Goal: Task Accomplishment & Management: Manage account settings

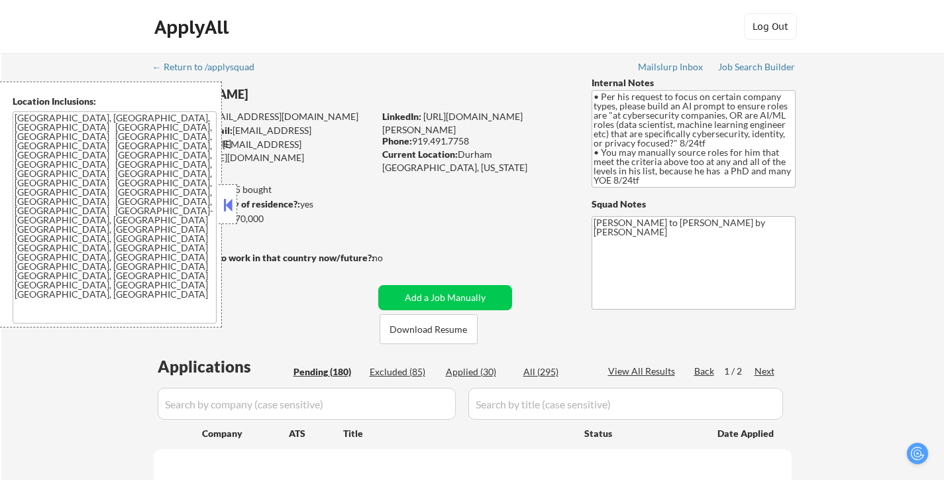
select select ""pending""
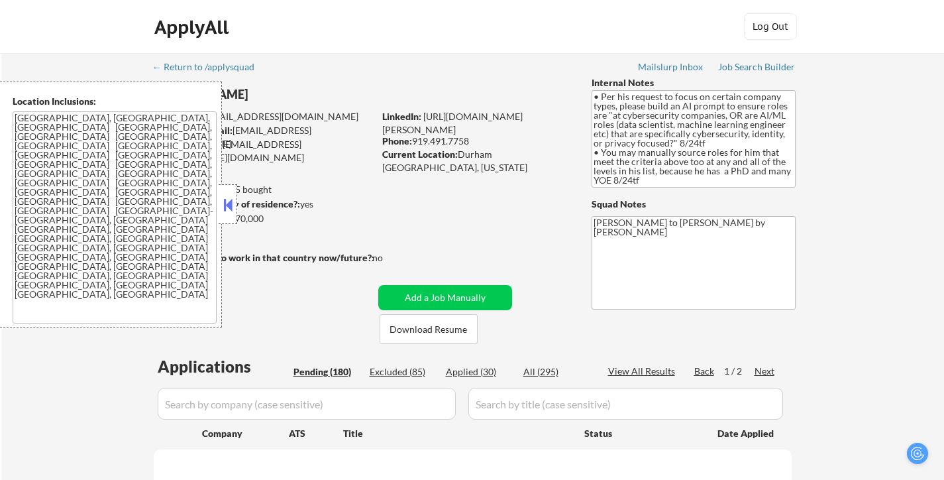
select select ""pending""
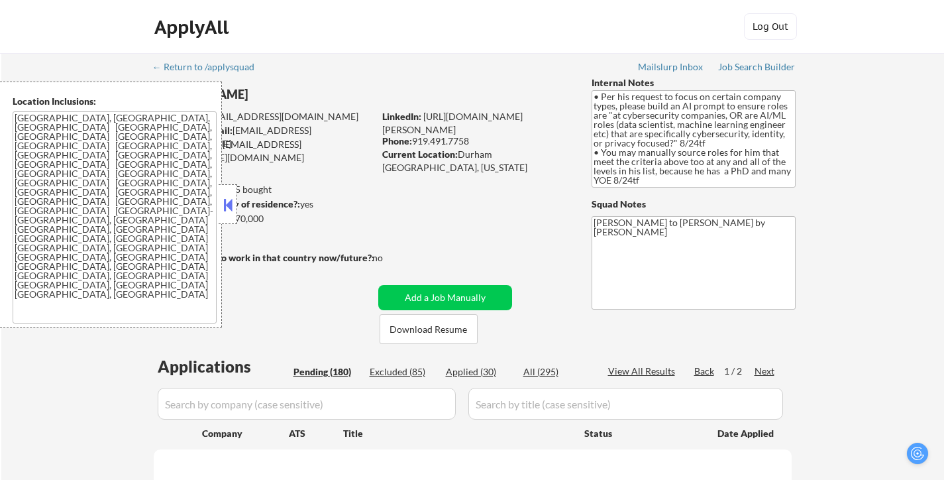
select select ""pending""
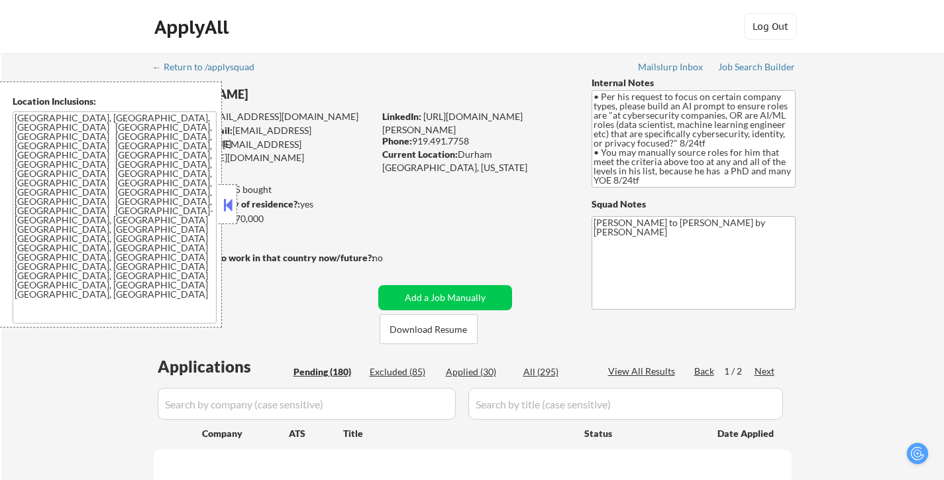
select select ""pending""
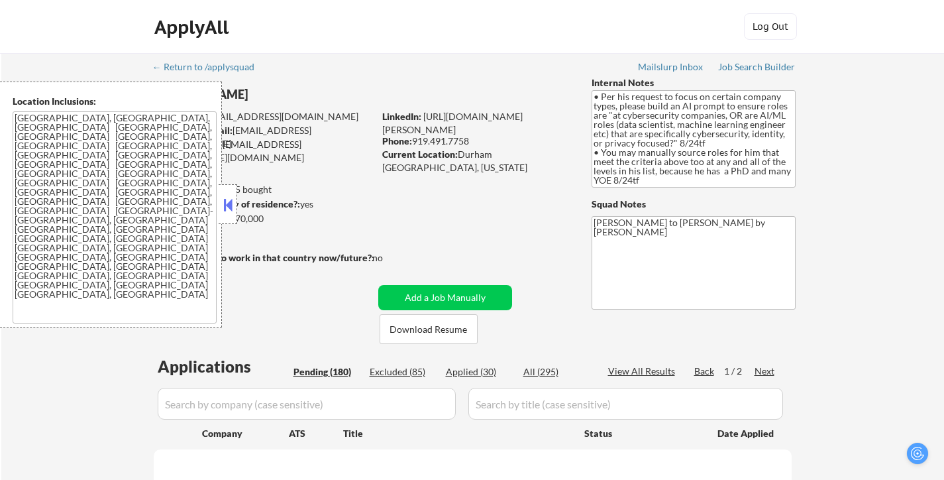
select select ""pending""
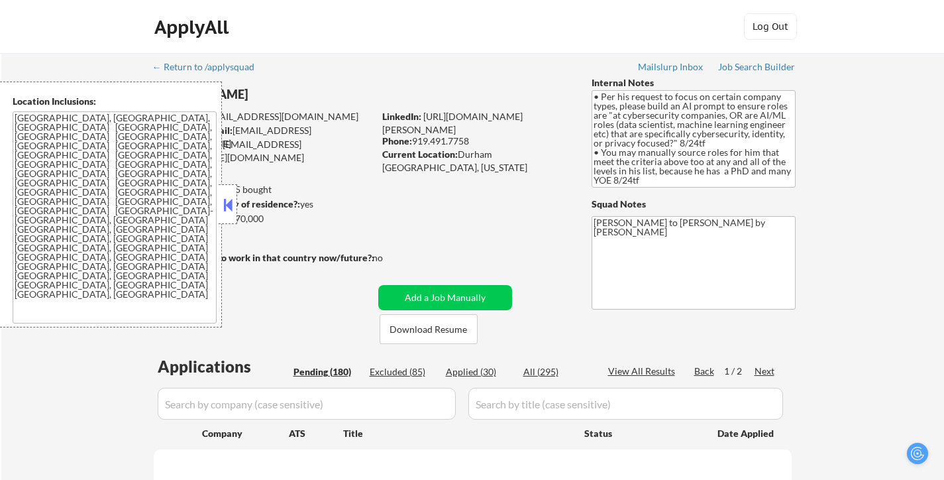
select select ""pending""
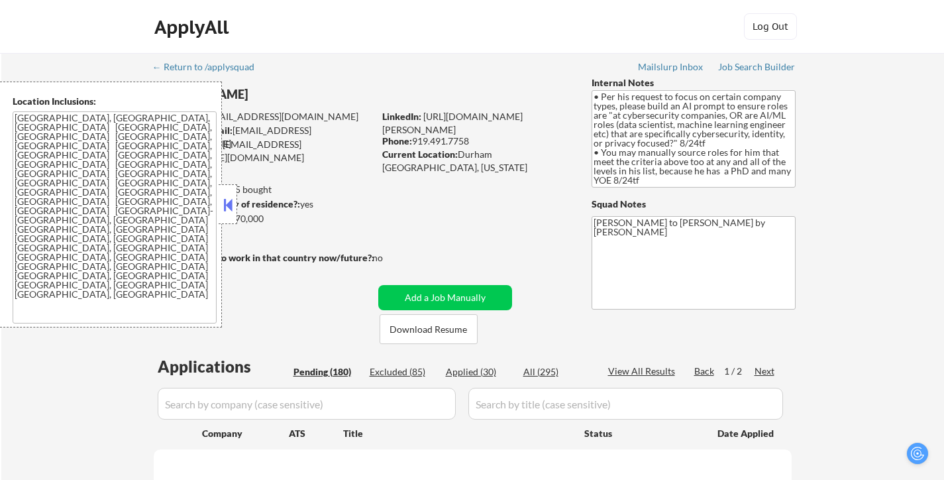
select select ""pending""
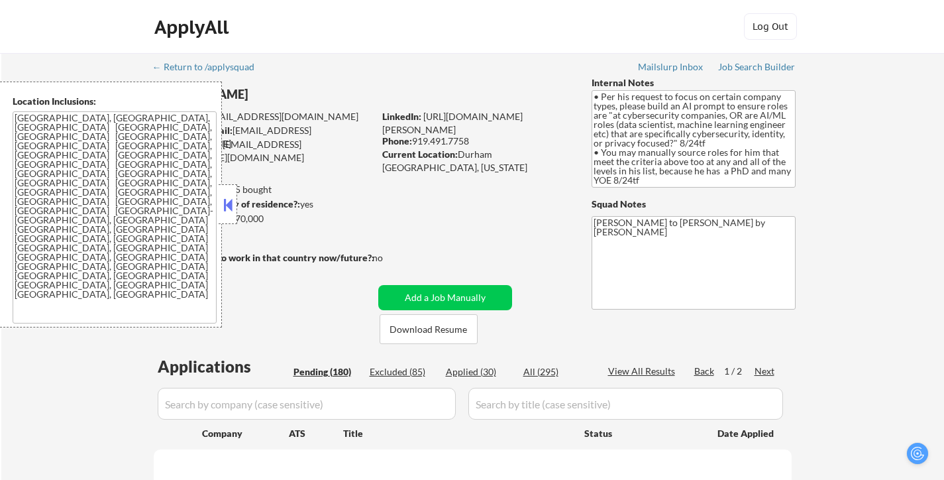
select select ""pending""
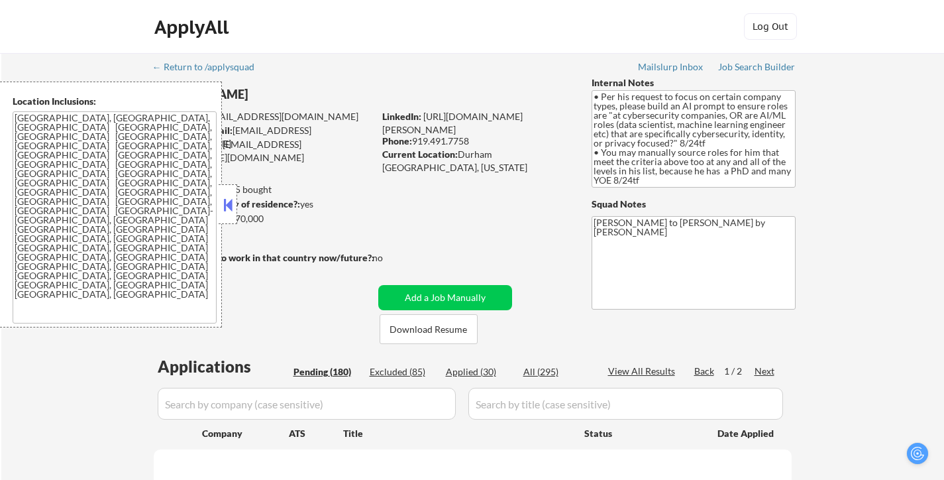
select select ""pending""
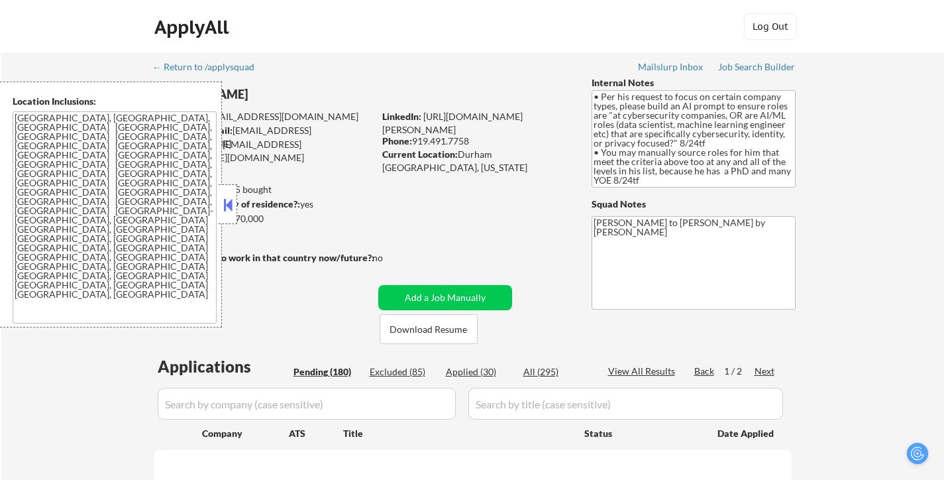
select select ""pending""
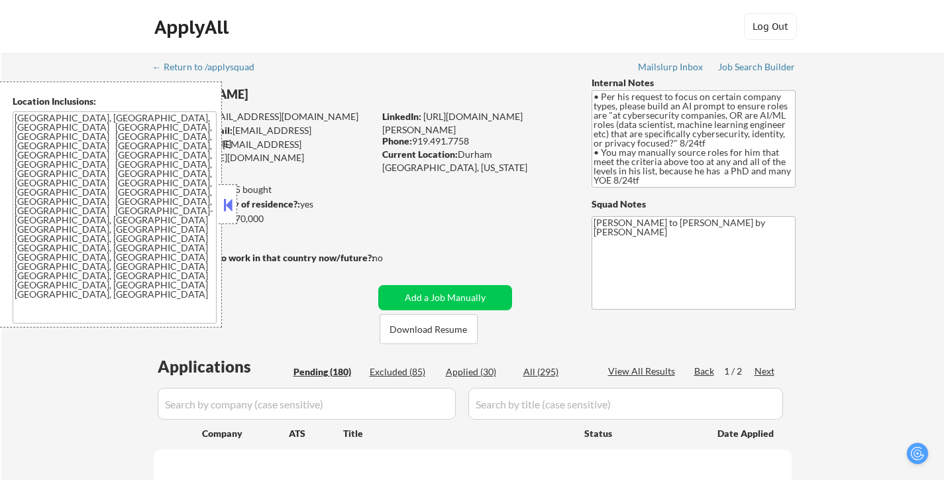
select select ""pending""
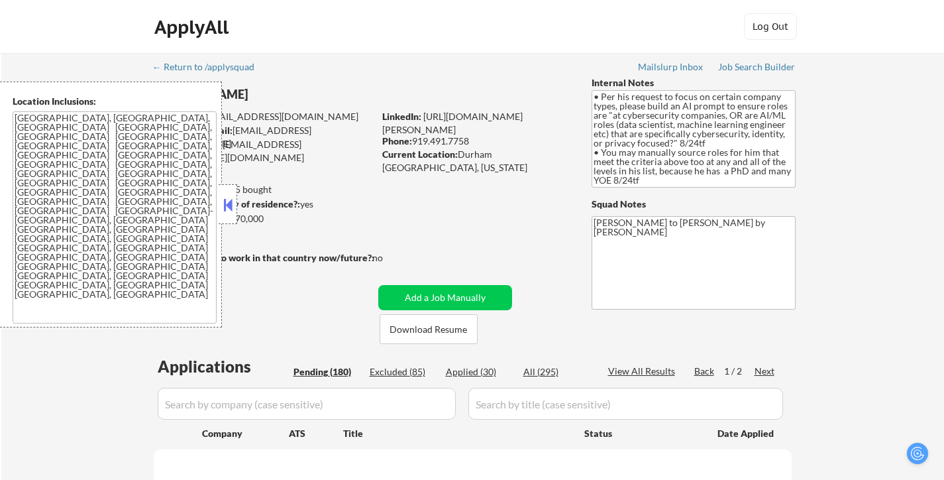
select select ""pending""
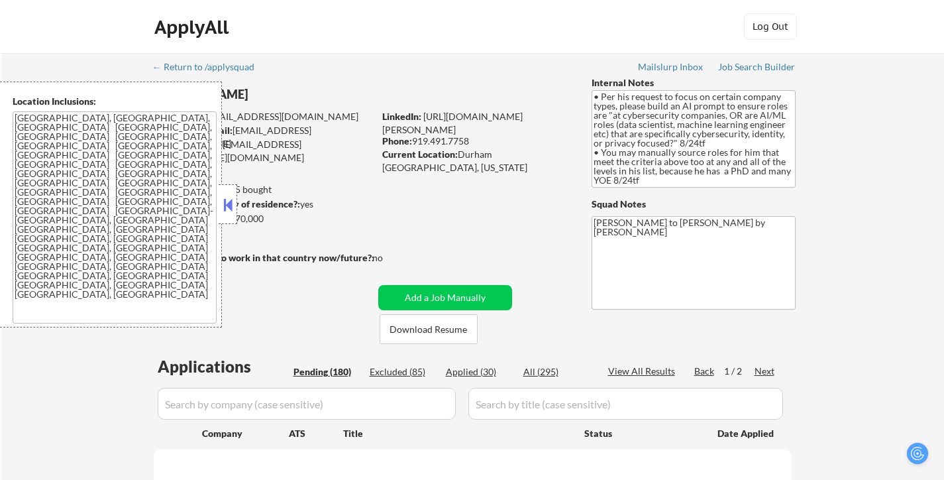
select select ""pending""
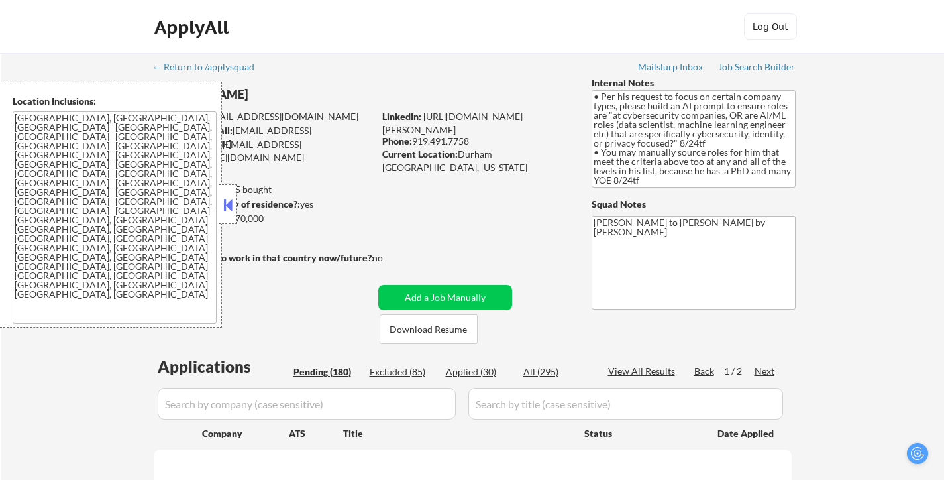
select select ""pending""
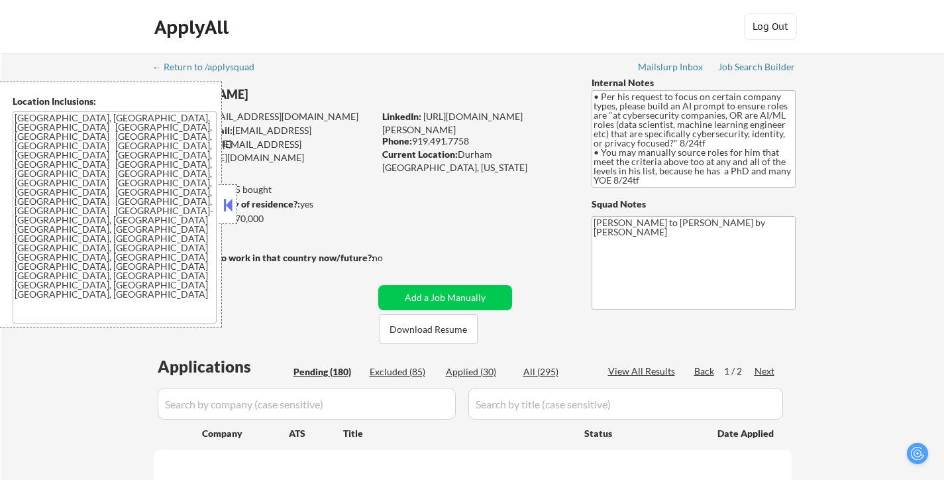
select select ""pending""
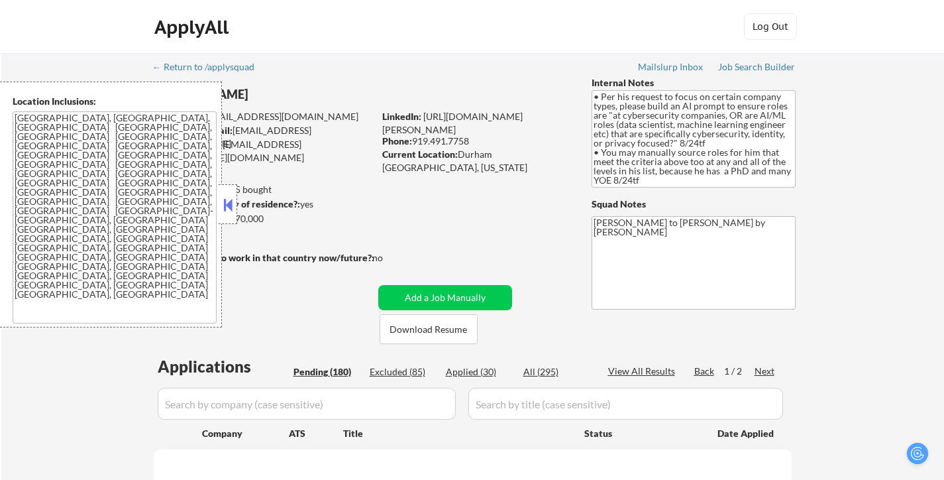
select select ""pending""
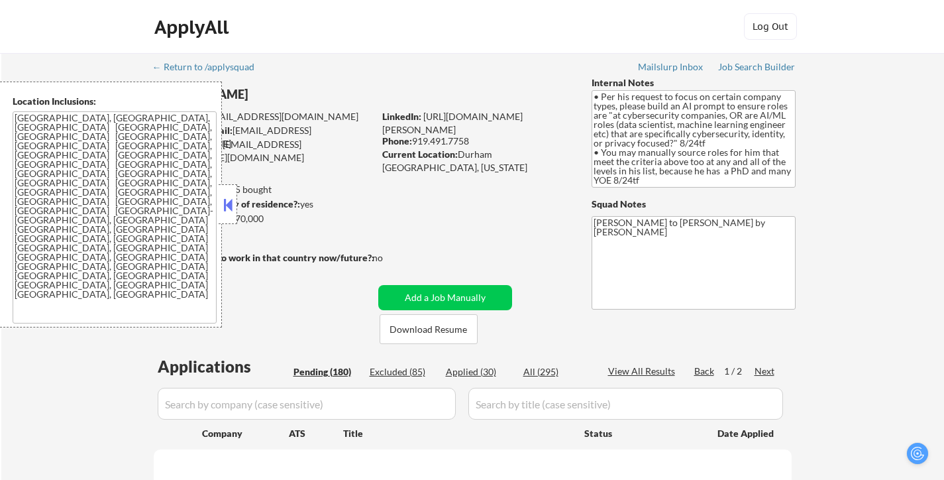
select select ""pending""
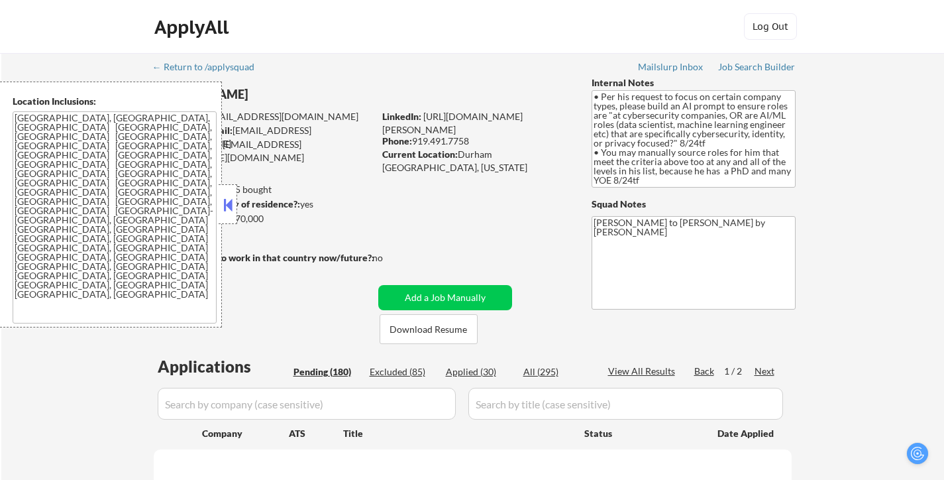
select select ""pending""
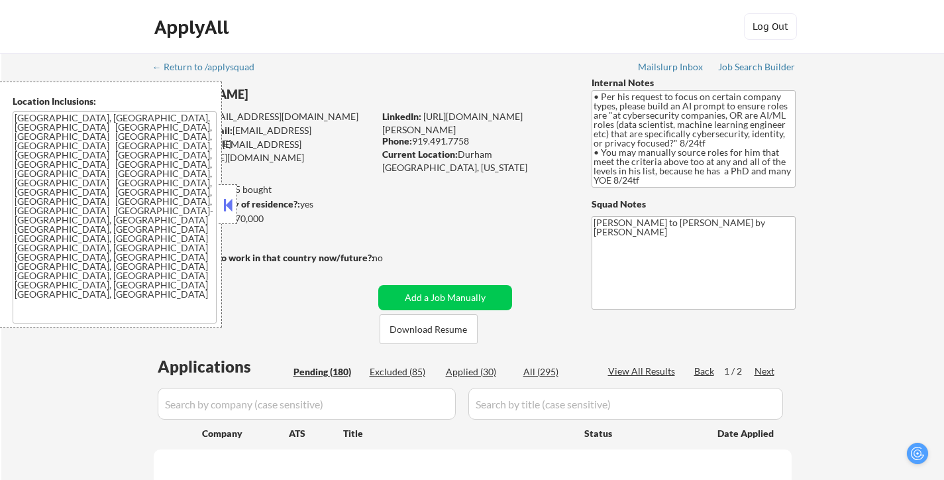
select select ""pending""
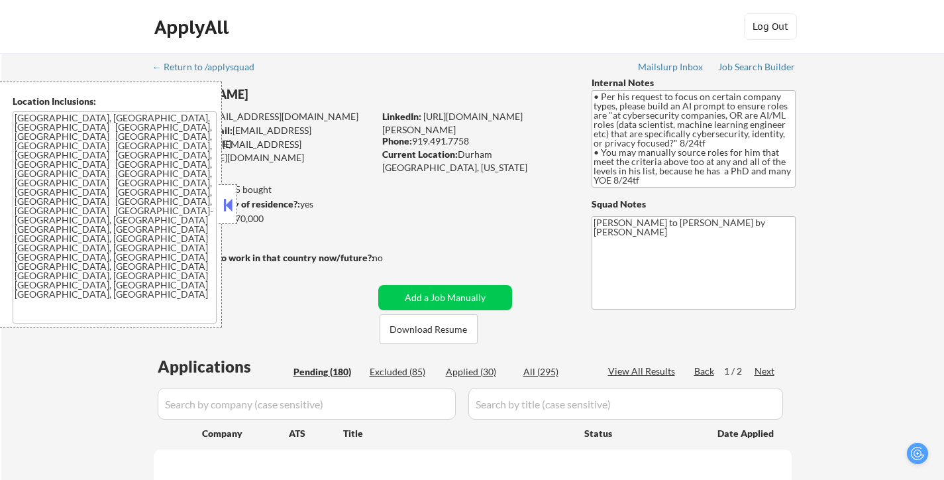
select select ""pending""
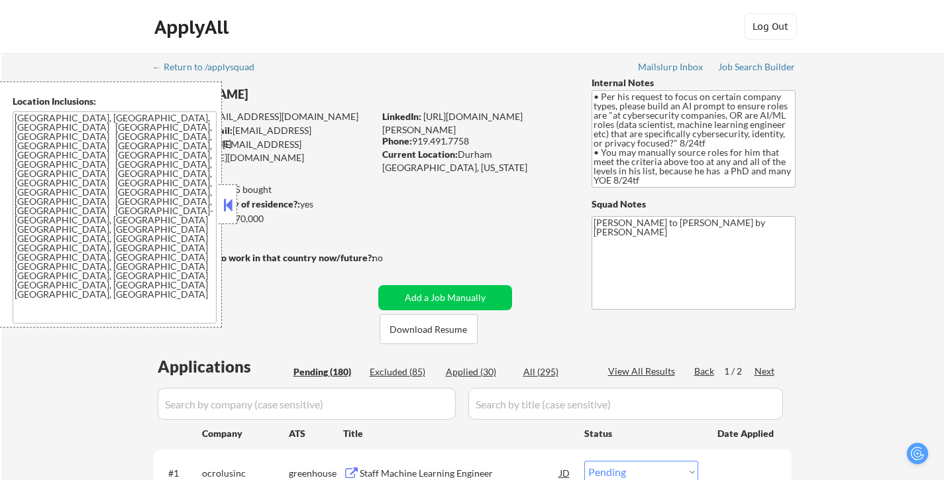
click at [226, 209] on button at bounding box center [228, 205] width 15 height 20
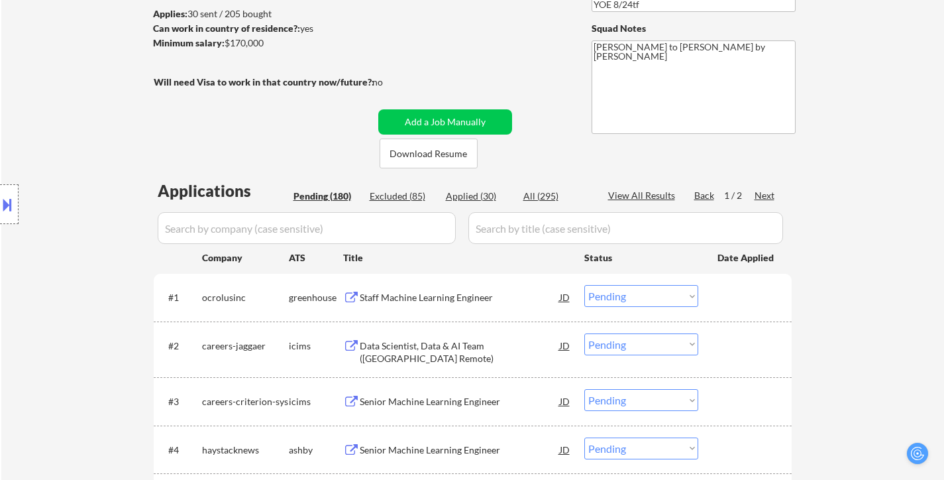
scroll to position [199, 0]
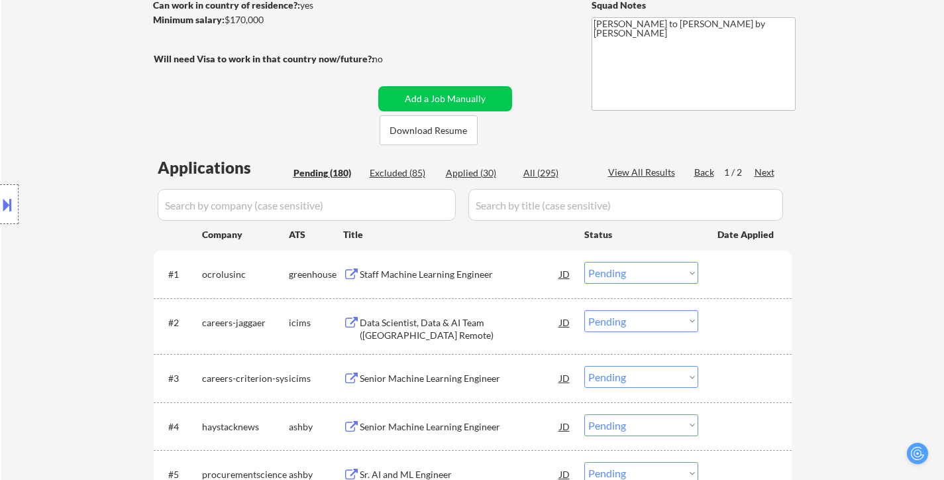
click at [439, 268] on div "Staff Machine Learning Engineer" at bounding box center [460, 274] width 200 height 13
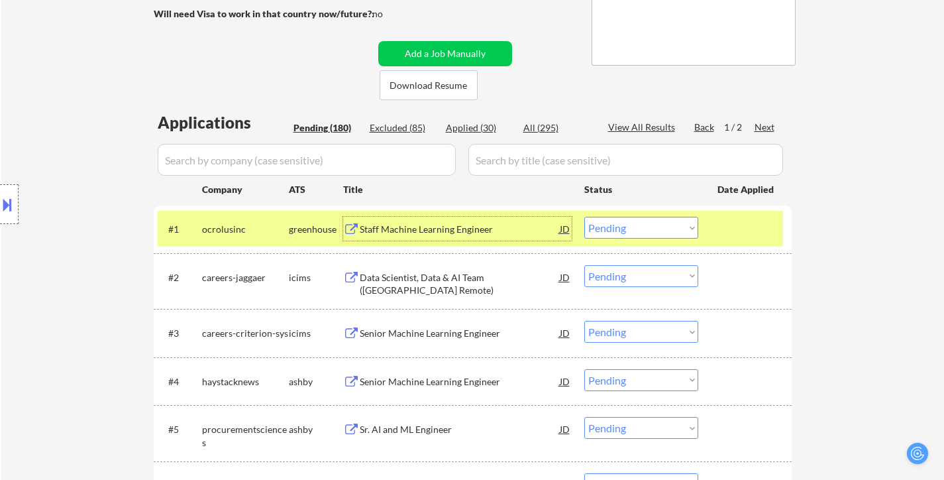
scroll to position [265, 0]
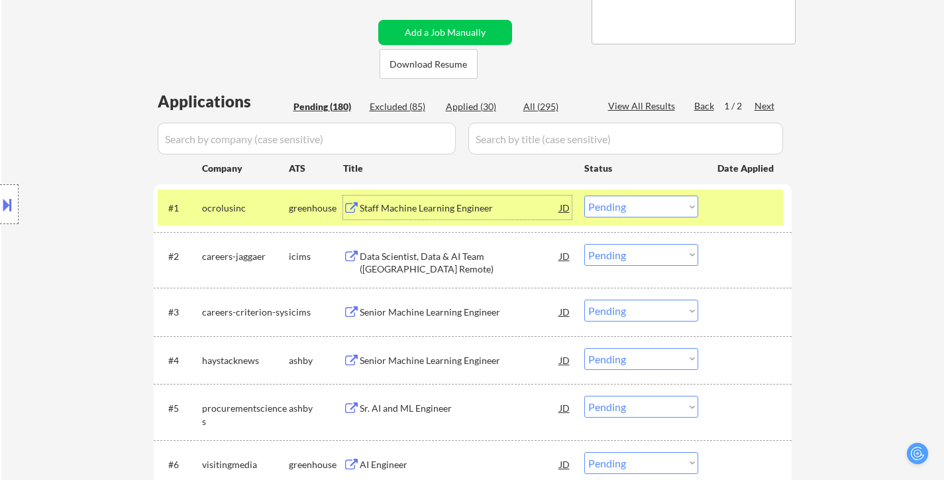
drag, startPoint x: 408, startPoint y: 361, endPoint x: 415, endPoint y: 357, distance: 8.3
click at [409, 361] on div "Senior Machine Learning Engineer" at bounding box center [460, 360] width 200 height 13
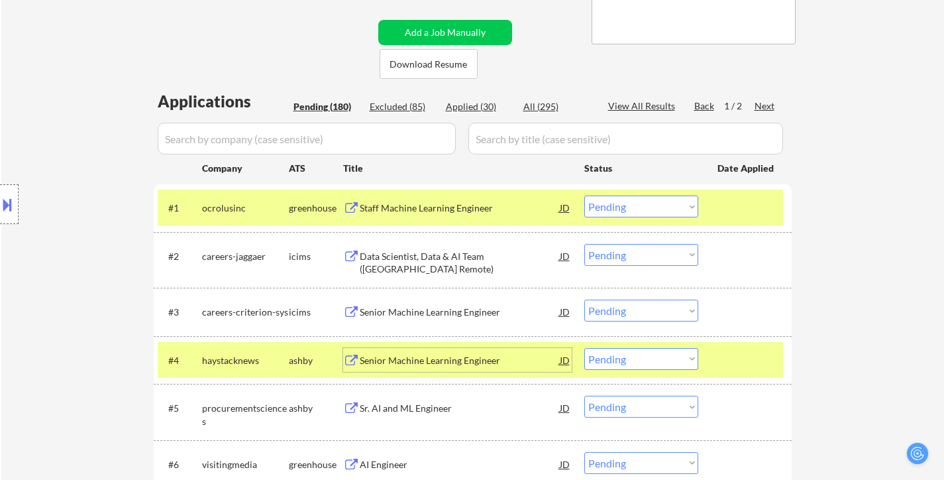
scroll to position [398, 0]
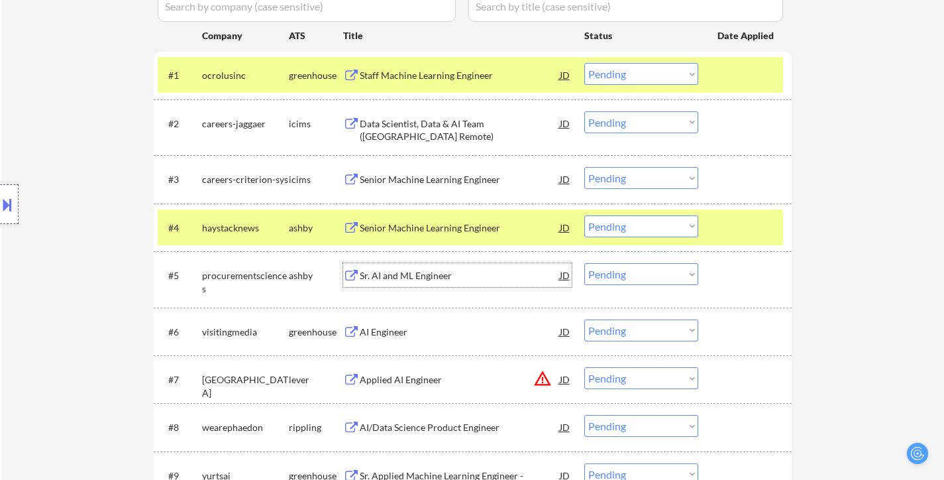
click at [411, 278] on div "Sr. AI and ML Engineer" at bounding box center [460, 275] width 200 height 13
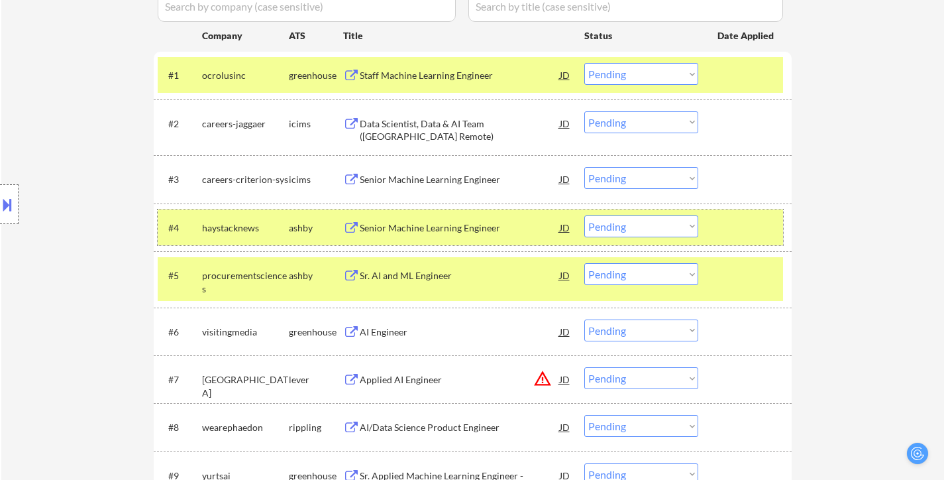
click at [739, 224] on div at bounding box center [747, 227] width 58 height 24
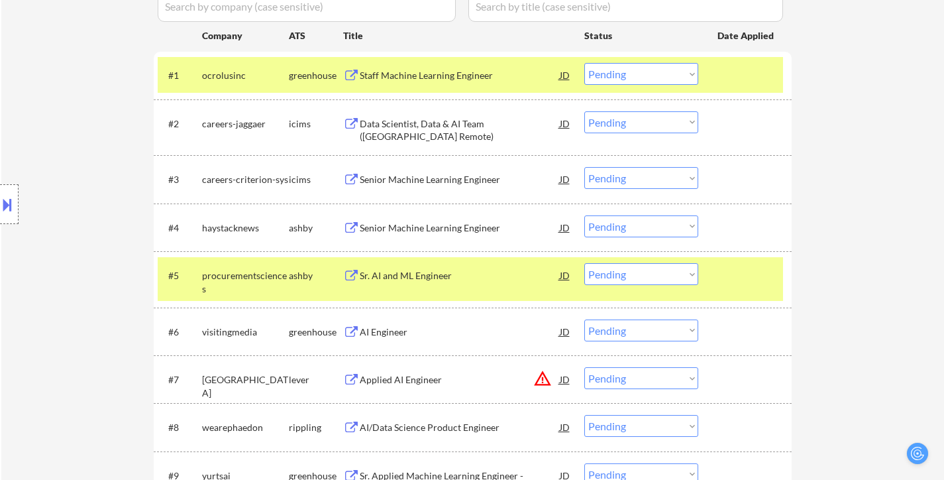
click at [750, 263] on div at bounding box center [747, 275] width 58 height 24
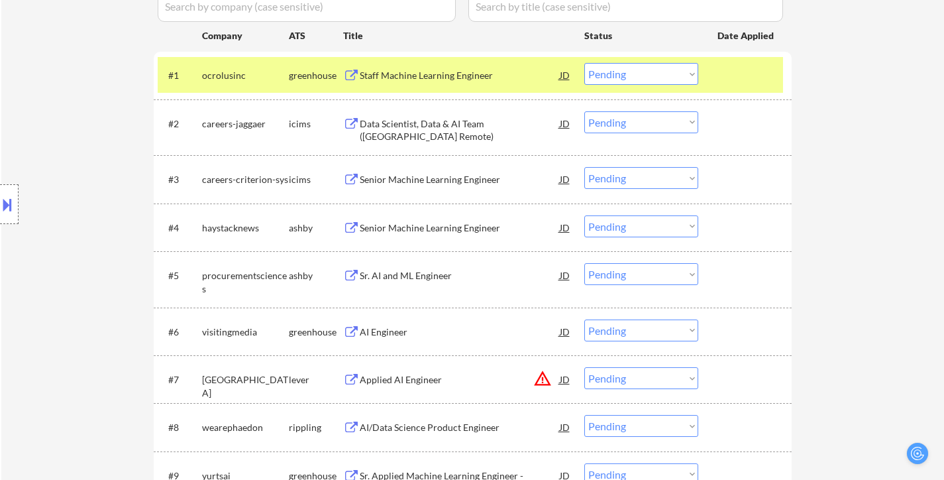
click at [732, 85] on div at bounding box center [747, 75] width 58 height 24
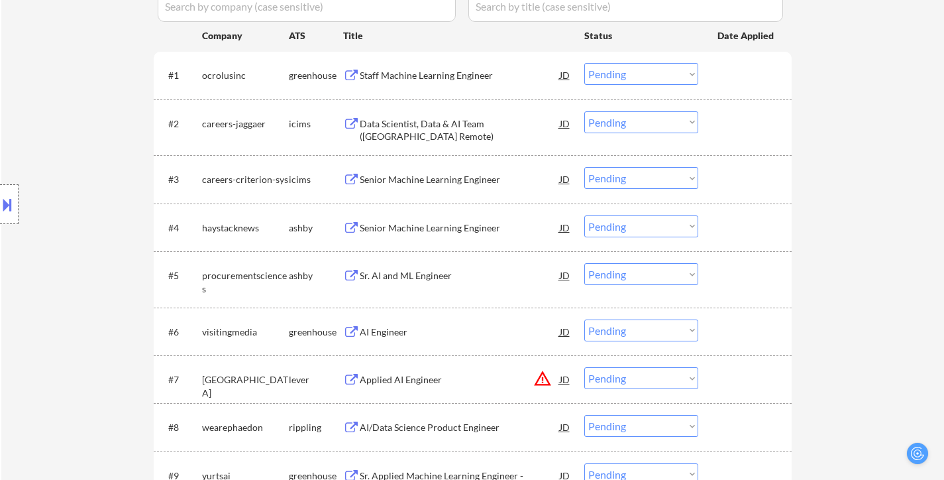
scroll to position [464, 0]
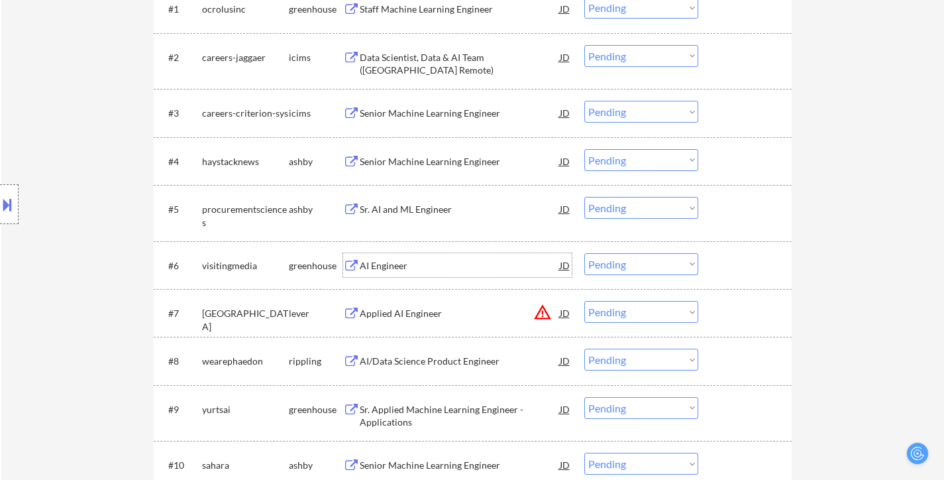
click at [417, 266] on div "AI Engineer" at bounding box center [460, 265] width 200 height 13
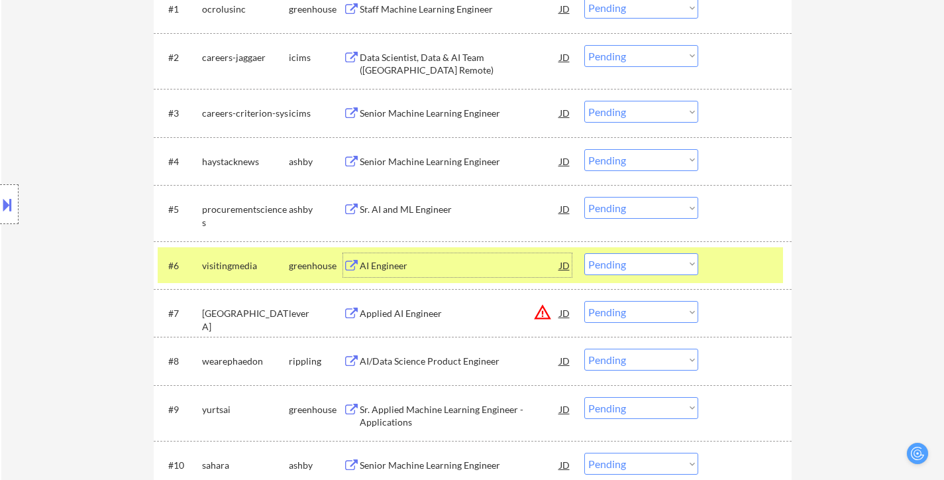
click at [718, 250] on div "#6 visitingmedia greenhouse AI Engineer JD Choose an option... Pending Applied …" at bounding box center [471, 265] width 626 height 36
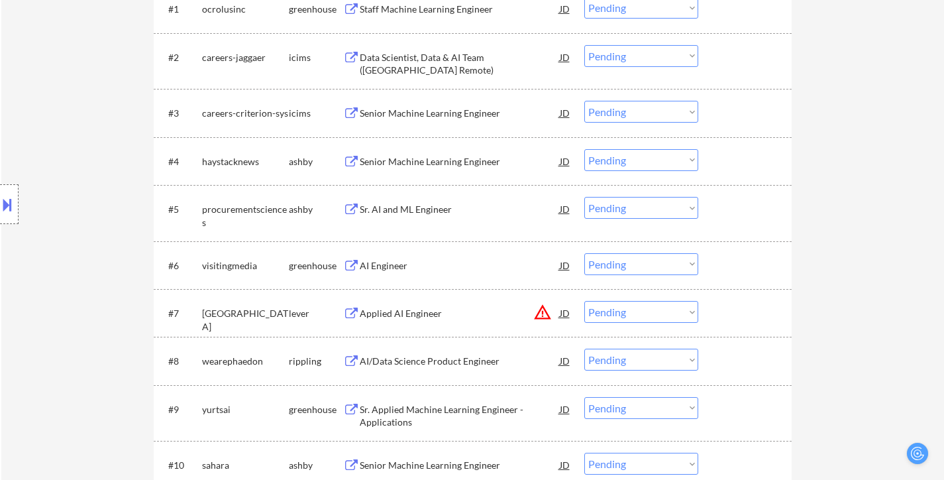
click at [434, 316] on div "Applied AI Engineer" at bounding box center [460, 313] width 200 height 13
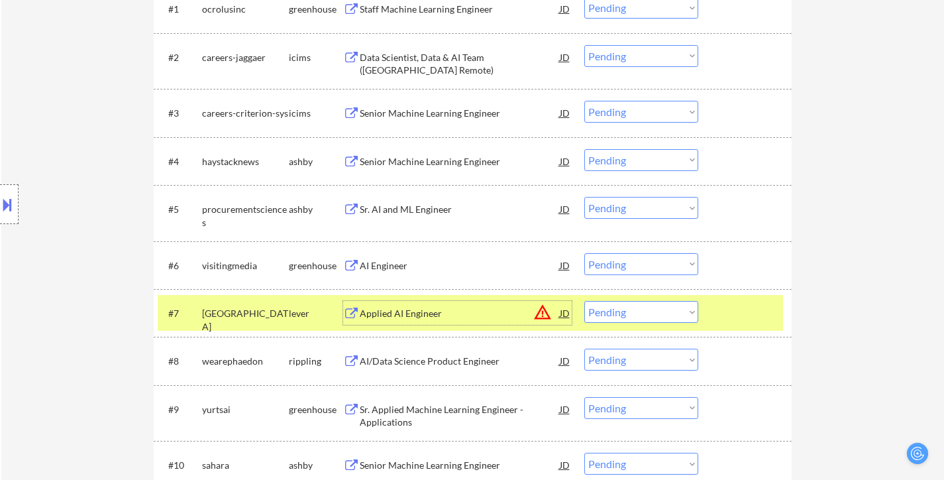
click at [739, 307] on div at bounding box center [747, 313] width 58 height 24
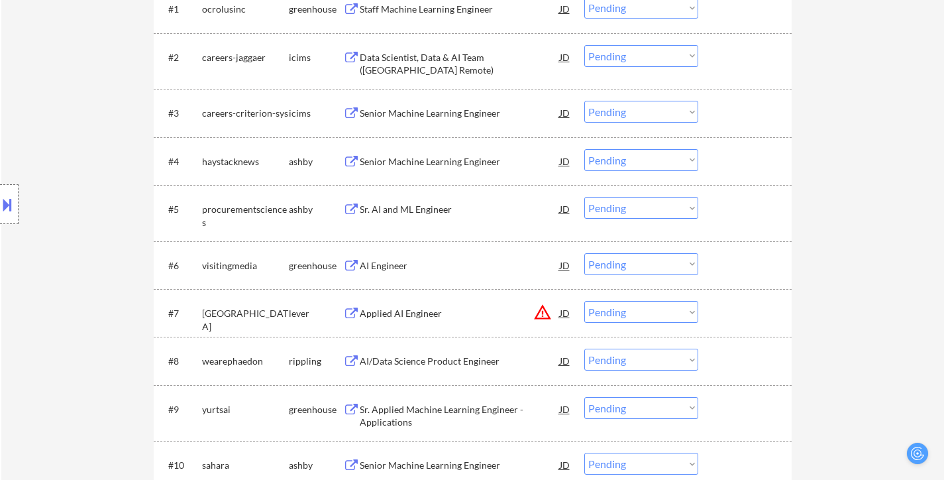
click at [472, 362] on div "AI/Data Science Product Engineer" at bounding box center [460, 360] width 200 height 13
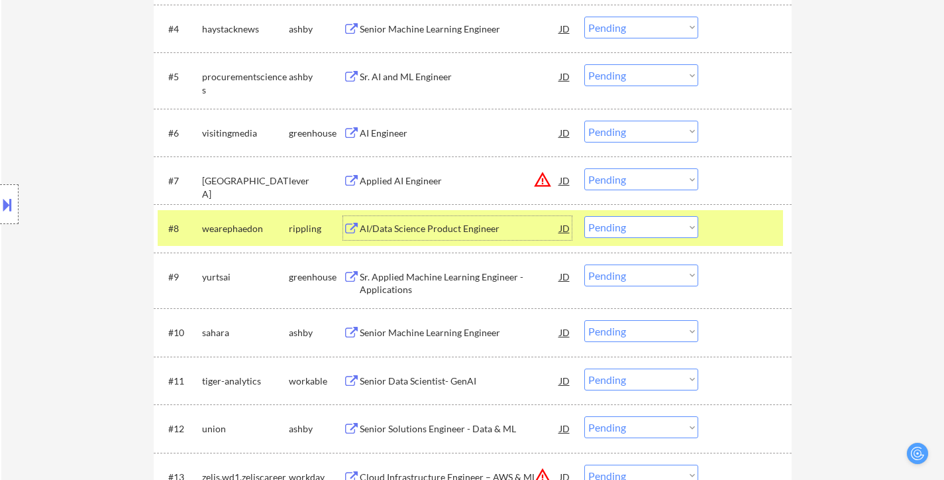
scroll to position [663, 0]
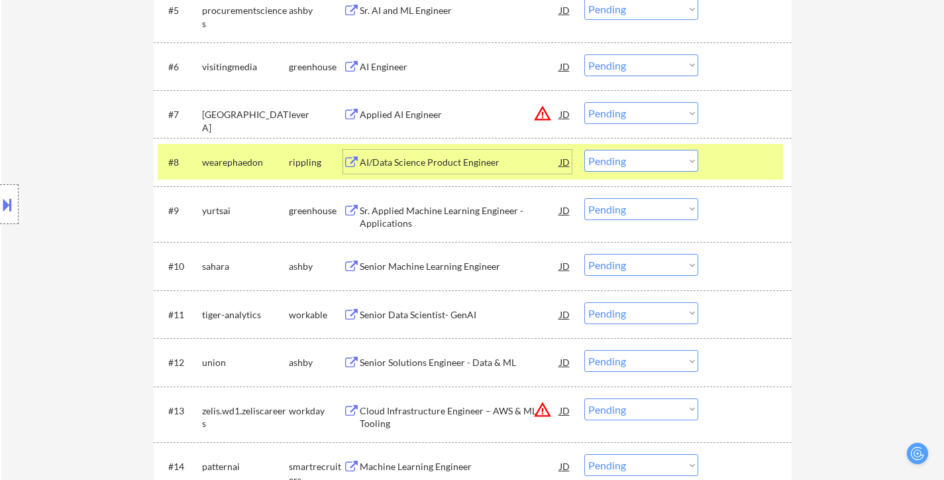
click at [466, 207] on div "Sr. Applied Machine Learning Engineer - Applications" at bounding box center [460, 217] width 200 height 26
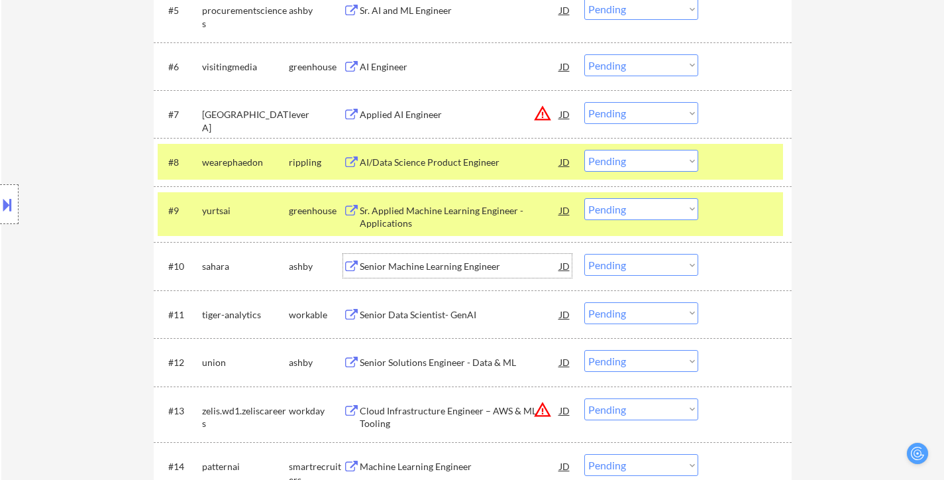
click at [468, 267] on div "Senior Machine Learning Engineer" at bounding box center [460, 266] width 200 height 13
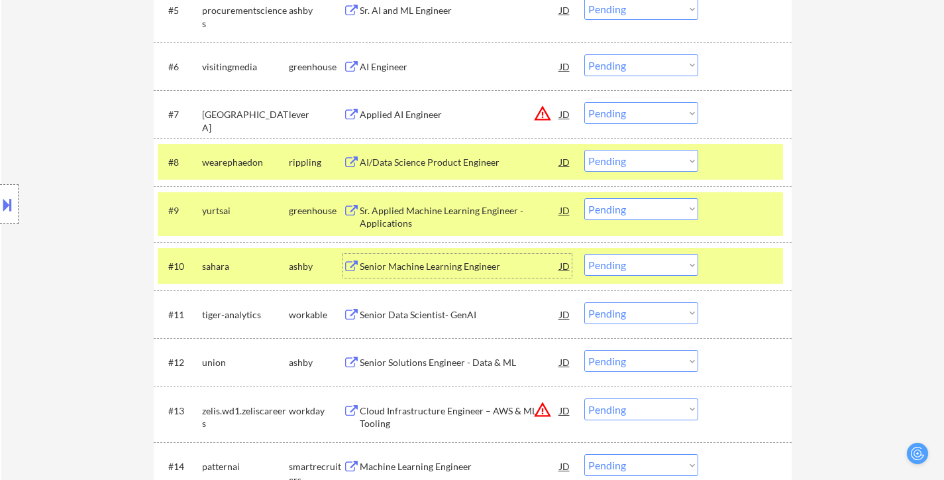
click at [425, 313] on div "Senior Data Scientist- GenAI" at bounding box center [460, 314] width 200 height 13
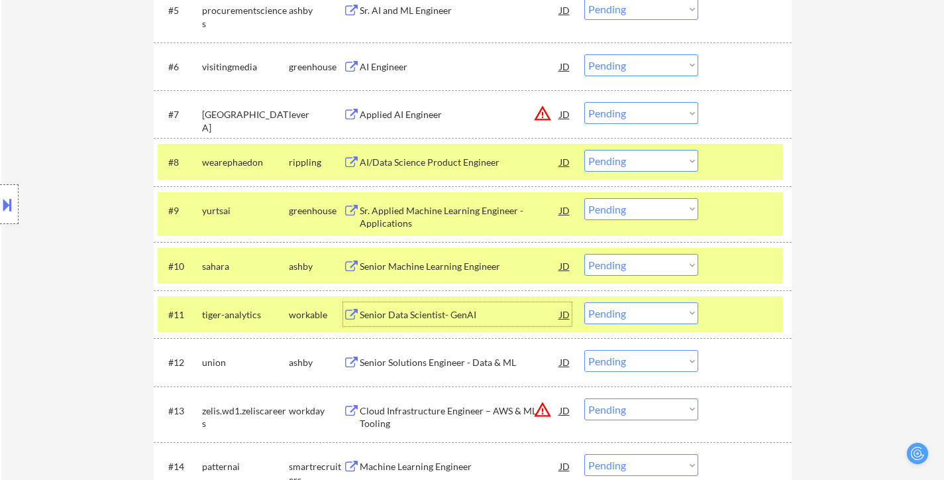
click at [462, 362] on div "Senior Solutions Engineer - Data & ML" at bounding box center [460, 362] width 200 height 13
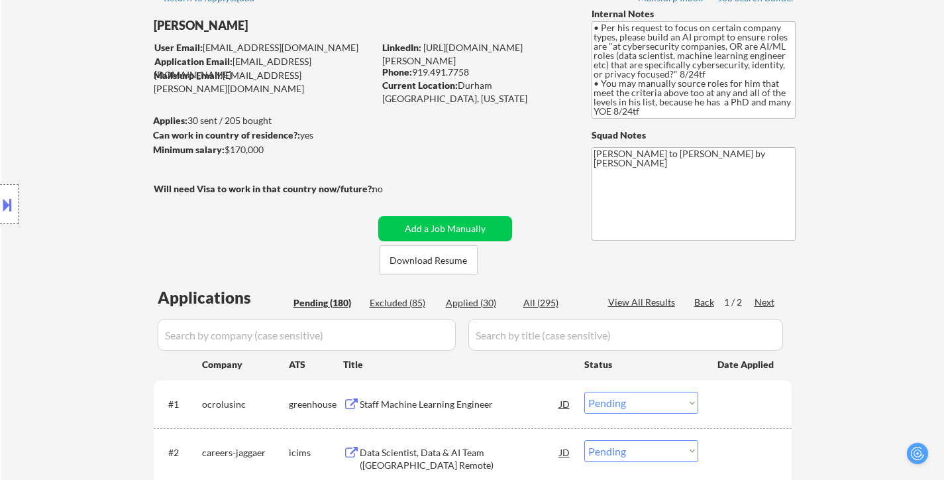
scroll to position [0, 0]
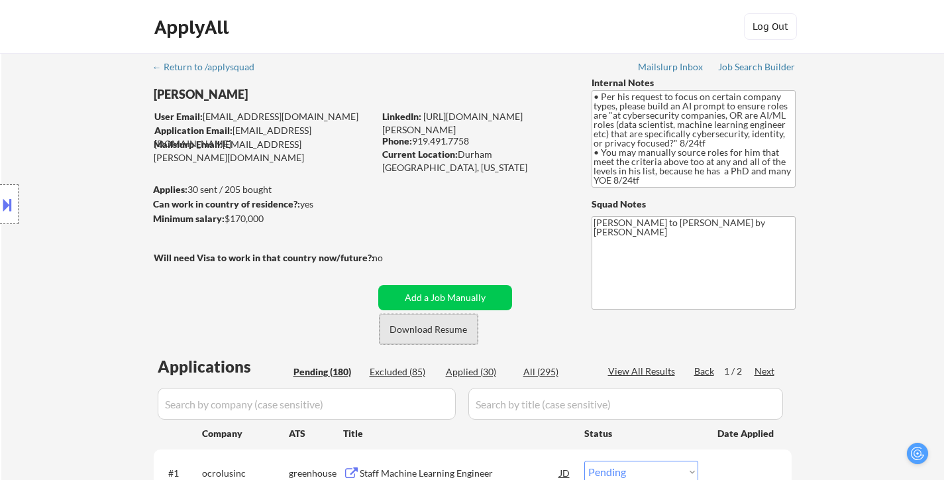
click at [445, 327] on button "Download Resume" at bounding box center [429, 329] width 98 height 30
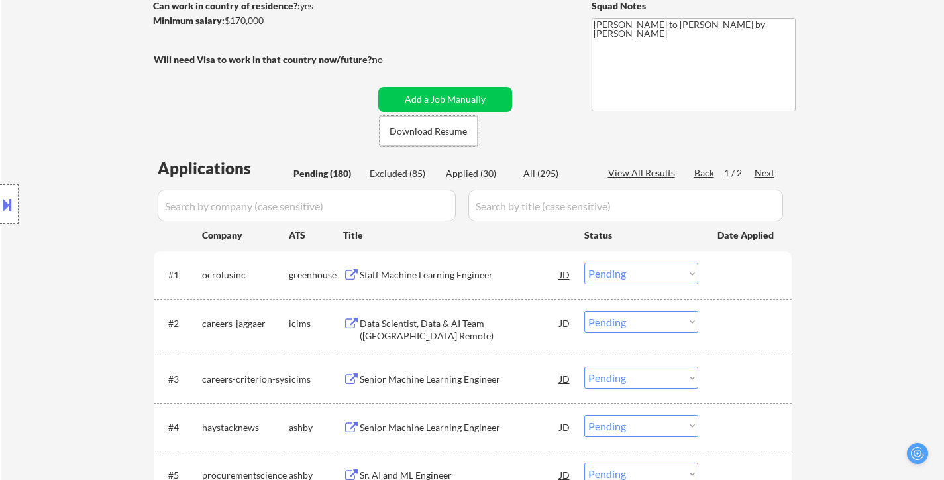
scroll to position [199, 0]
click at [406, 274] on div "Staff Machine Learning Engineer" at bounding box center [460, 274] width 200 height 13
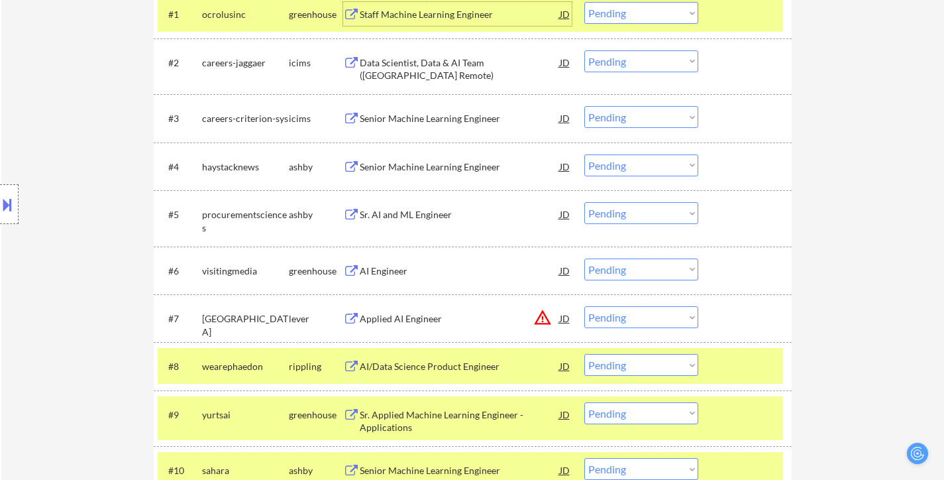
scroll to position [464, 0]
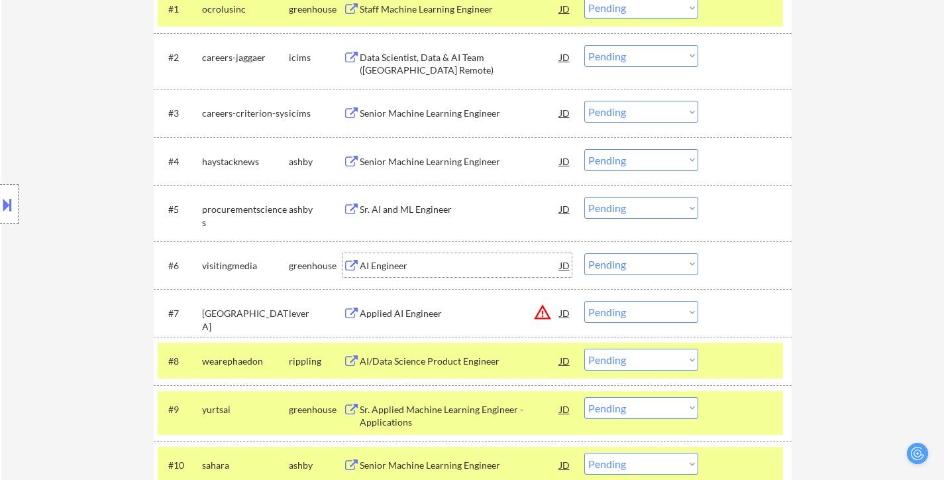
click at [386, 260] on div "AI Engineer" at bounding box center [460, 265] width 200 height 13
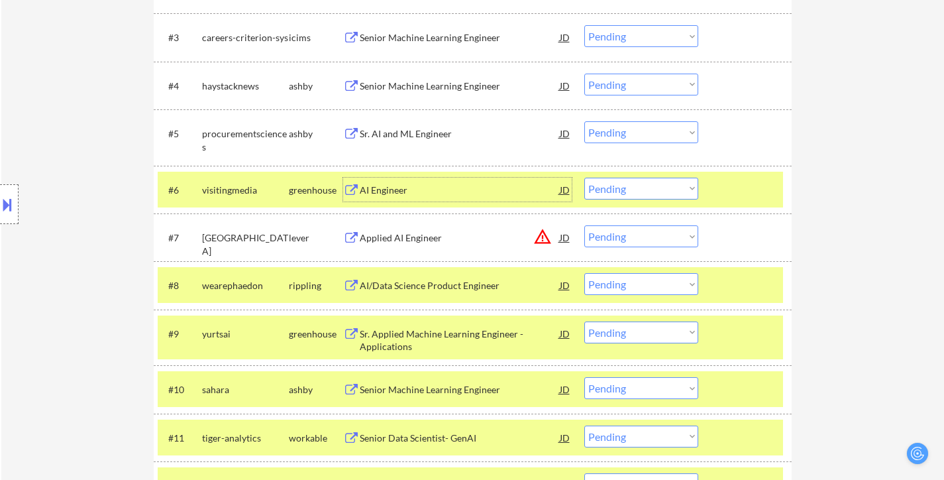
scroll to position [596, 0]
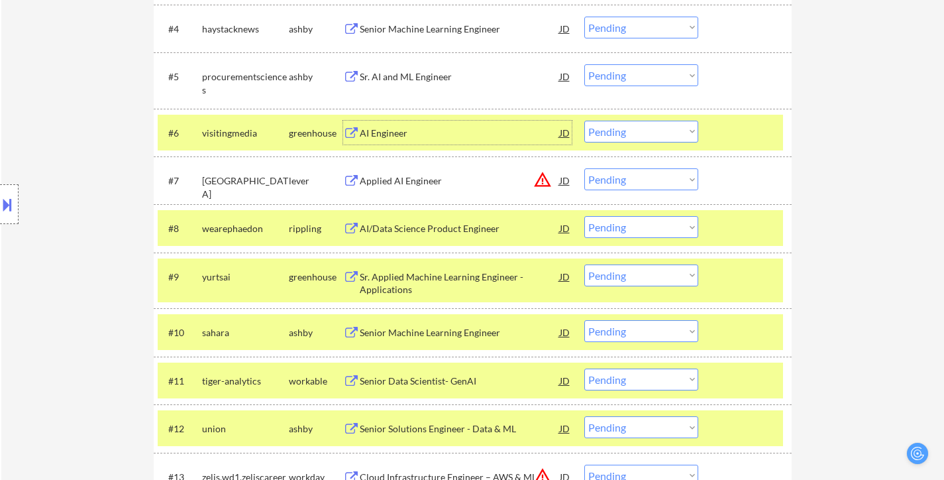
click at [440, 277] on div "Sr. Applied Machine Learning Engineer - Applications" at bounding box center [460, 283] width 200 height 26
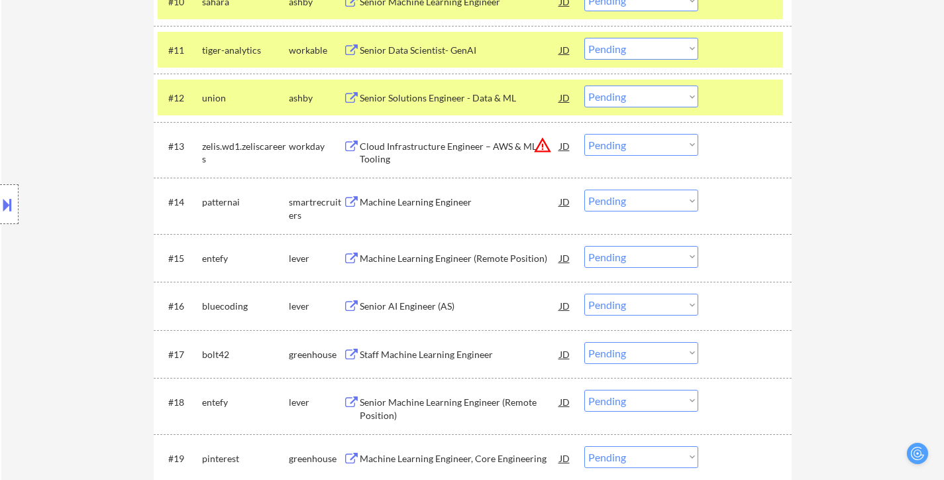
scroll to position [928, 0]
drag, startPoint x: 466, startPoint y: 355, endPoint x: 471, endPoint y: 349, distance: 8.1
click at [467, 353] on div "Staff Machine Learning Engineer" at bounding box center [460, 353] width 200 height 13
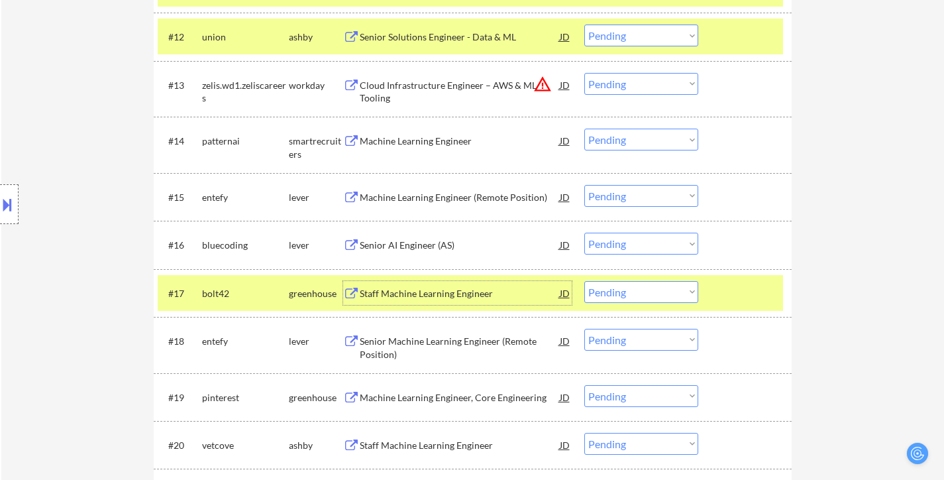
scroll to position [1060, 0]
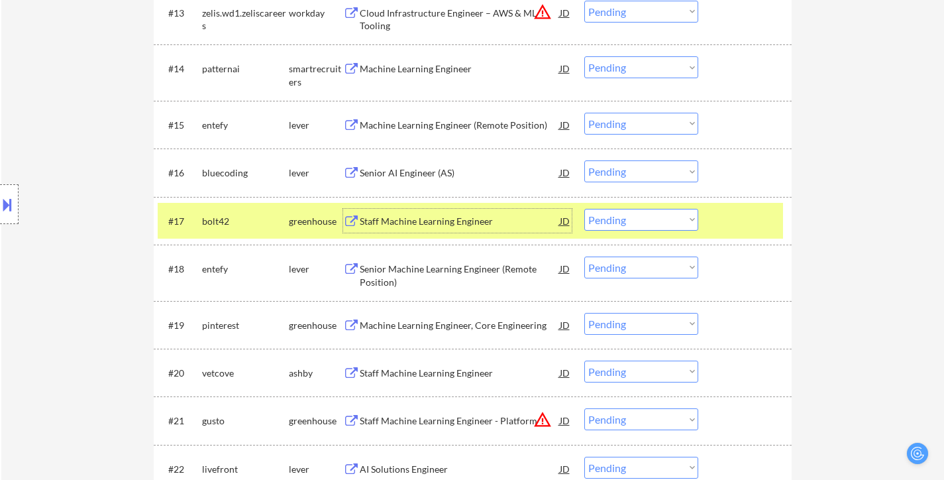
drag, startPoint x: 453, startPoint y: 323, endPoint x: 474, endPoint y: 323, distance: 21.2
click at [454, 323] on div "Machine Learning Engineer, Core Engineering" at bounding box center [460, 325] width 200 height 13
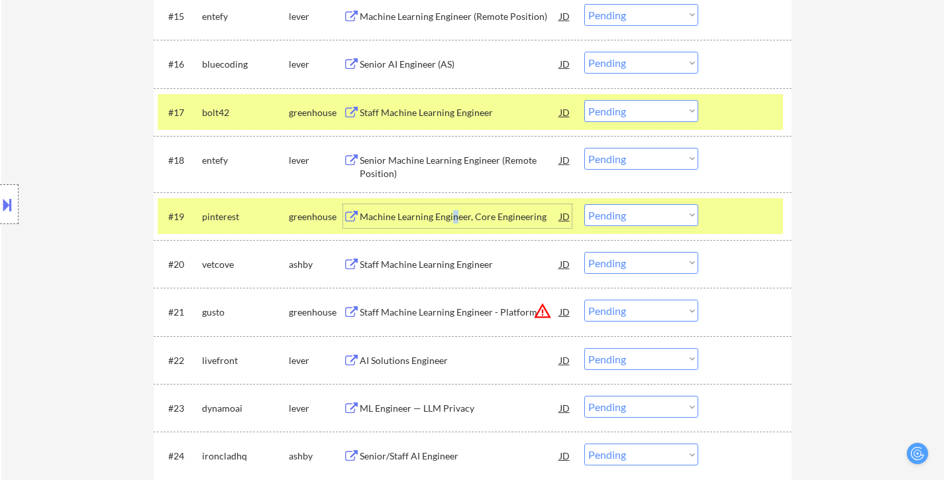
scroll to position [1193, 0]
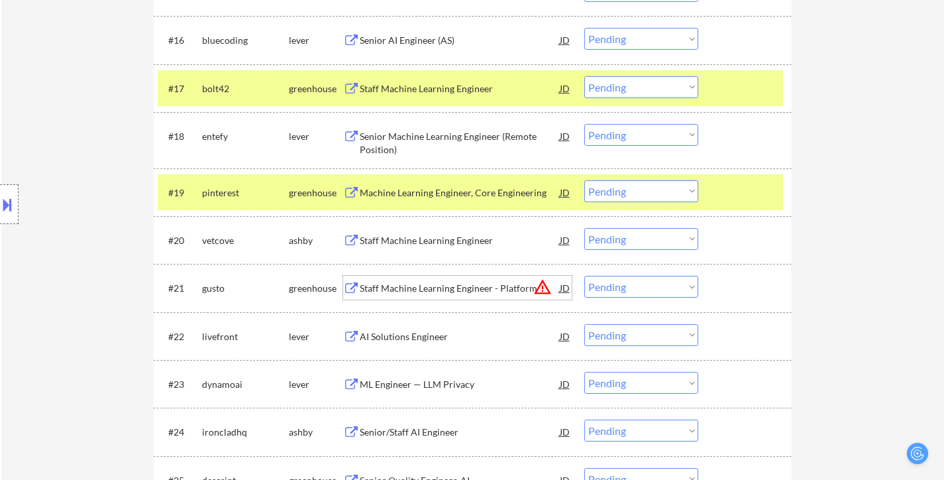
click at [478, 284] on div "Staff Machine Learning Engineer - Platform" at bounding box center [460, 288] width 200 height 13
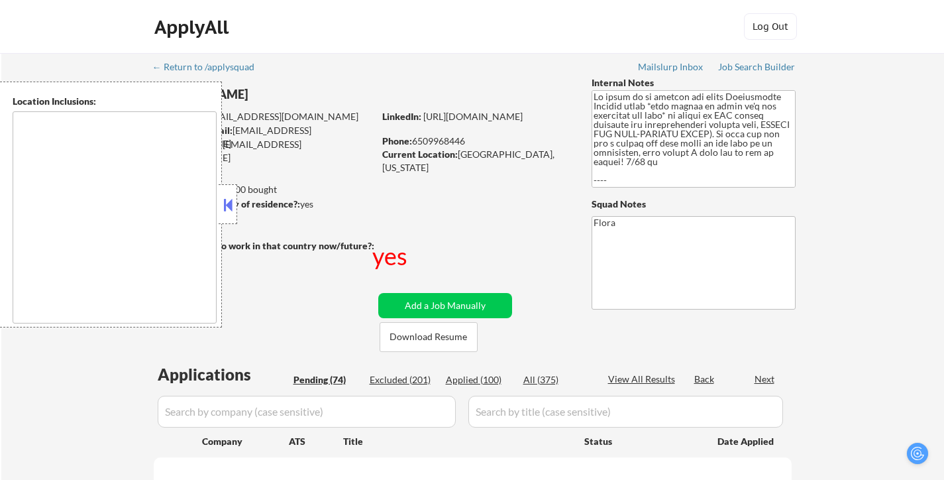
select select ""pending""
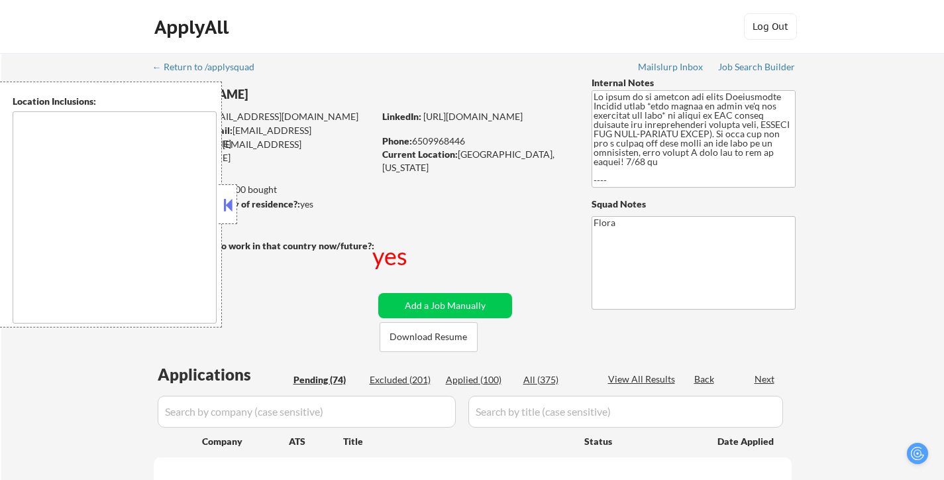
select select ""pending""
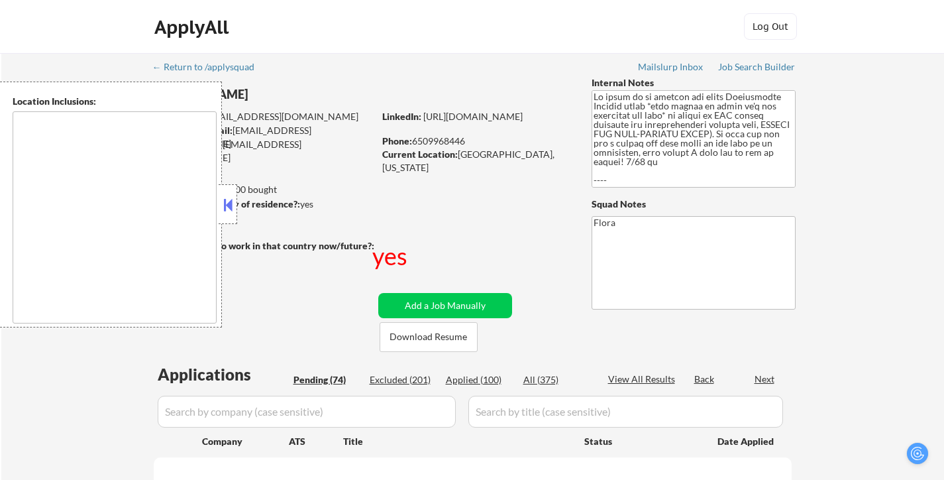
select select ""pending""
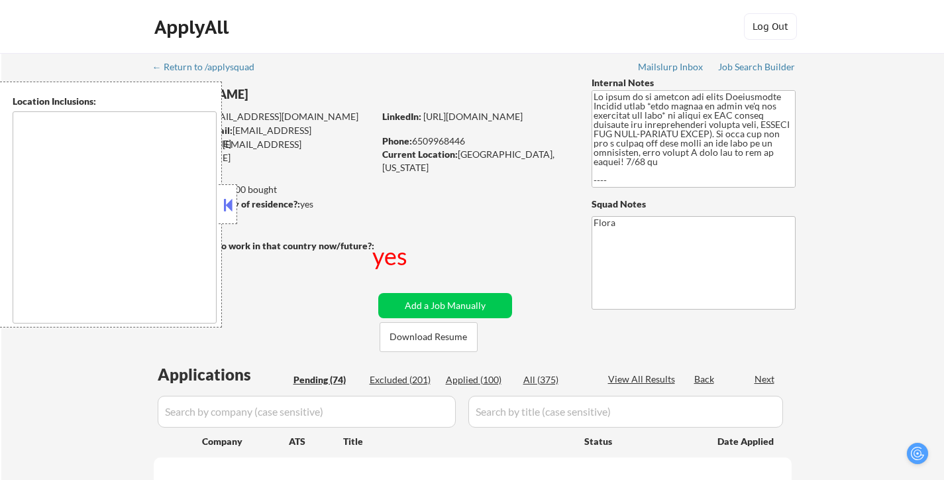
select select ""pending""
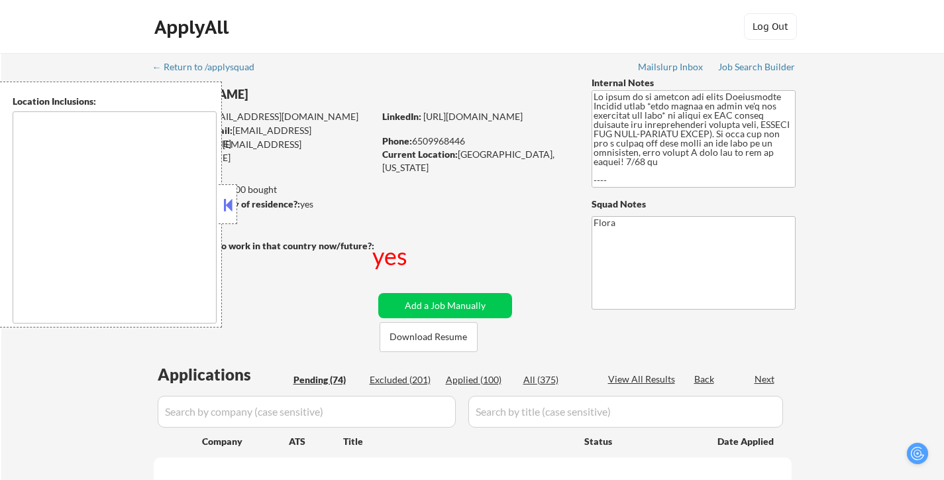
select select ""pending""
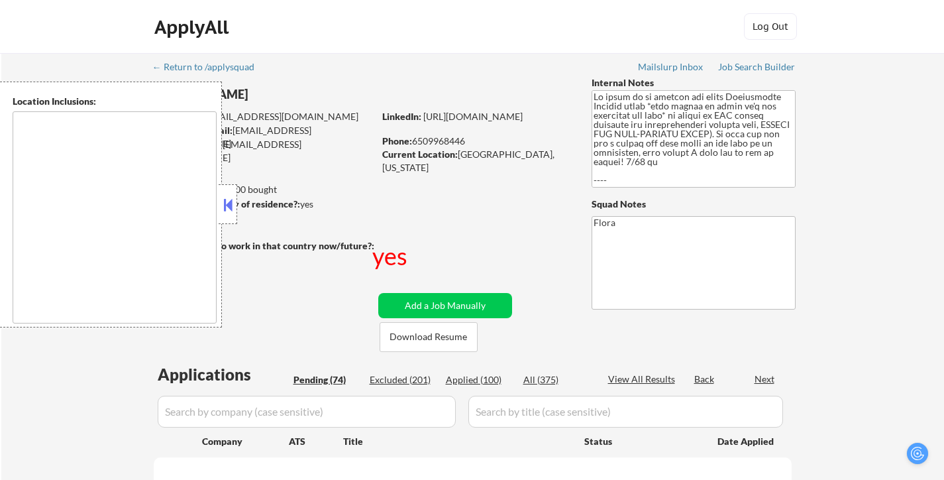
select select ""pending""
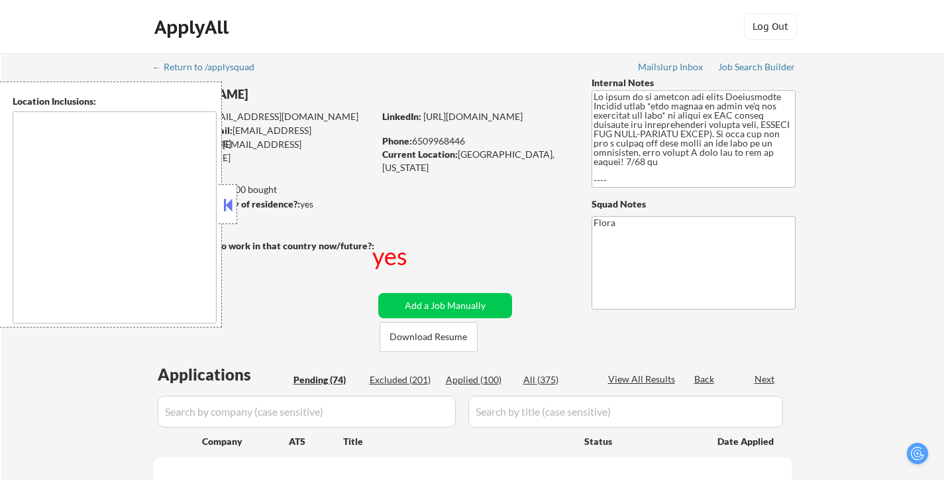
select select ""pending""
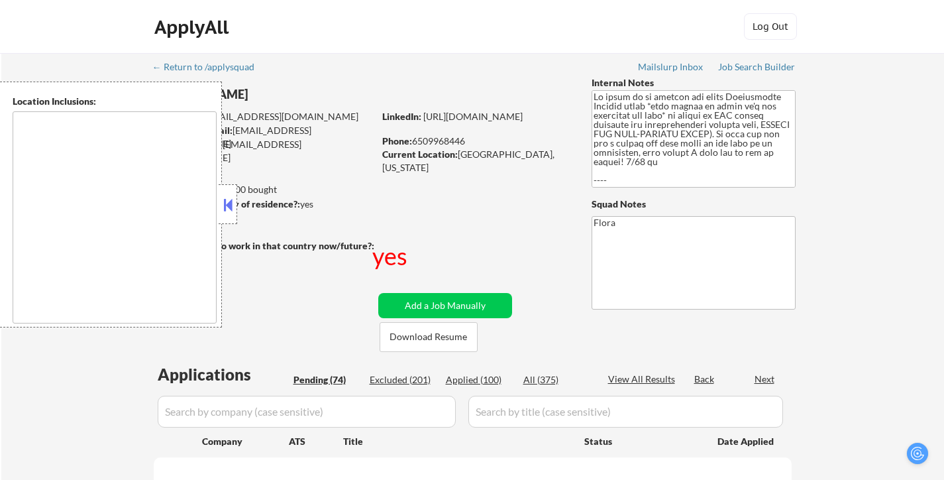
select select ""pending""
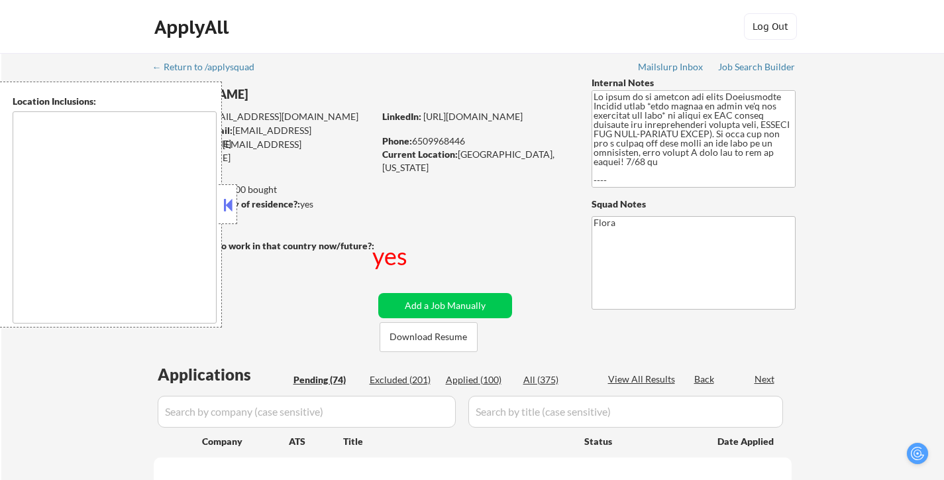
select select ""pending""
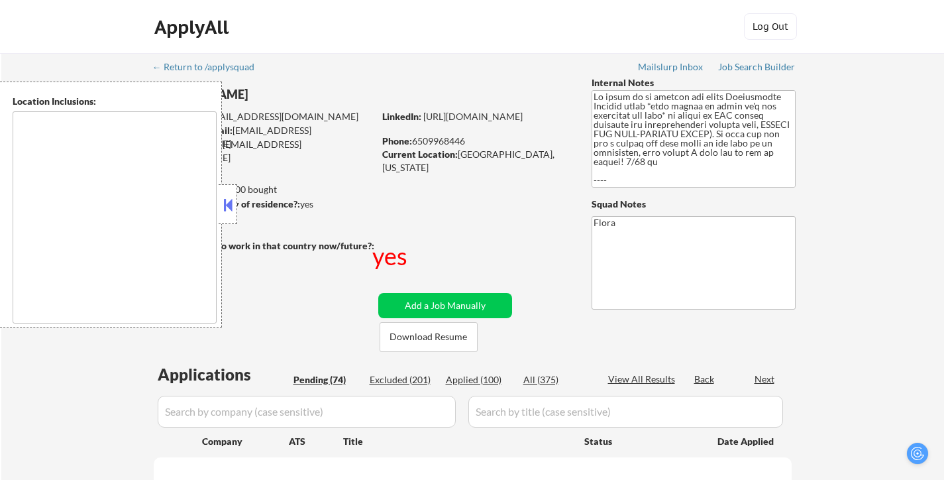
select select ""pending""
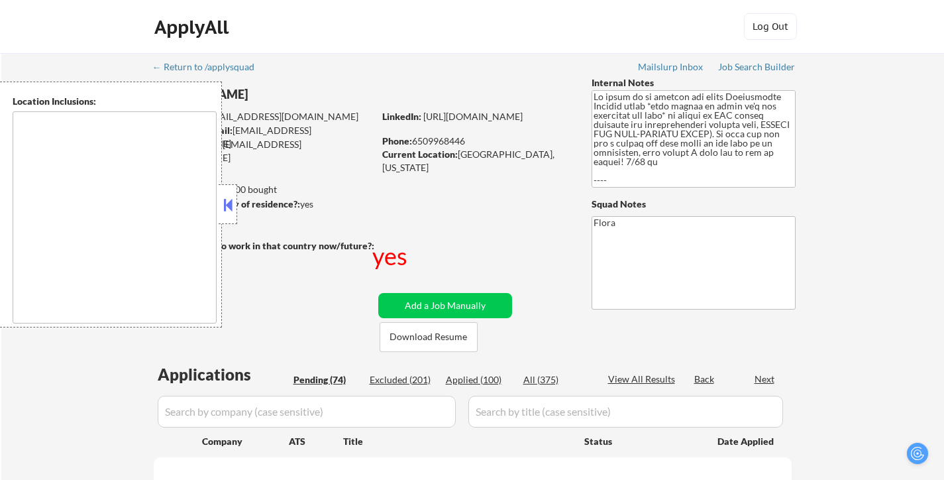
select select ""pending""
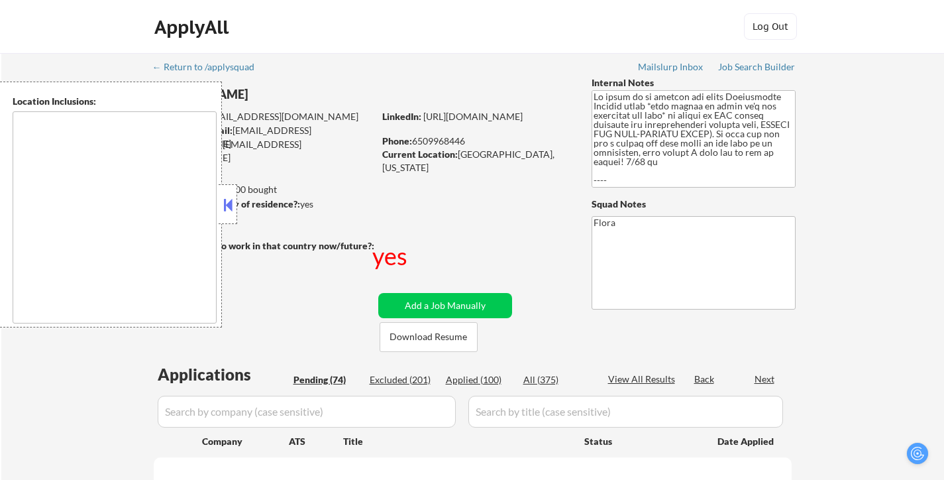
select select ""pending""
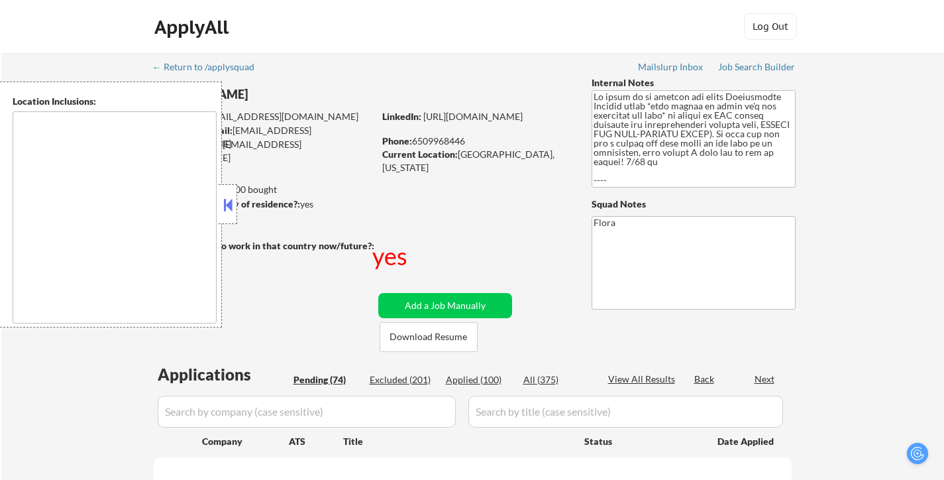
select select ""pending""
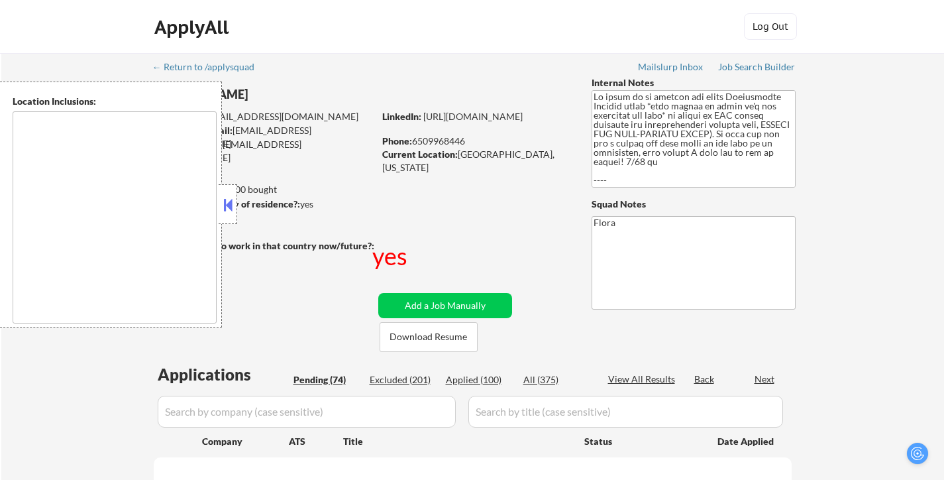
select select ""pending""
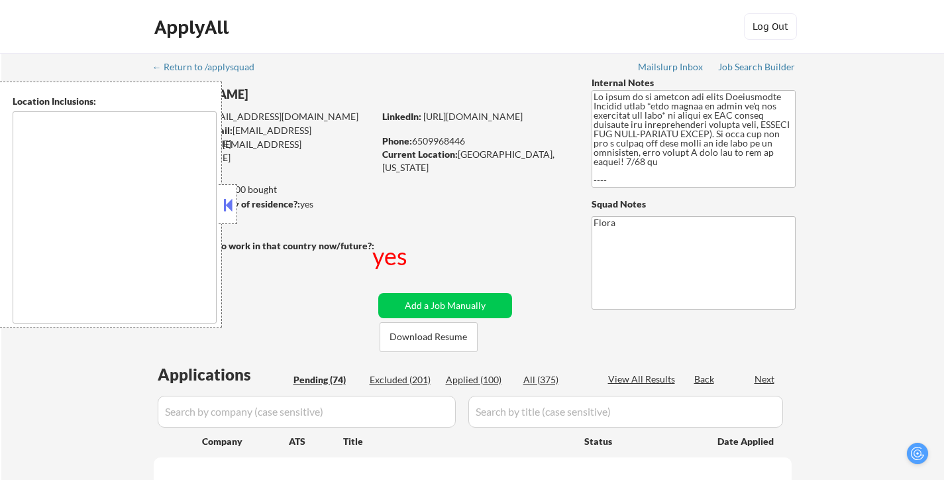
select select ""pending""
click at [227, 204] on button at bounding box center [228, 205] width 15 height 20
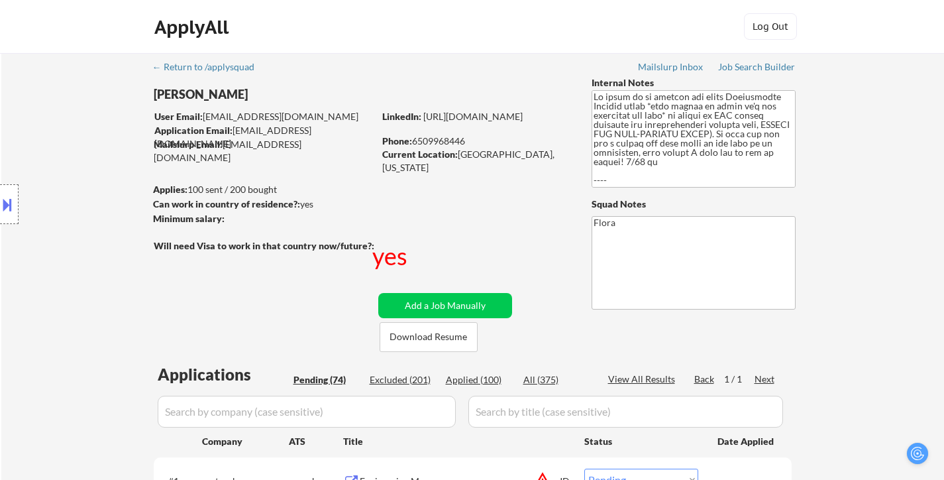
click at [9, 211] on button at bounding box center [7, 204] width 15 height 22
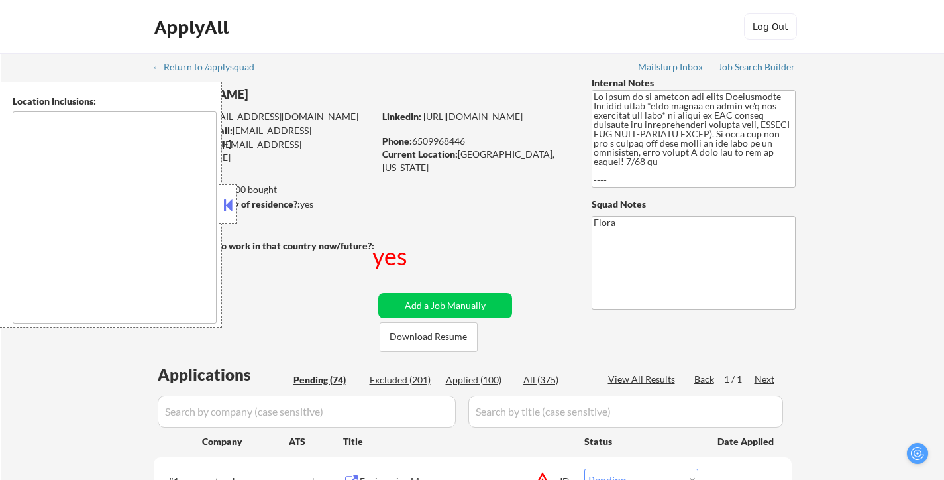
click at [225, 206] on button at bounding box center [228, 205] width 15 height 20
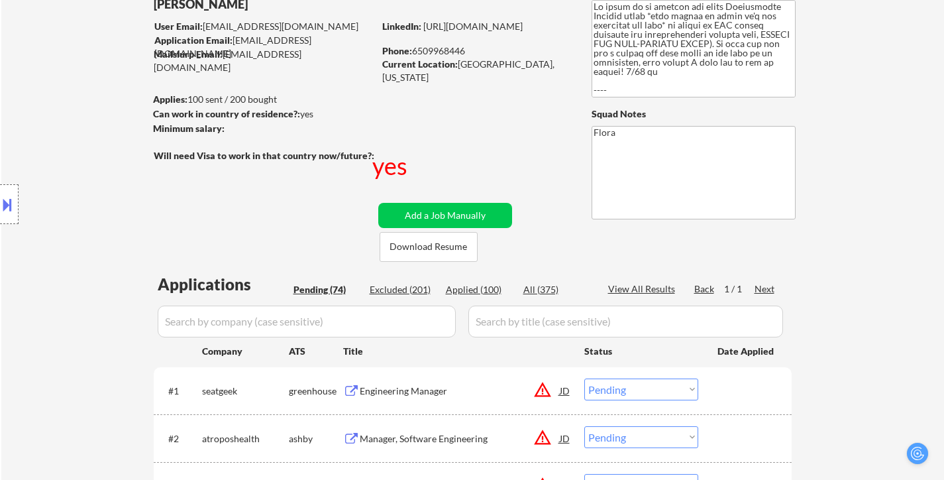
scroll to position [199, 0]
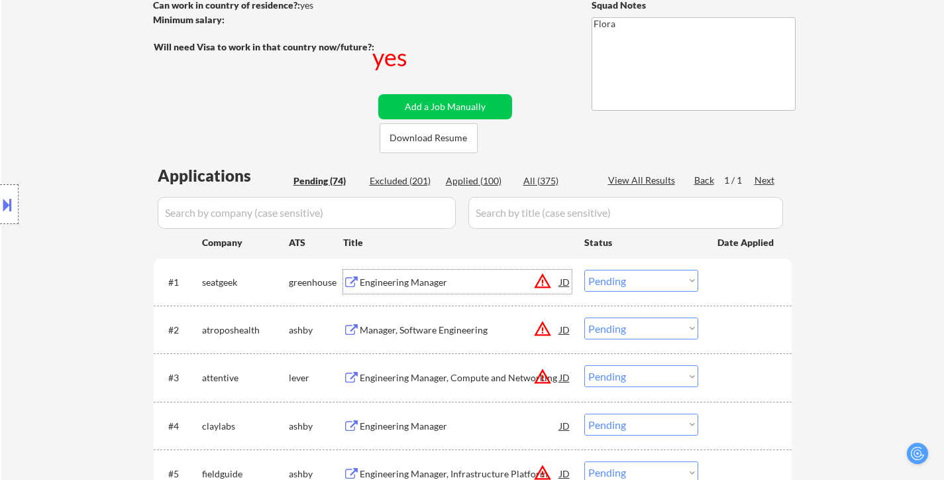
click at [395, 279] on div "Engineering Manager" at bounding box center [460, 282] width 200 height 13
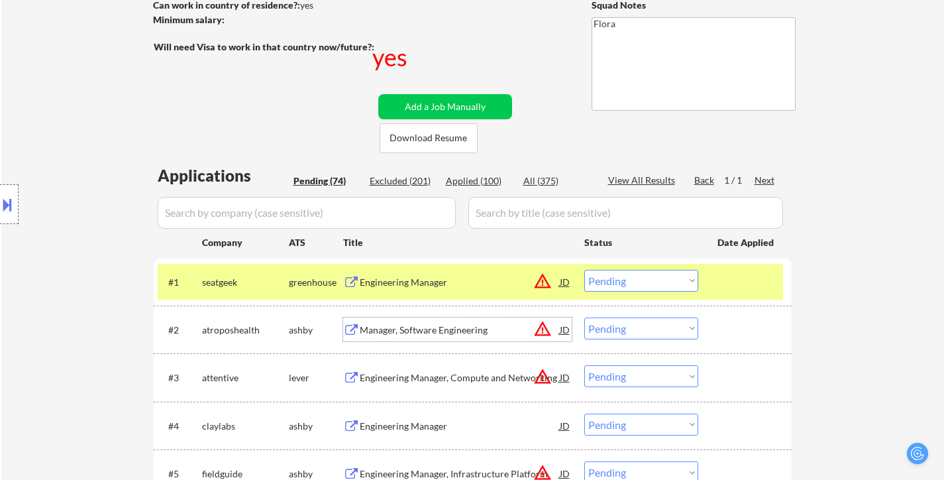
click at [425, 333] on div "Manager, Software Engineering" at bounding box center [460, 329] width 200 height 13
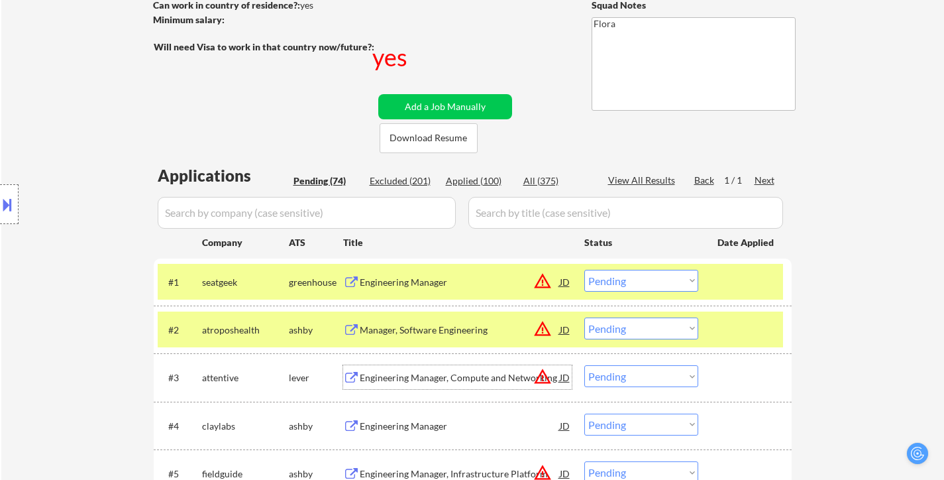
click at [457, 376] on div "Engineering Manager, Compute and Networking" at bounding box center [460, 377] width 200 height 13
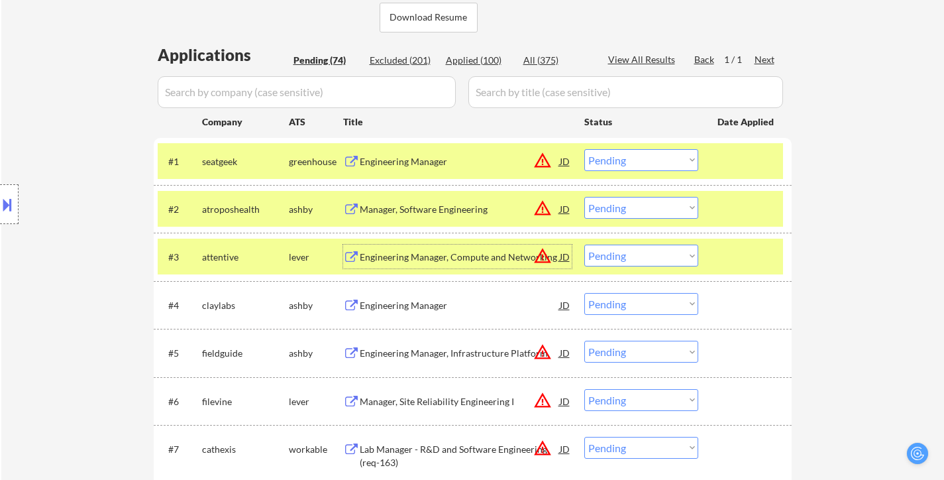
scroll to position [331, 0]
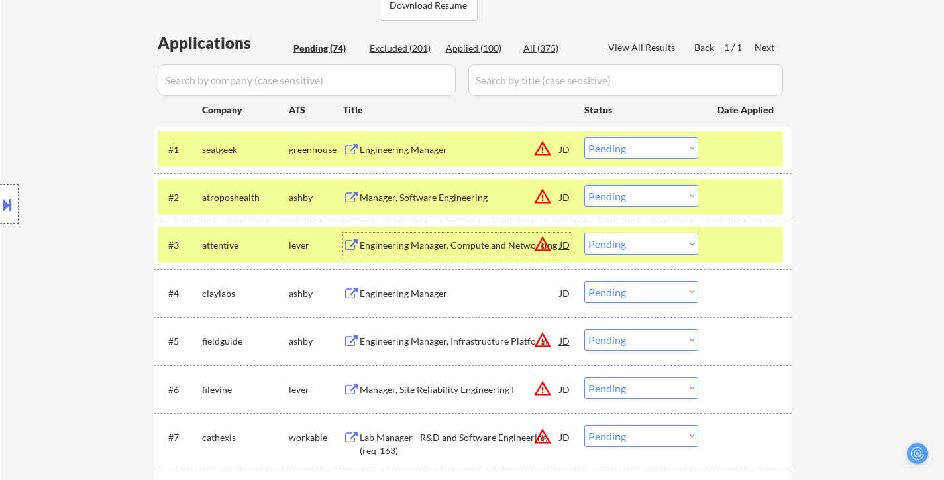
click at [417, 291] on div "Engineering Manager" at bounding box center [460, 293] width 200 height 13
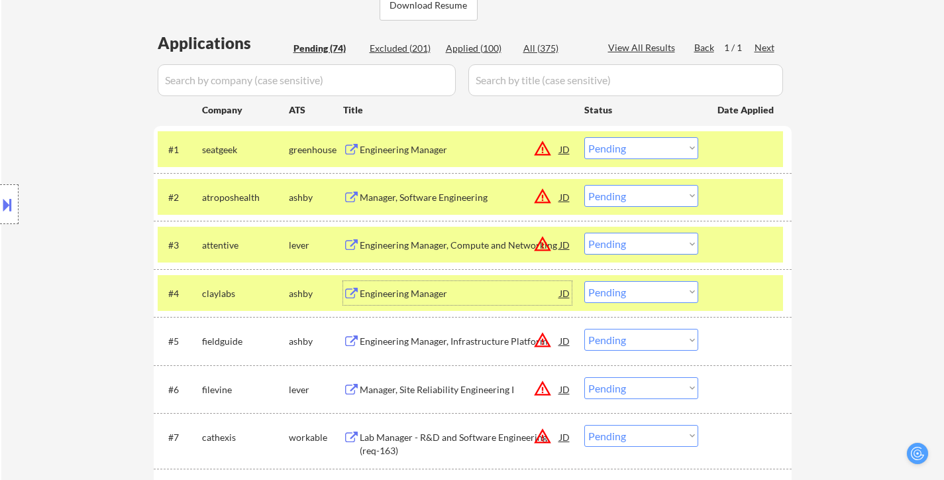
click at [433, 344] on div "Engineering Manager, Infrastructure Platform" at bounding box center [460, 341] width 200 height 13
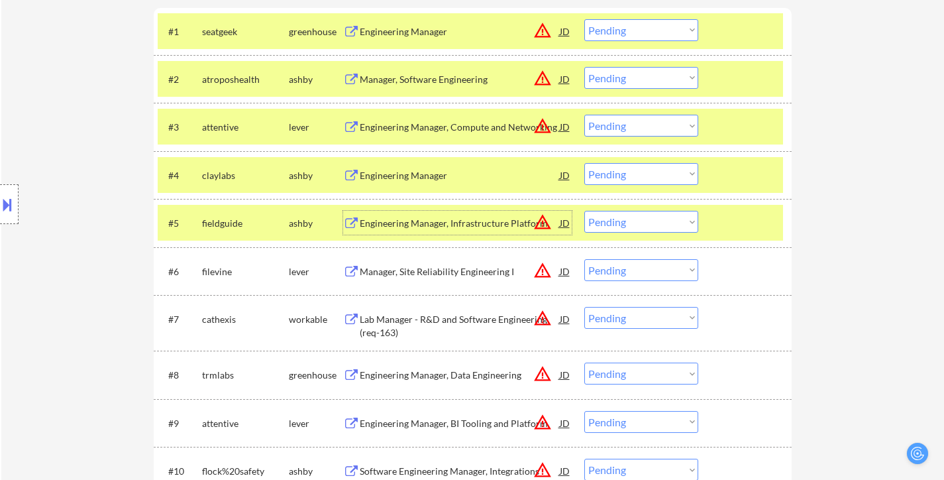
scroll to position [464, 0]
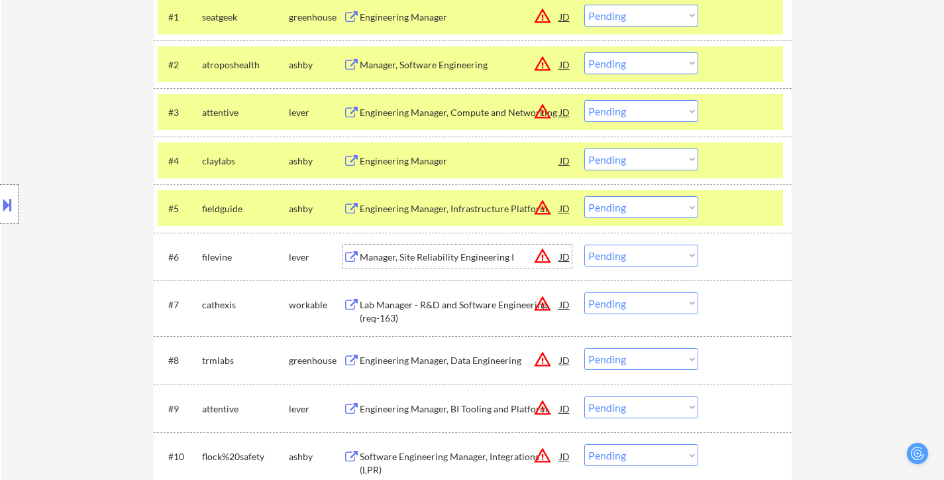
click at [453, 261] on div "Manager, Site Reliability Engineering I" at bounding box center [460, 256] width 200 height 13
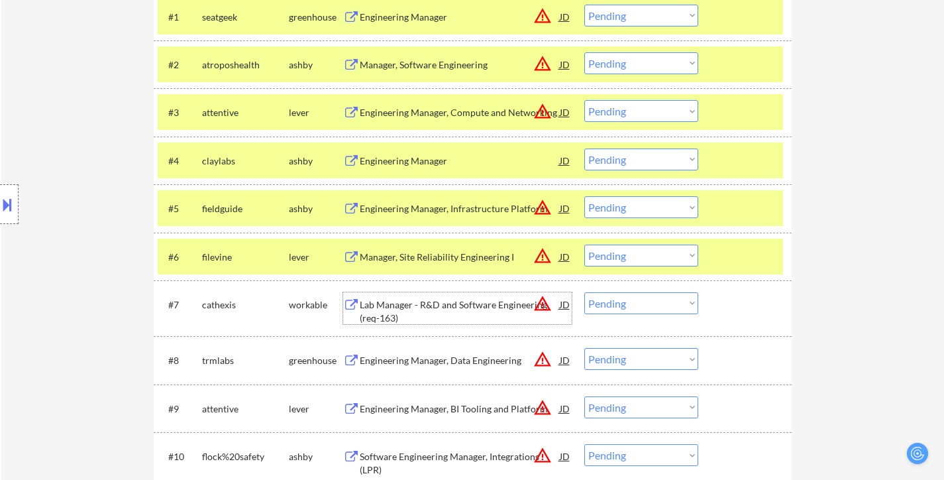
click at [448, 298] on div "Lab Manager - R&D and Software Engineering (req-163)" at bounding box center [460, 311] width 200 height 26
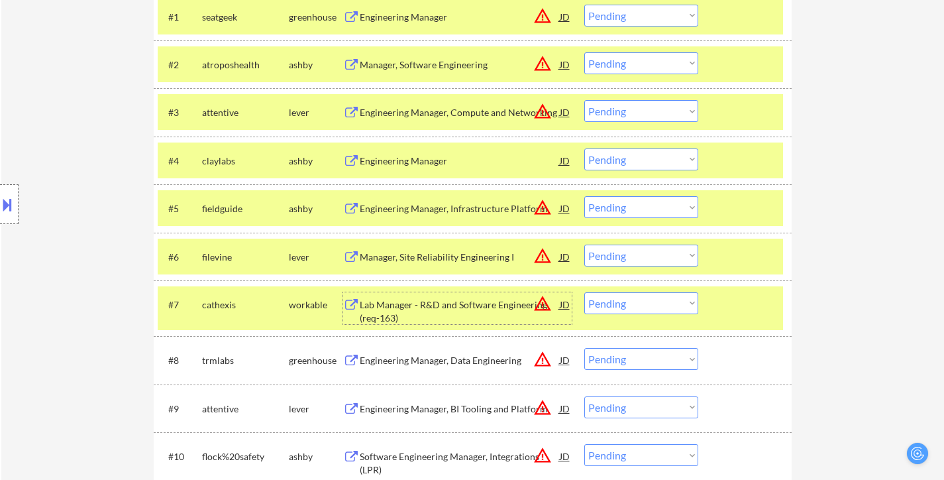
click at [447, 356] on div "Engineering Manager, Data Engineering" at bounding box center [460, 360] width 200 height 13
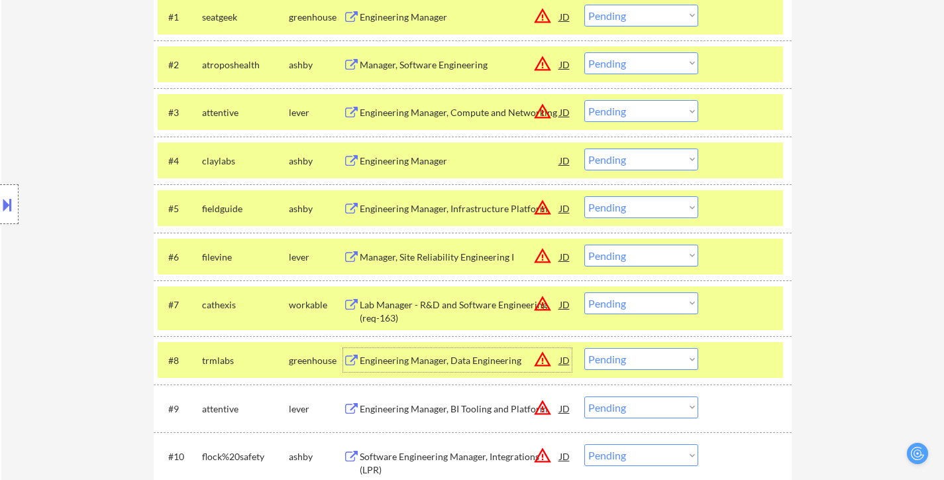
scroll to position [530, 0]
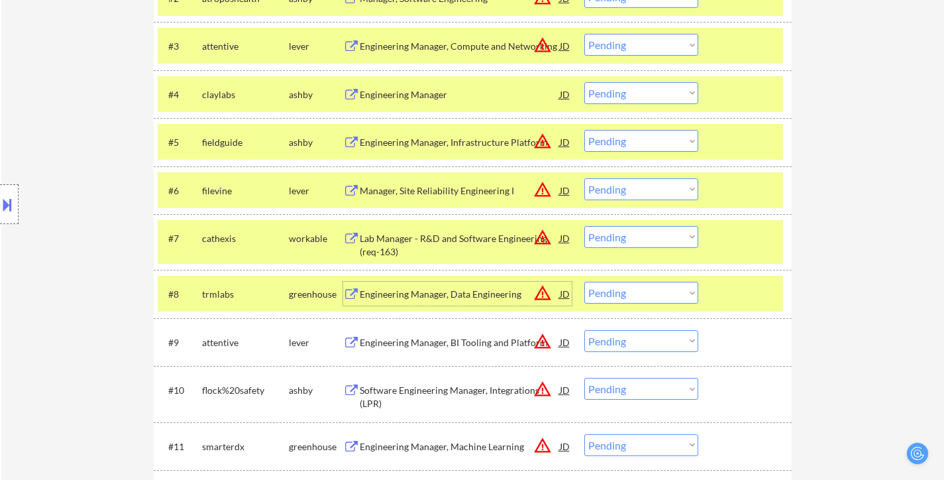
click at [447, 337] on div "Engineering Manager, BI Tooling and Platform" at bounding box center [460, 342] width 200 height 13
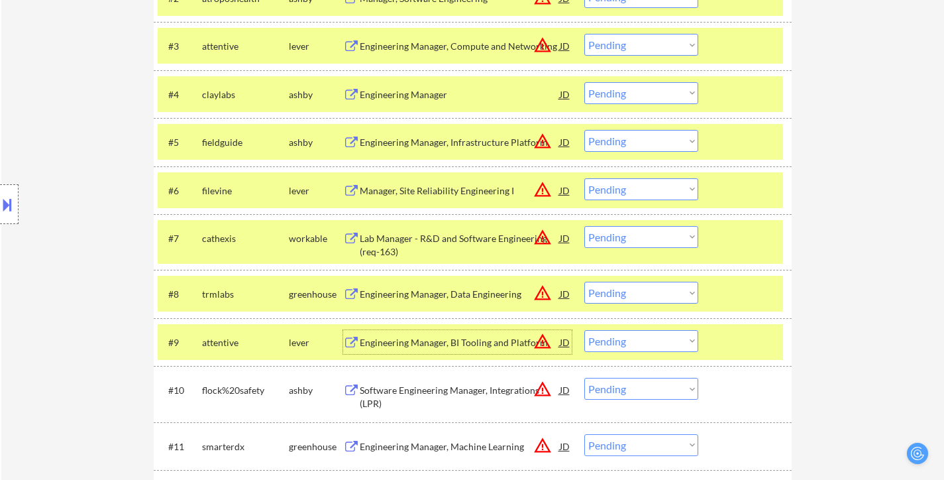
click at [425, 391] on div "Software Engineering Manager, Integrations (LPR)" at bounding box center [460, 397] width 200 height 26
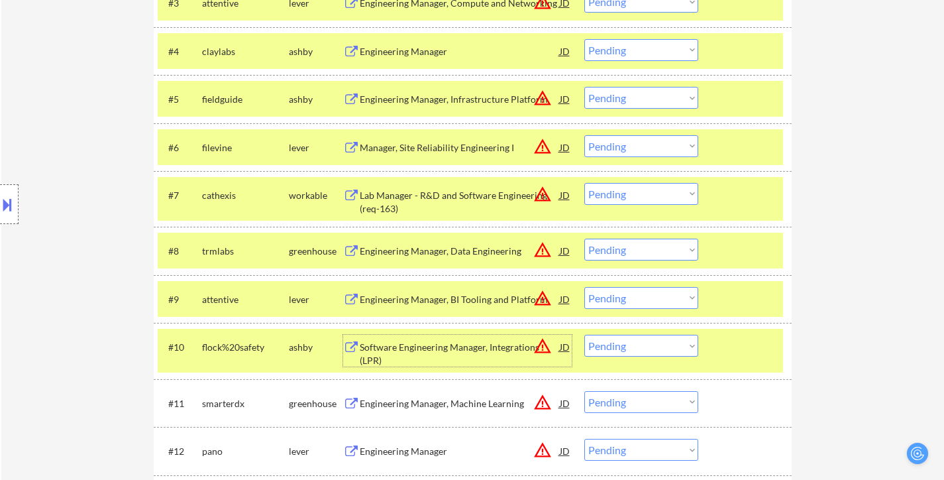
scroll to position [596, 0]
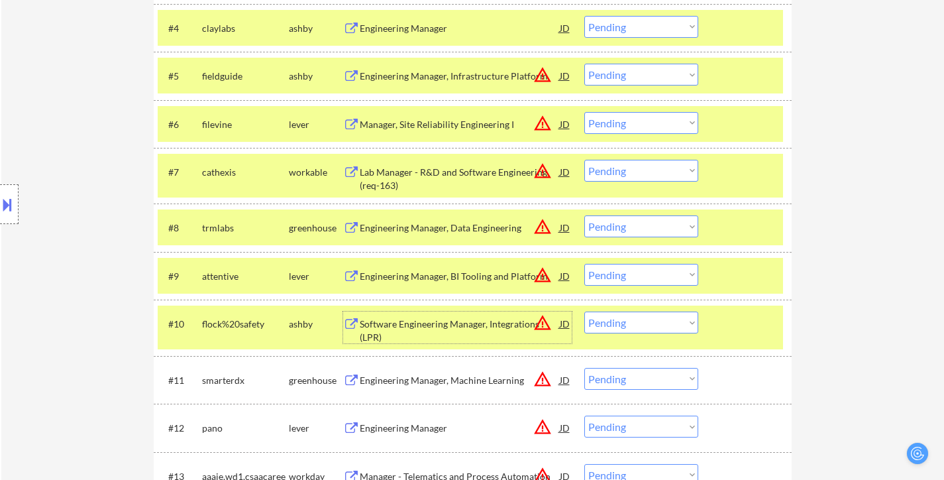
click at [670, 326] on select "Choose an option... Pending Applied Excluded (Questions) Excluded (Expired) Exc…" at bounding box center [641, 322] width 114 height 22
click at [584, 311] on select "Choose an option... Pending Applied Excluded (Questions) Excluded (Expired) Exc…" at bounding box center [641, 322] width 114 height 22
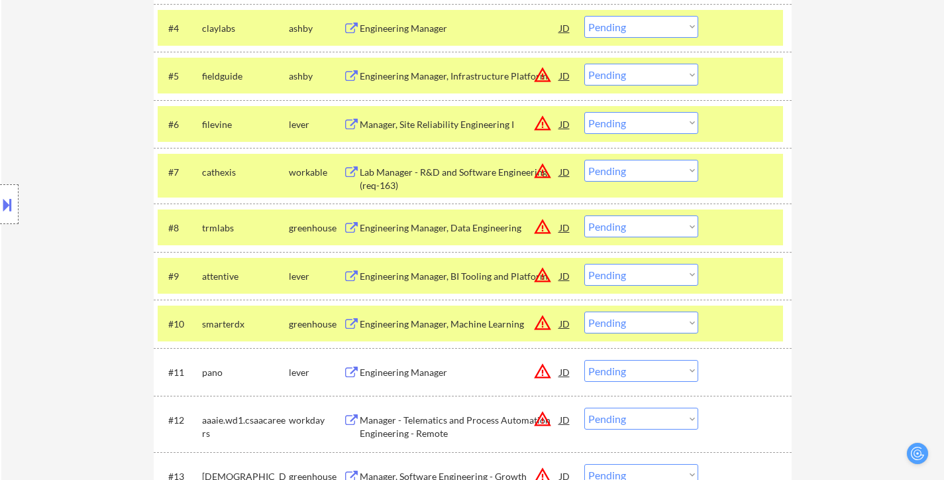
click at [749, 334] on div at bounding box center [747, 323] width 58 height 24
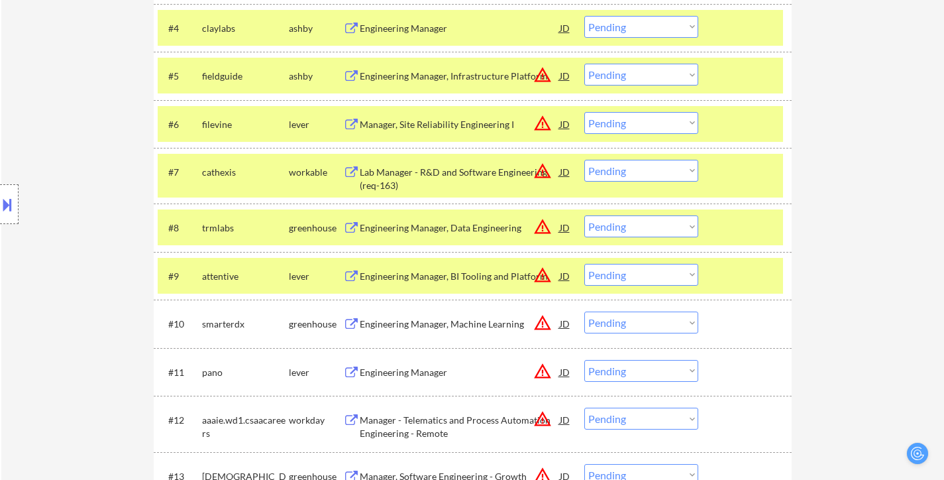
click at [467, 325] on div "Engineering Manager, Machine Learning" at bounding box center [460, 323] width 200 height 13
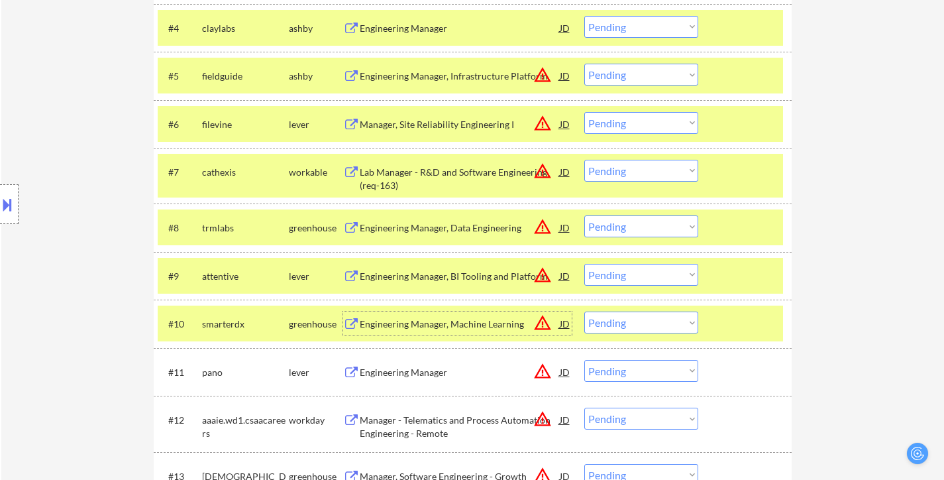
click at [665, 323] on select "Choose an option... Pending Applied Excluded (Questions) Excluded (Expired) Exc…" at bounding box center [641, 322] width 114 height 22
click at [584, 311] on select "Choose an option... Pending Applied Excluded (Questions) Excluded (Expired) Exc…" at bounding box center [641, 322] width 114 height 22
select select ""pending""
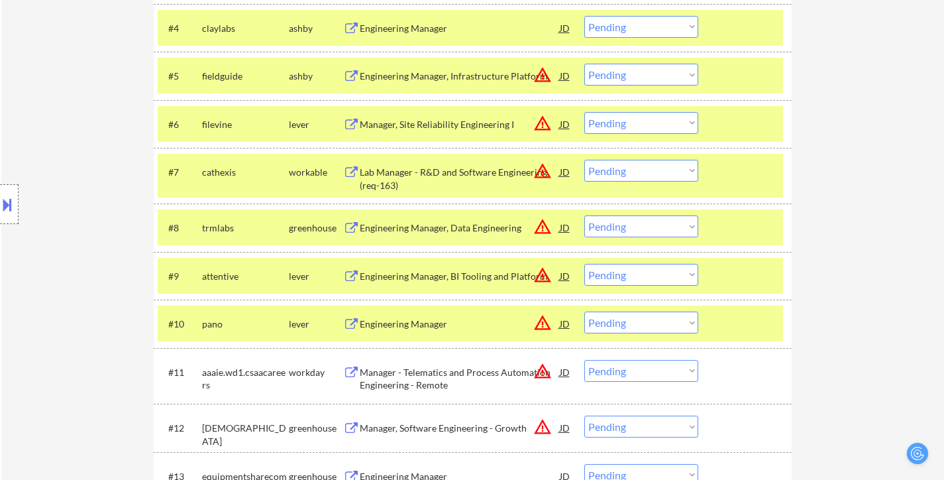
click at [722, 318] on div at bounding box center [747, 323] width 58 height 24
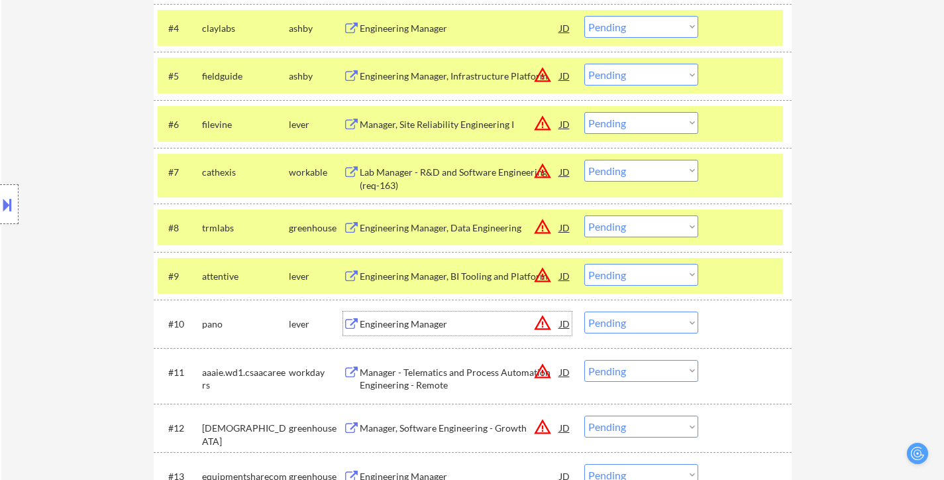
click at [449, 331] on div "Engineering Manager" at bounding box center [460, 323] width 200 height 24
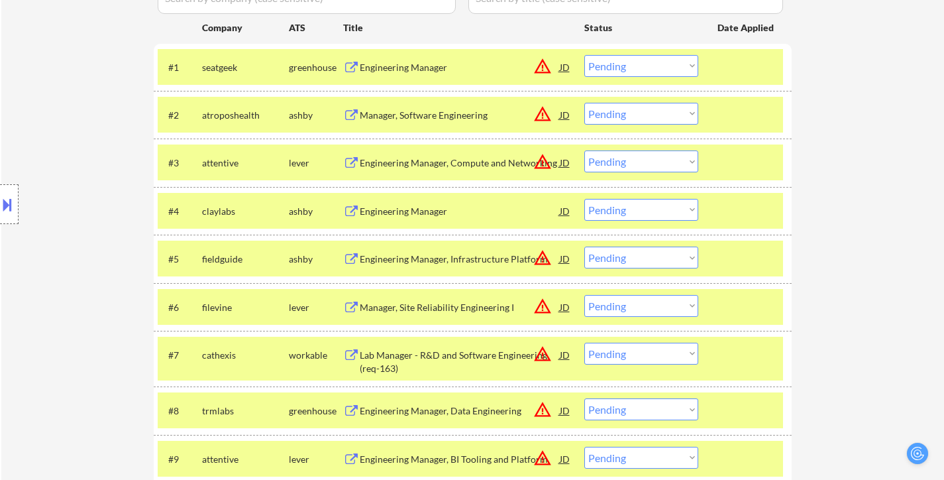
scroll to position [398, 0]
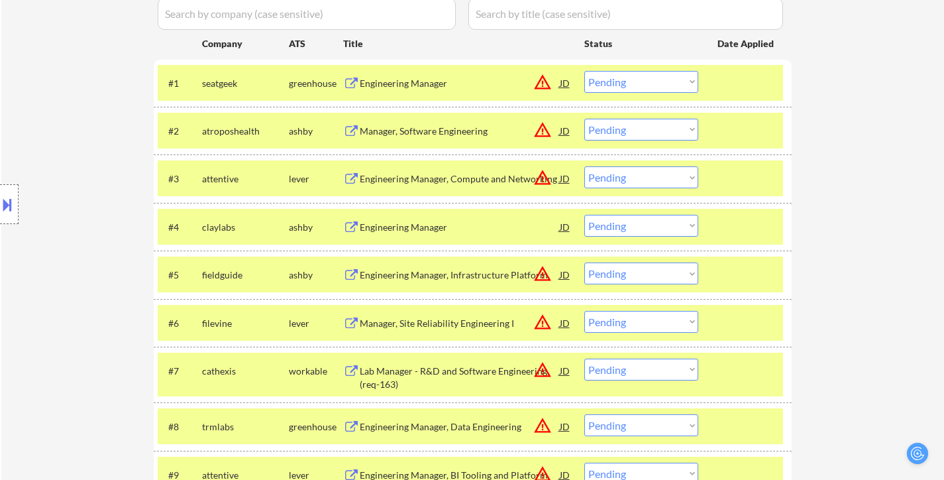
click at [402, 81] on div "Engineering Manager" at bounding box center [460, 83] width 200 height 13
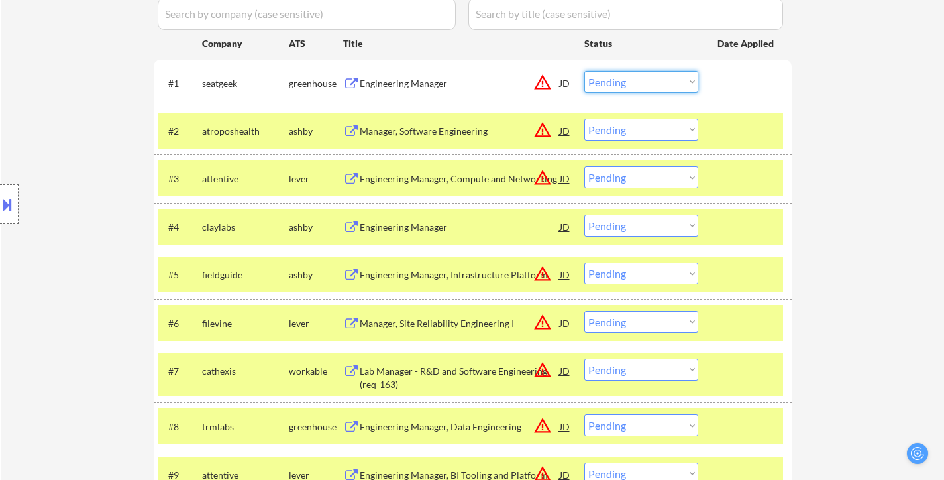
click at [661, 79] on select "Choose an option... Pending Applied Excluded (Questions) Excluded (Expired) Exc…" at bounding box center [641, 82] width 114 height 22
click at [584, 71] on select "Choose an option... Pending Applied Excluded (Questions) Excluded (Expired) Exc…" at bounding box center [641, 82] width 114 height 22
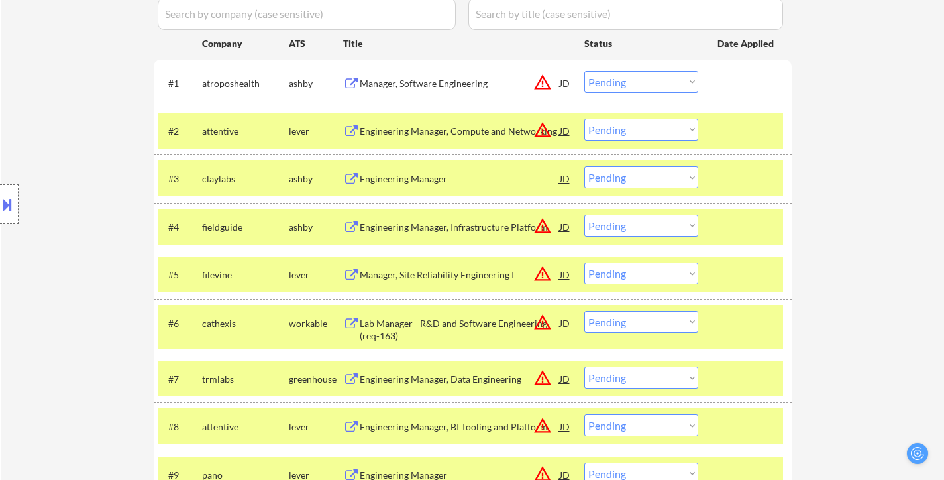
click at [645, 83] on select "Choose an option... Pending Applied Excluded (Questions) Excluded (Expired) Exc…" at bounding box center [641, 82] width 114 height 22
click at [658, 76] on select "Choose an option... Pending Applied Excluded (Questions) Excluded (Expired) Exc…" at bounding box center [641, 82] width 114 height 22
click at [462, 80] on div "Manager, Software Engineering" at bounding box center [460, 83] width 200 height 13
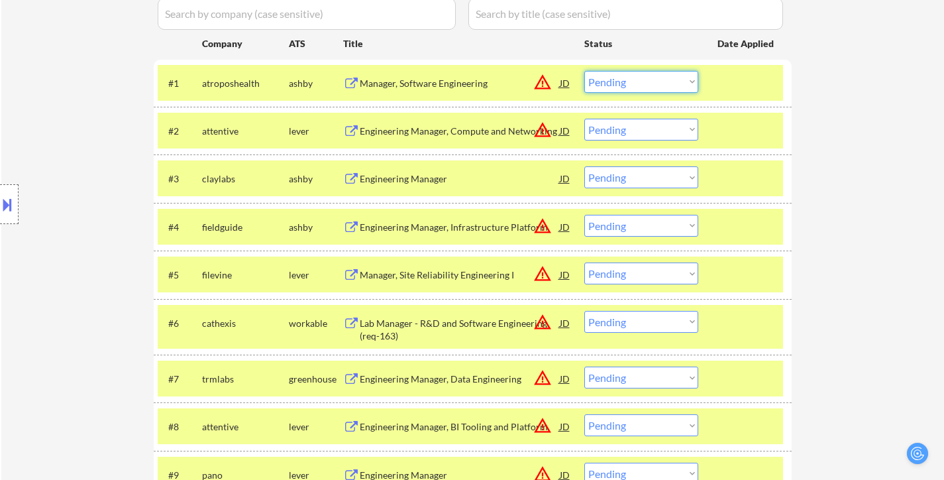
click at [651, 78] on select "Choose an option... Pending Applied Excluded (Questions) Excluded (Expired) Exc…" at bounding box center [641, 82] width 114 height 22
click at [584, 71] on select "Choose an option... Pending Applied Excluded (Questions) Excluded (Expired) Exc…" at bounding box center [641, 82] width 114 height 22
click at [429, 74] on div "Manager, Software Engineering" at bounding box center [460, 83] width 200 height 24
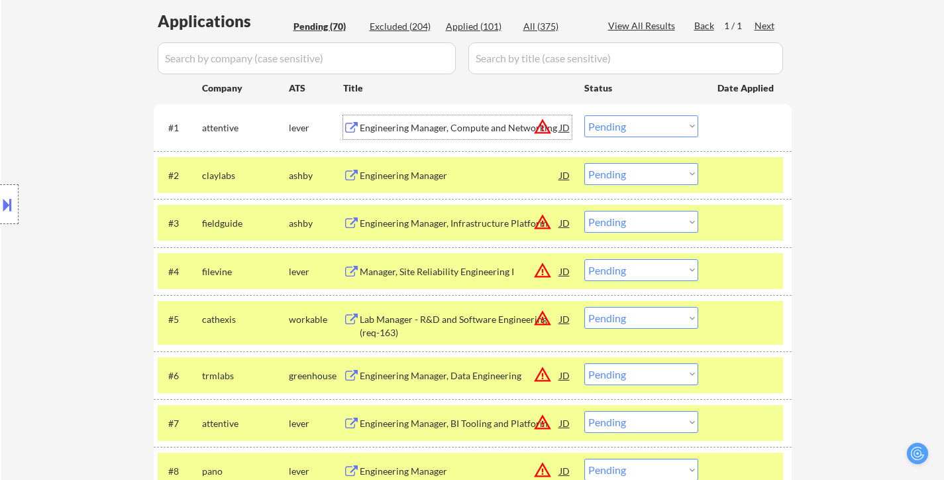
scroll to position [331, 0]
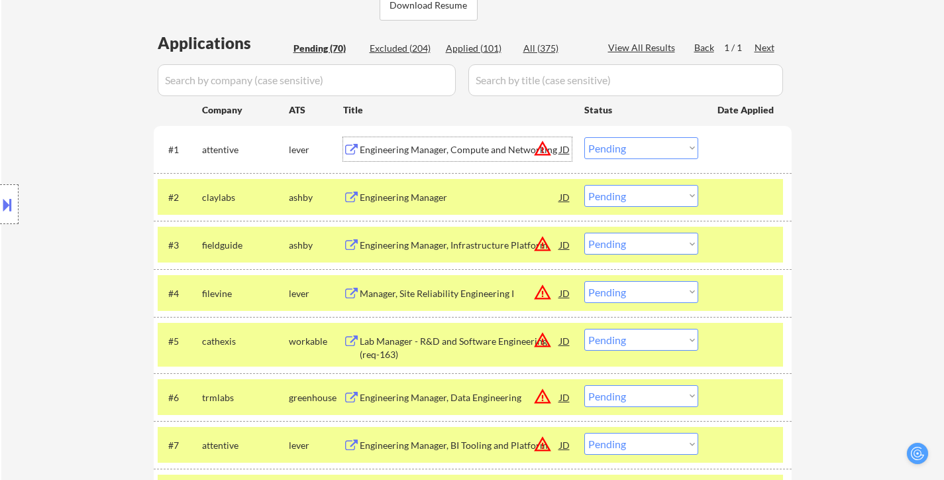
click at [451, 148] on div "Engineering Manager, Compute and Networking" at bounding box center [460, 149] width 200 height 13
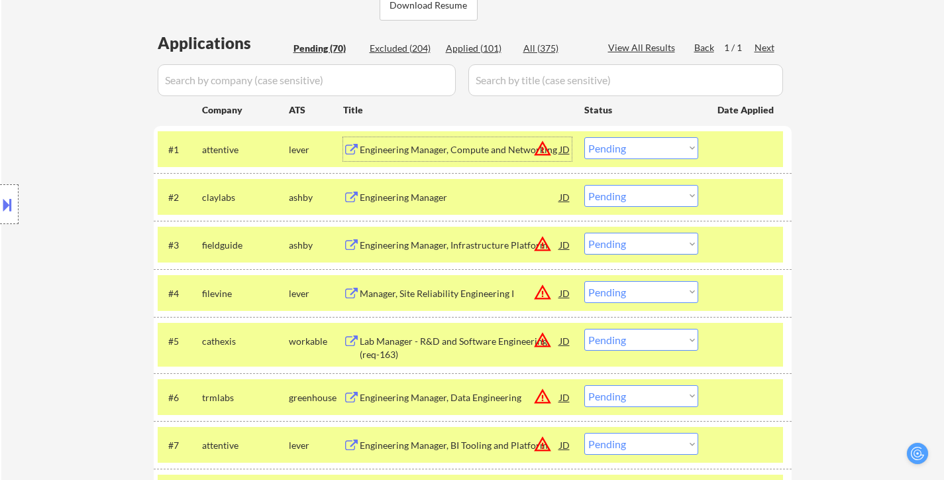
click at [683, 147] on select "Choose an option... Pending Applied Excluded (Questions) Excluded (Expired) Exc…" at bounding box center [641, 148] width 114 height 22
click at [584, 137] on select "Choose an option... Pending Applied Excluded (Questions) Excluded (Expired) Exc…" at bounding box center [641, 148] width 114 height 22
click at [657, 148] on select "Choose an option... Pending Applied Excluded (Questions) Excluded (Expired) Exc…" at bounding box center [641, 148] width 114 height 22
click at [584, 137] on select "Choose an option... Pending Applied Excluded (Questions) Excluded (Expired) Exc…" at bounding box center [641, 148] width 114 height 22
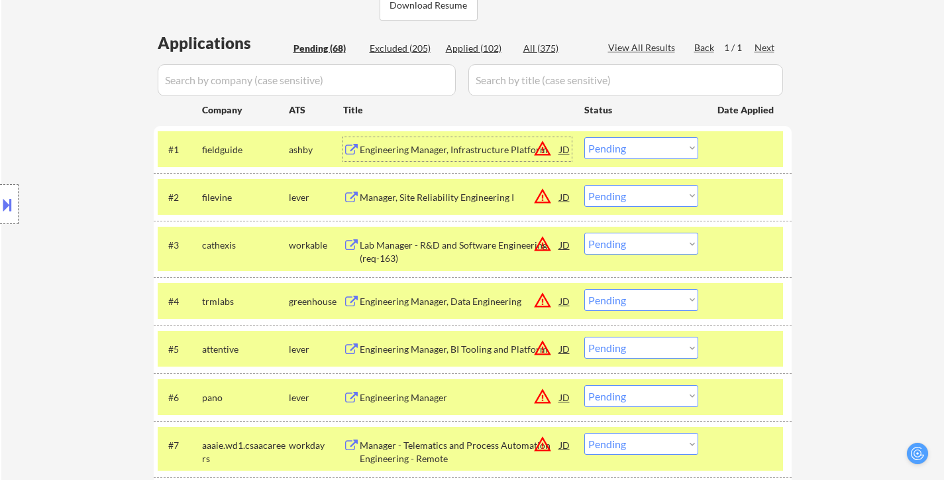
click at [445, 144] on div "Engineering Manager, Infrastructure Platform" at bounding box center [460, 149] width 200 height 13
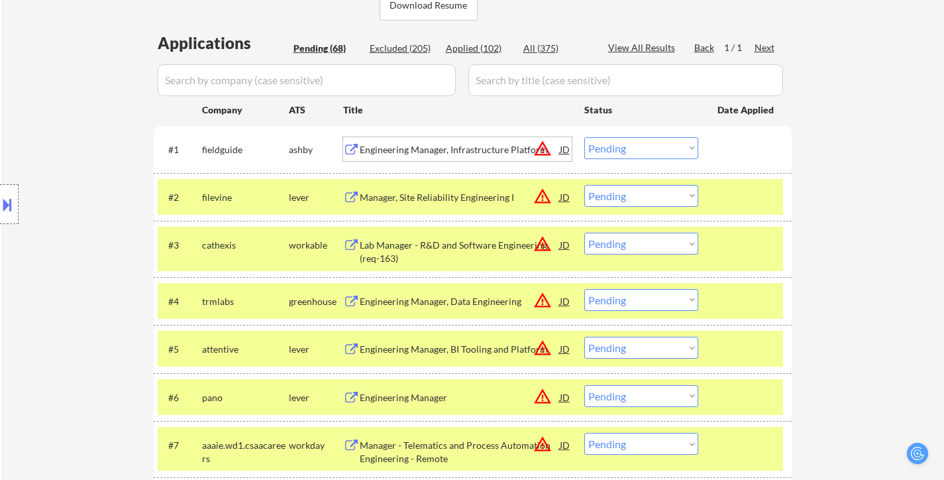
click at [660, 146] on select "Choose an option... Pending Applied Excluded (Questions) Excluded (Expired) Exc…" at bounding box center [641, 148] width 114 height 22
click at [584, 137] on select "Choose an option... Pending Applied Excluded (Questions) Excluded (Expired) Exc…" at bounding box center [641, 148] width 114 height 22
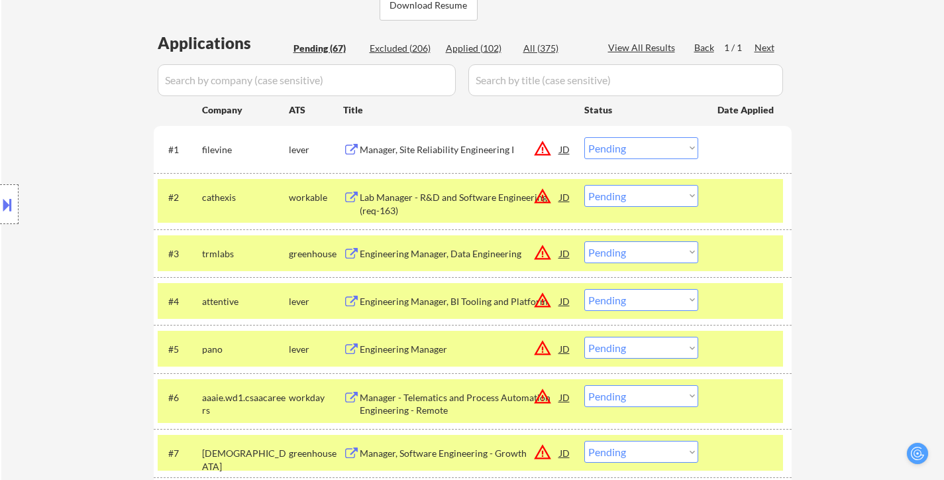
click at [774, 200] on div at bounding box center [747, 197] width 58 height 24
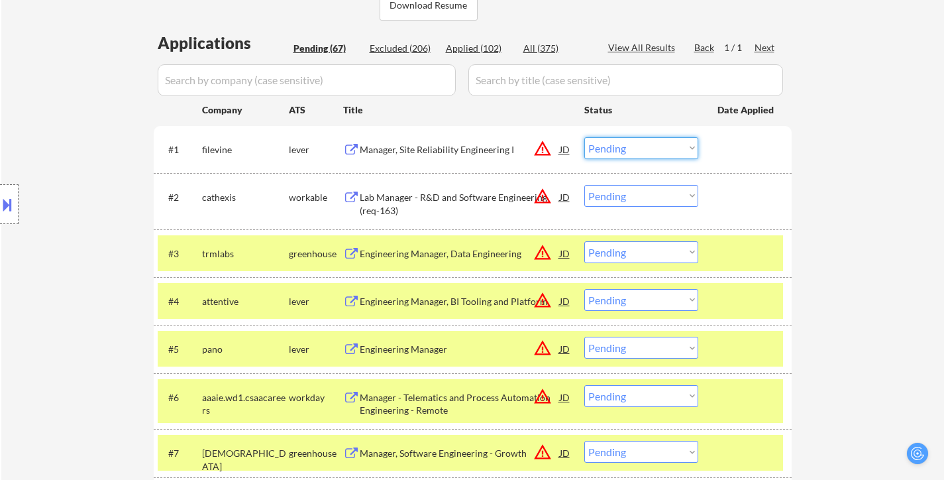
click at [628, 158] on select "Choose an option... Pending Applied Excluded (Questions) Excluded (Expired) Exc…" at bounding box center [641, 148] width 114 height 22
click at [584, 137] on select "Choose an option... Pending Applied Excluded (Questions) Excluded (Expired) Exc…" at bounding box center [641, 148] width 114 height 22
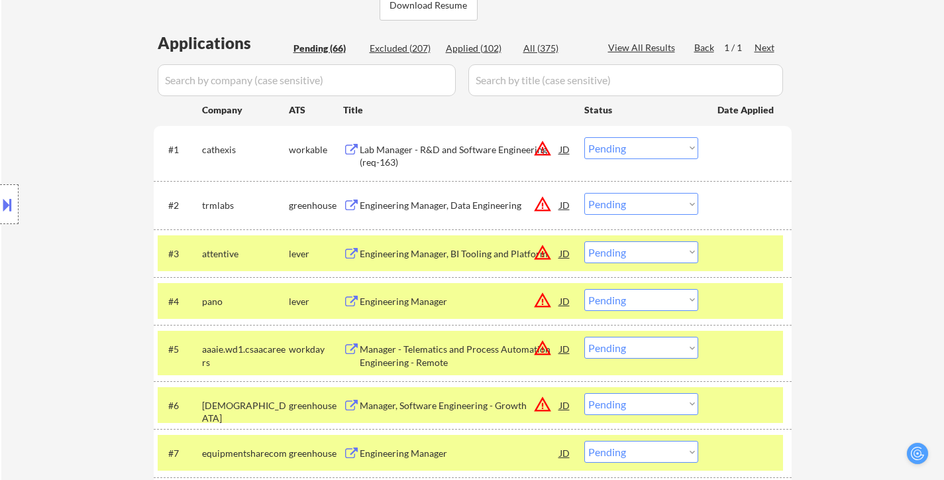
click at [675, 143] on select "Choose an option... Pending Applied Excluded (Questions) Excluded (Expired) Exc…" at bounding box center [641, 148] width 114 height 22
click at [584, 137] on select "Choose an option... Pending Applied Excluded (Questions) Excluded (Expired) Exc…" at bounding box center [641, 148] width 114 height 22
select select ""pending""
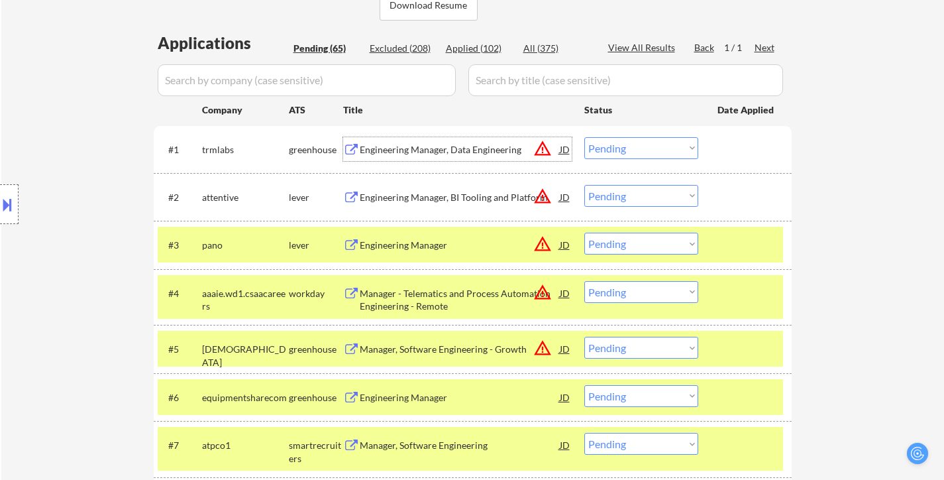
click at [449, 140] on div "Engineering Manager, Data Engineering" at bounding box center [460, 149] width 200 height 24
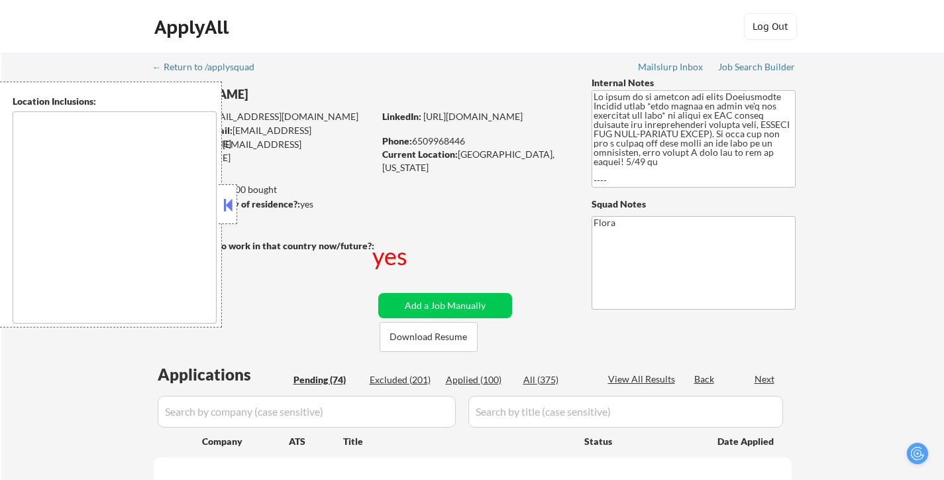
select select ""pending""
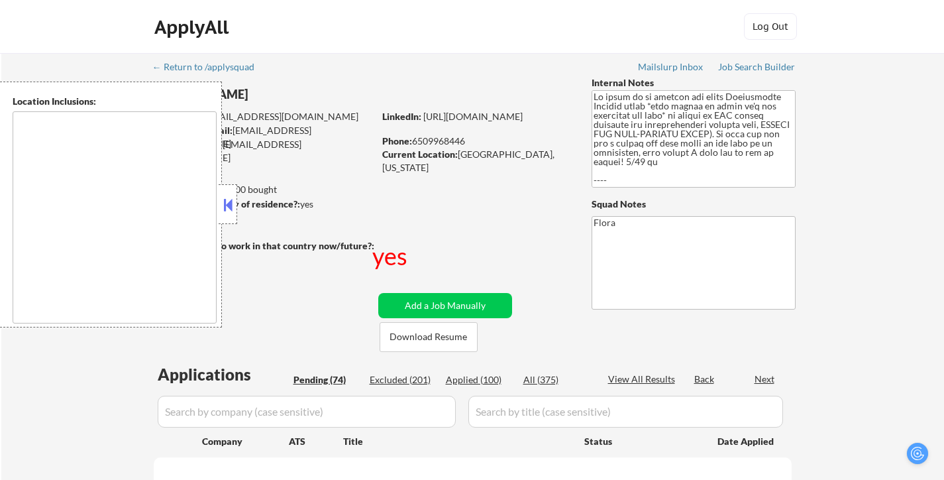
select select ""pending""
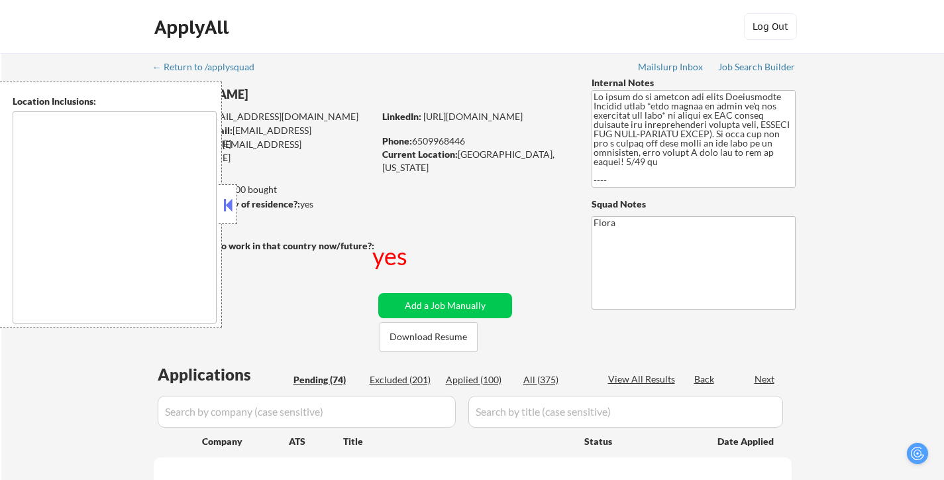
select select ""pending""
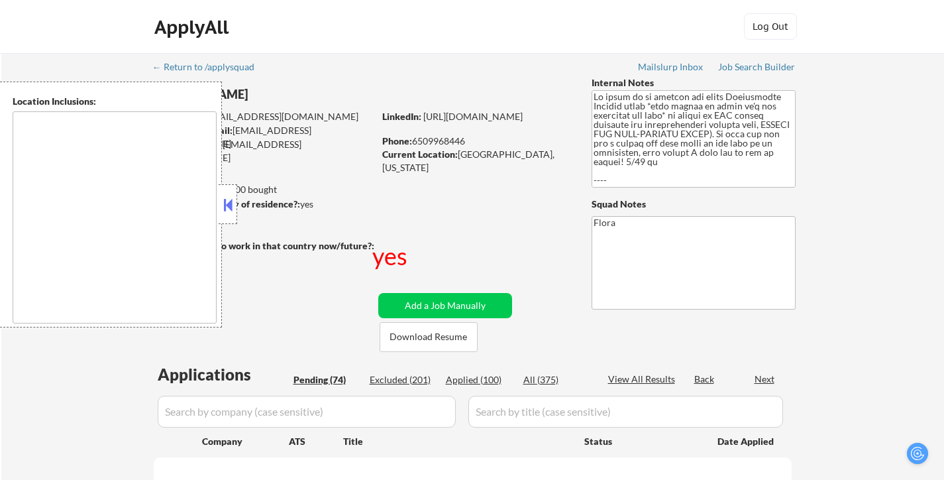
select select ""pending""
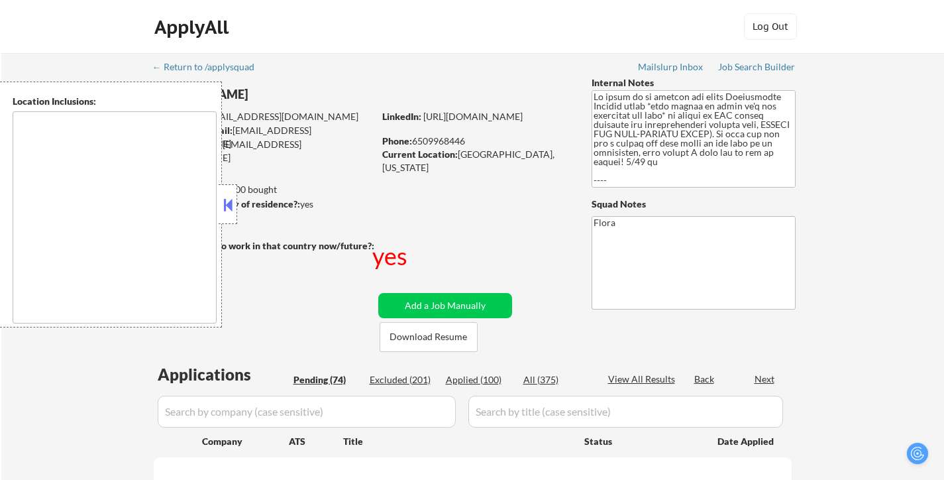
select select ""pending""
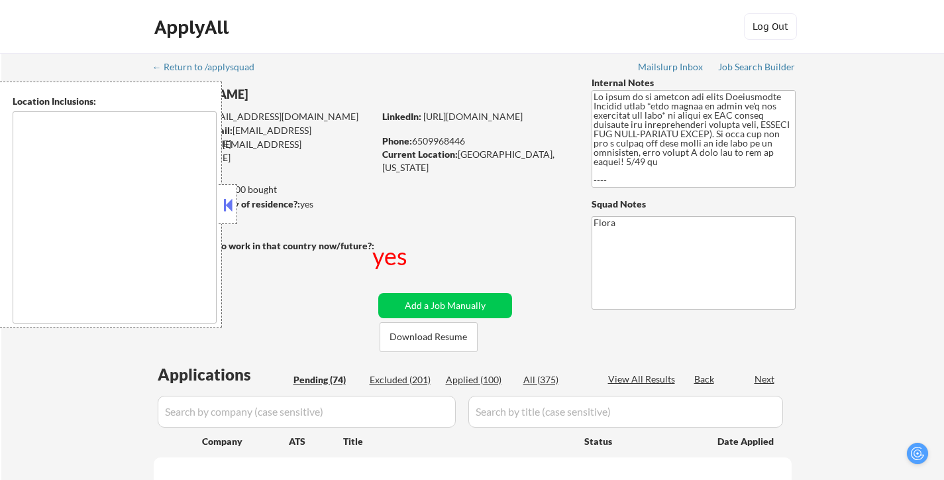
select select ""pending""
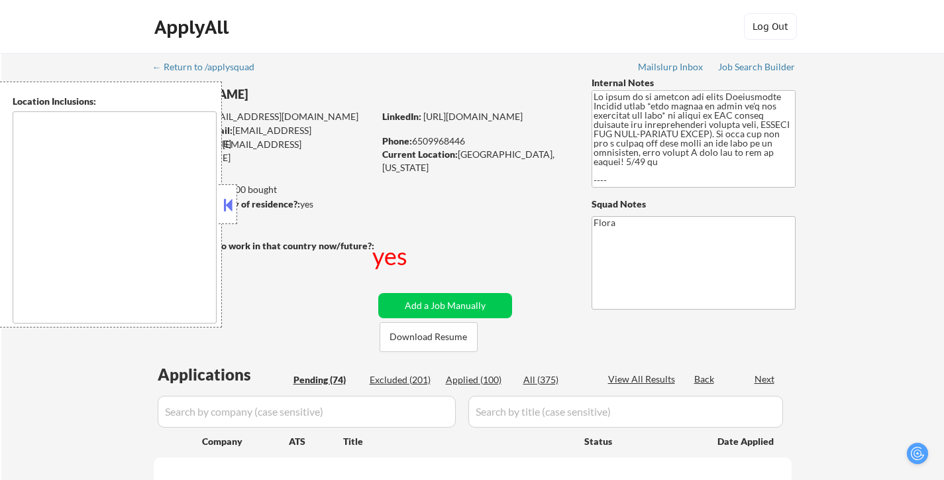
select select ""pending""
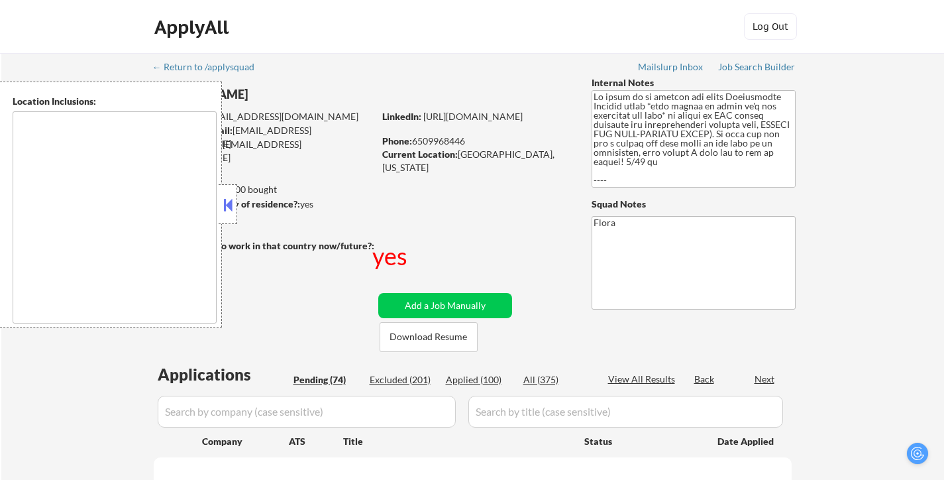
select select ""pending""
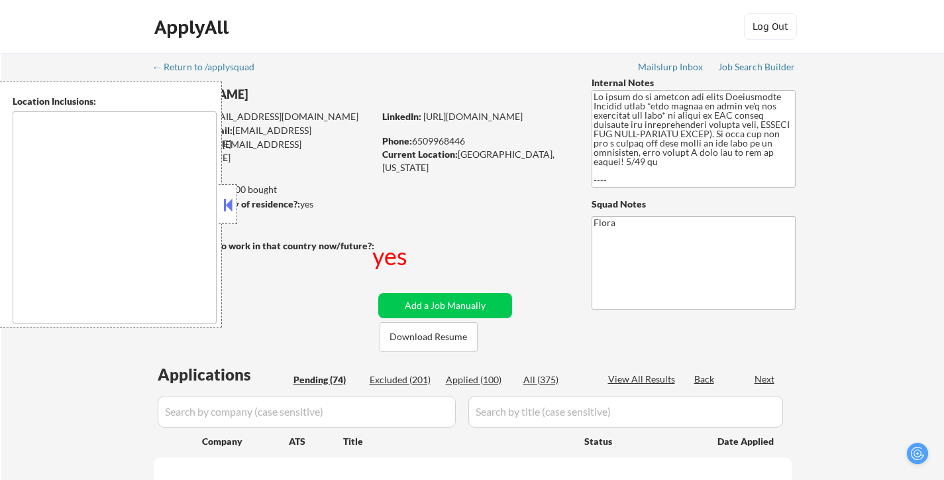
select select ""pending""
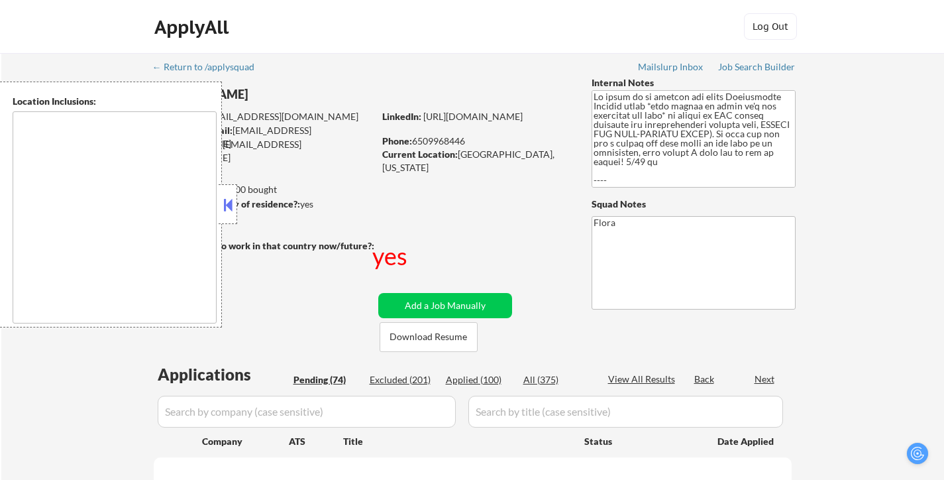
select select ""pending""
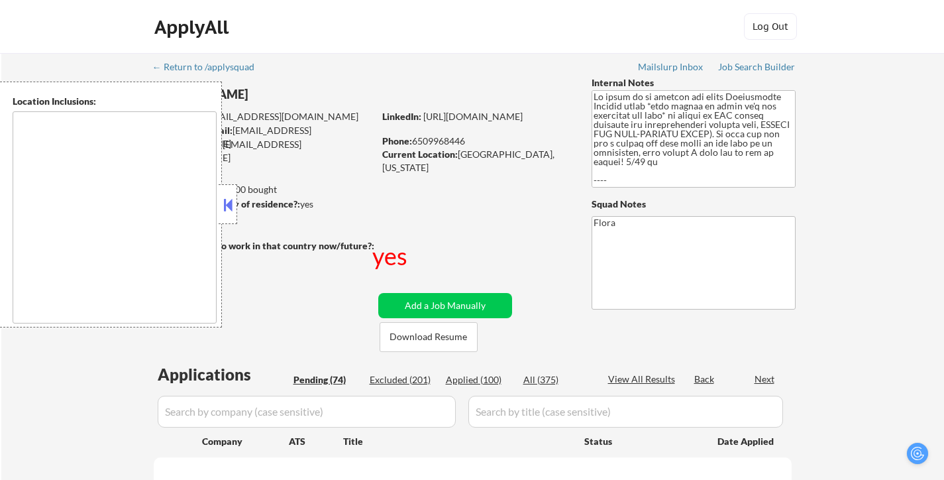
select select ""pending""
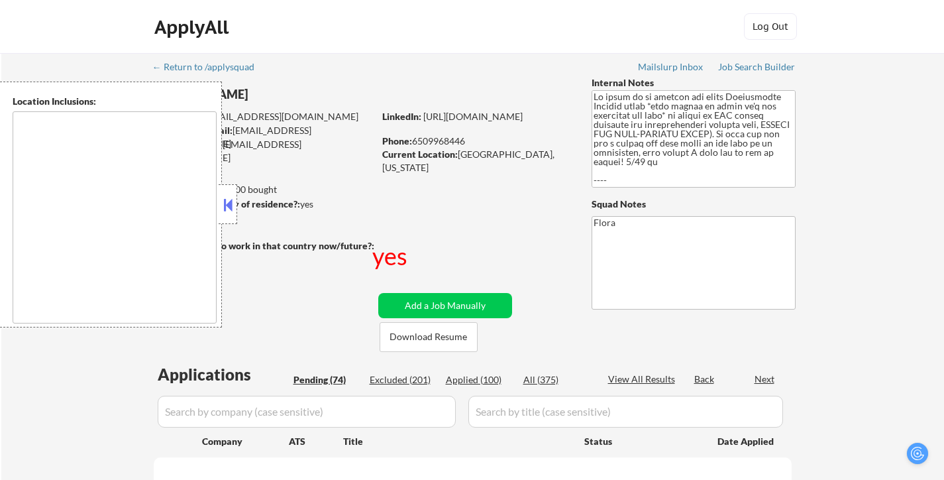
select select ""pending""
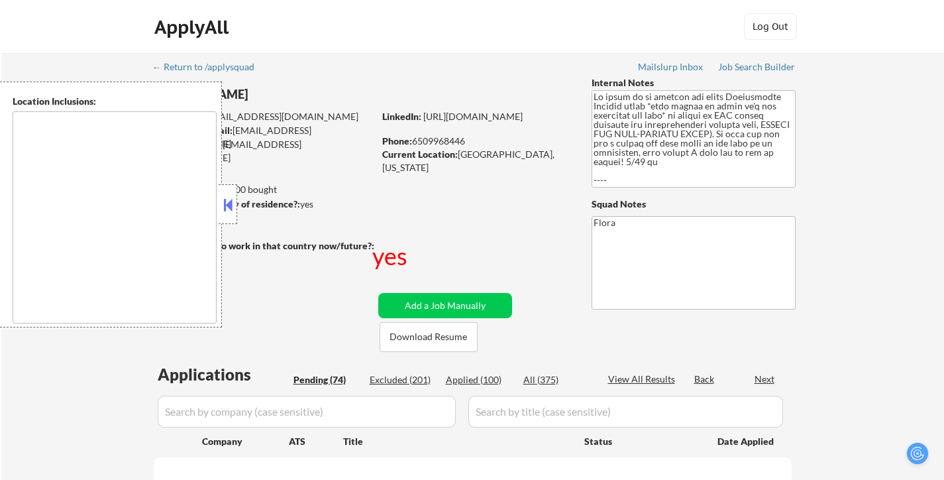
select select ""pending""
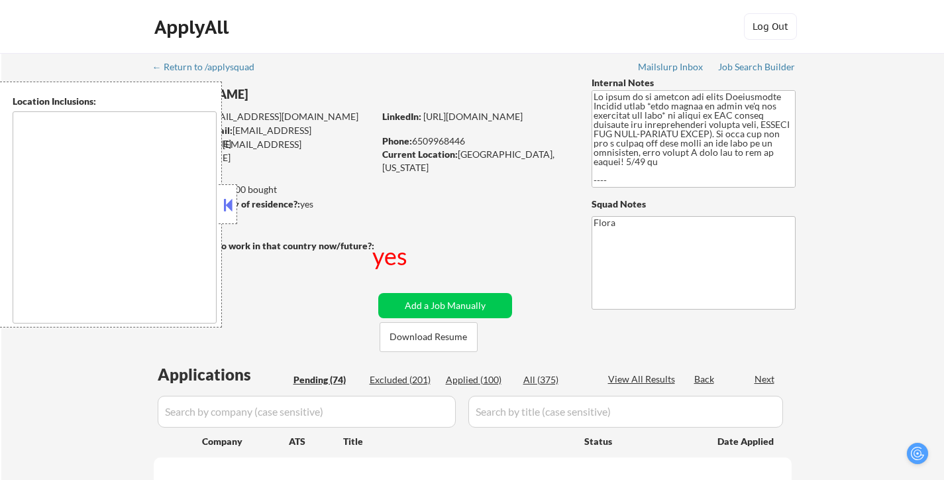
select select ""pending""
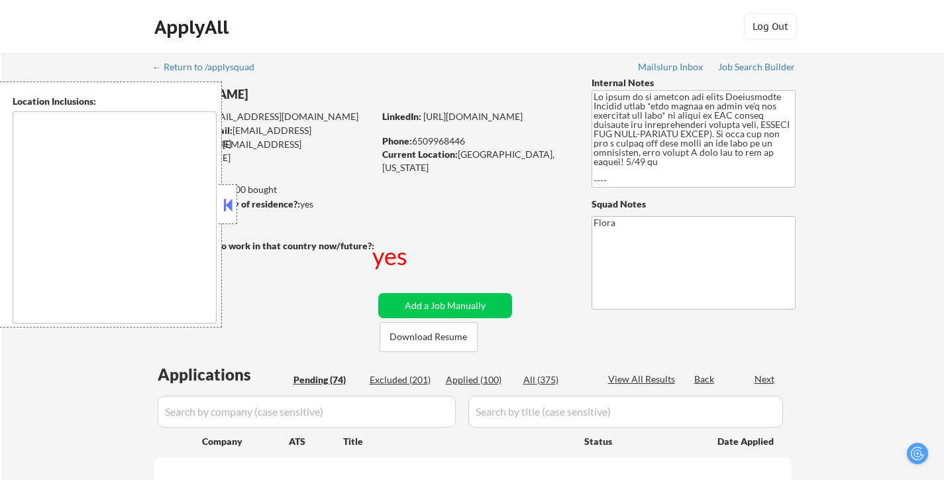
select select ""pending""
click at [231, 201] on button at bounding box center [228, 205] width 15 height 20
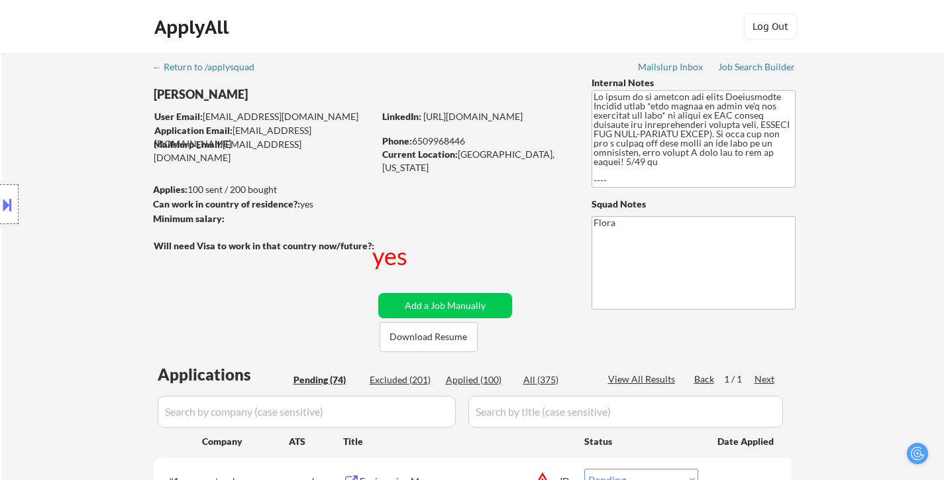
click at [483, 376] on div "Applied (100)" at bounding box center [479, 379] width 66 height 13
select select ""applied""
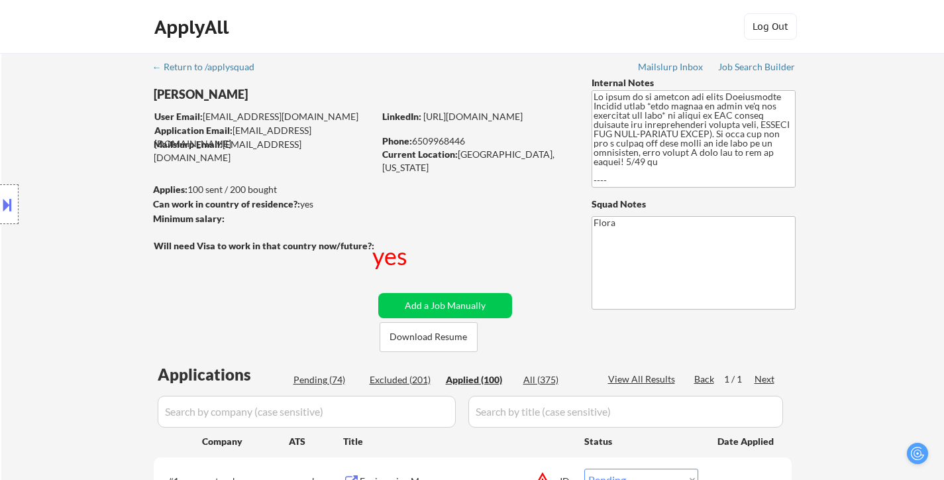
select select ""applied""
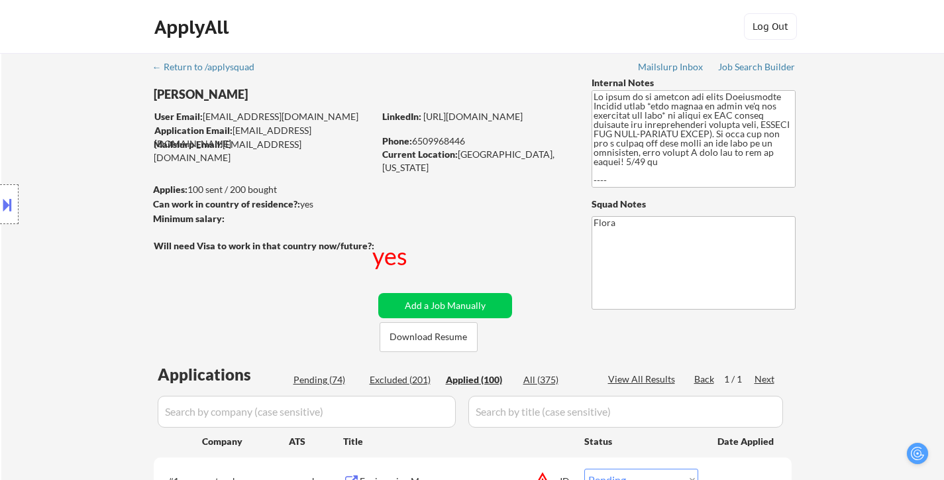
select select ""applied""
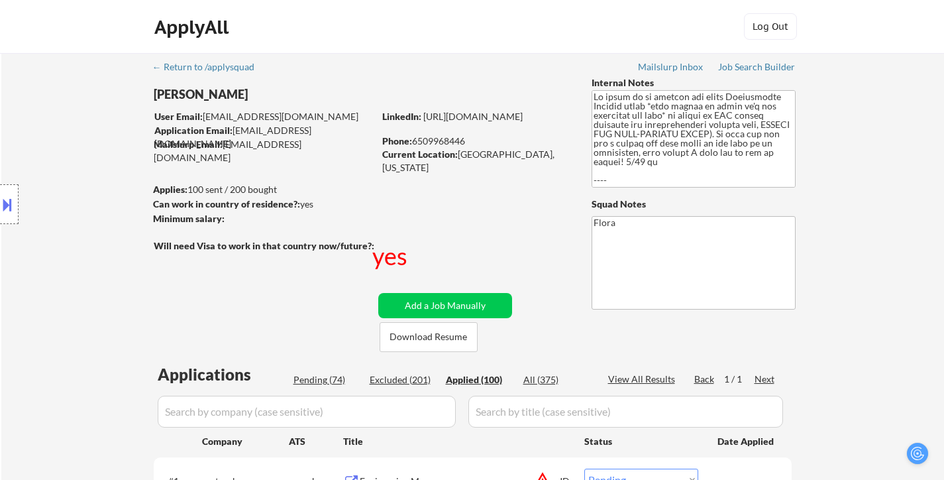
select select ""applied""
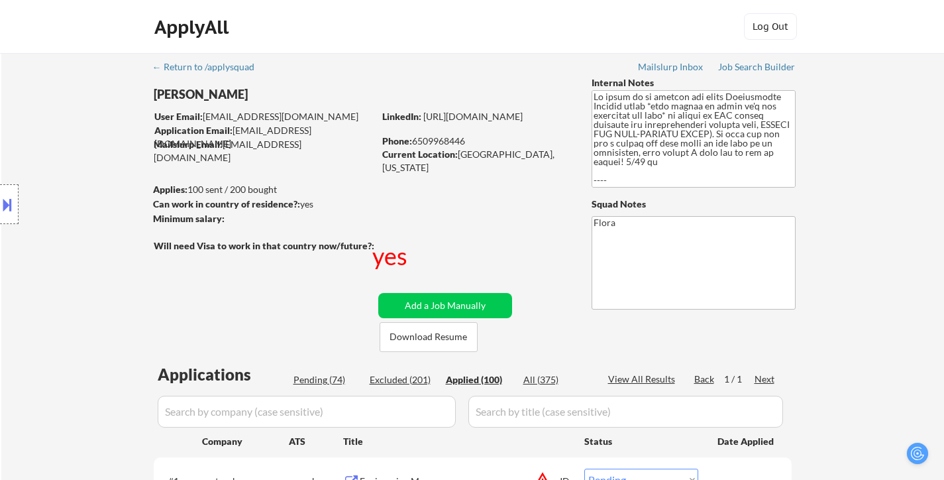
select select ""applied""
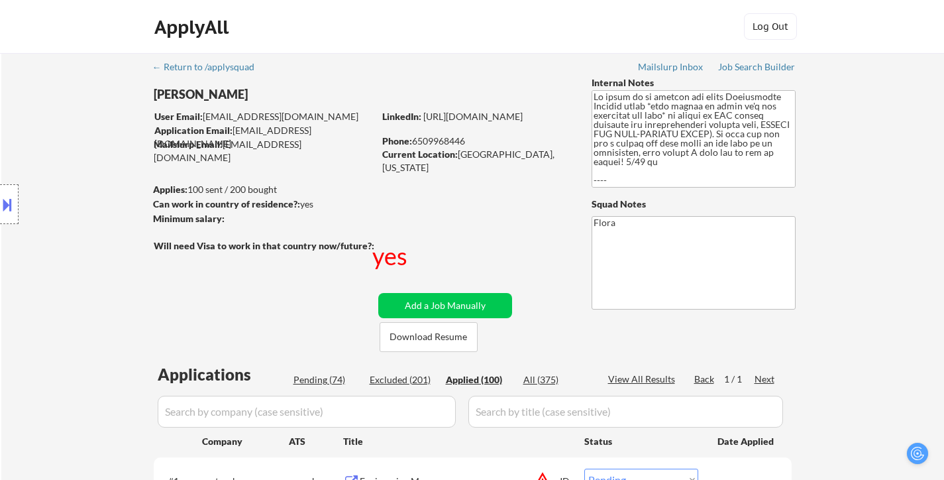
select select ""applied""
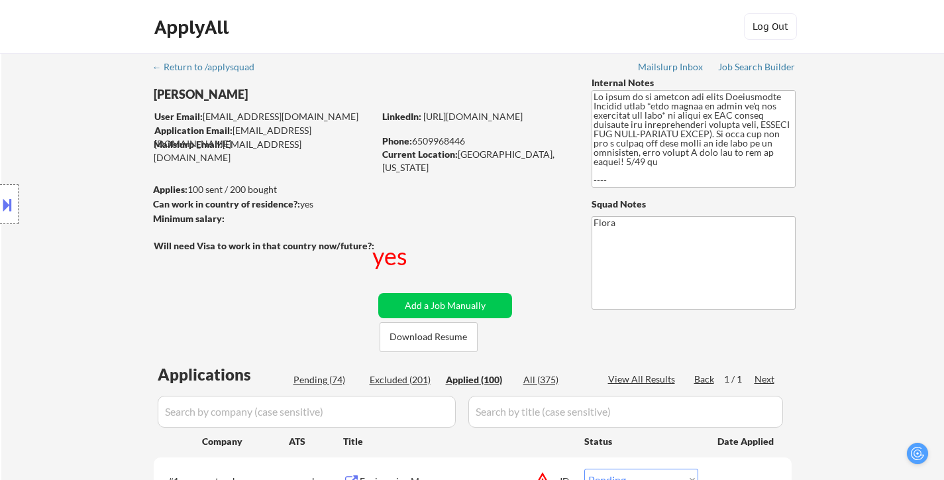
select select ""applied""
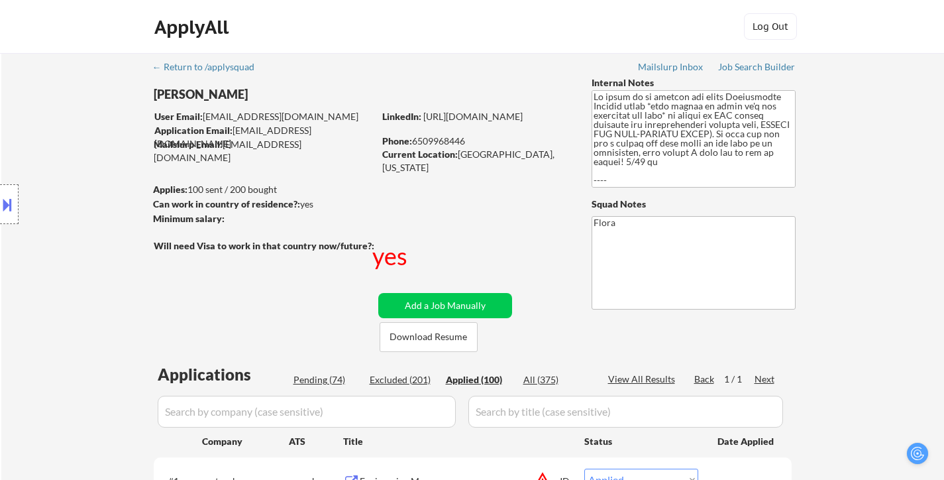
select select ""applied""
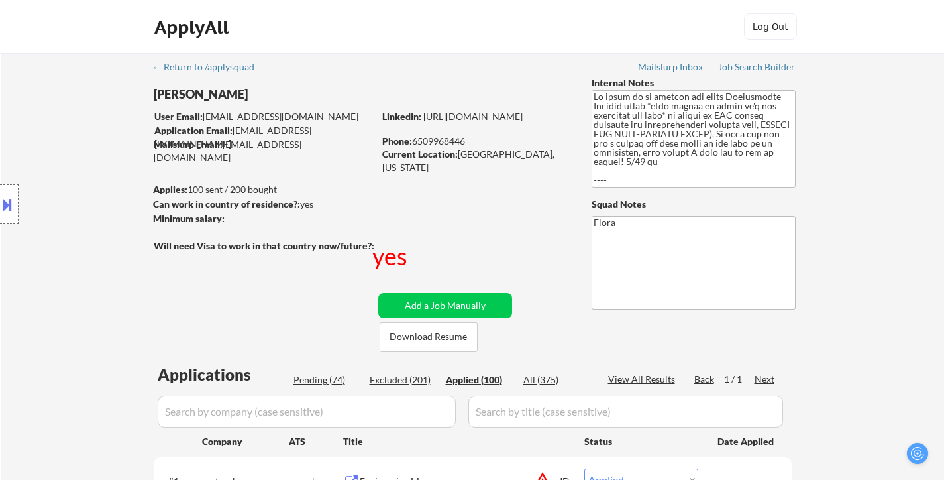
select select ""applied""
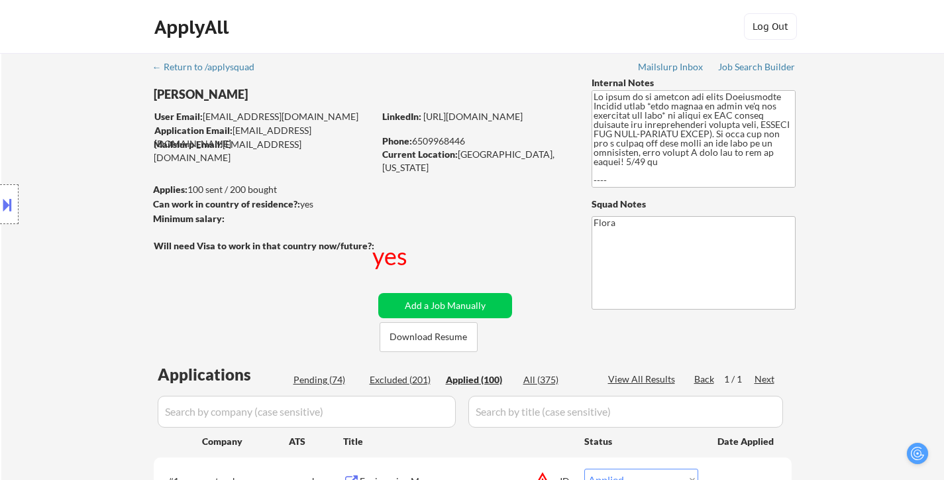
select select ""applied""
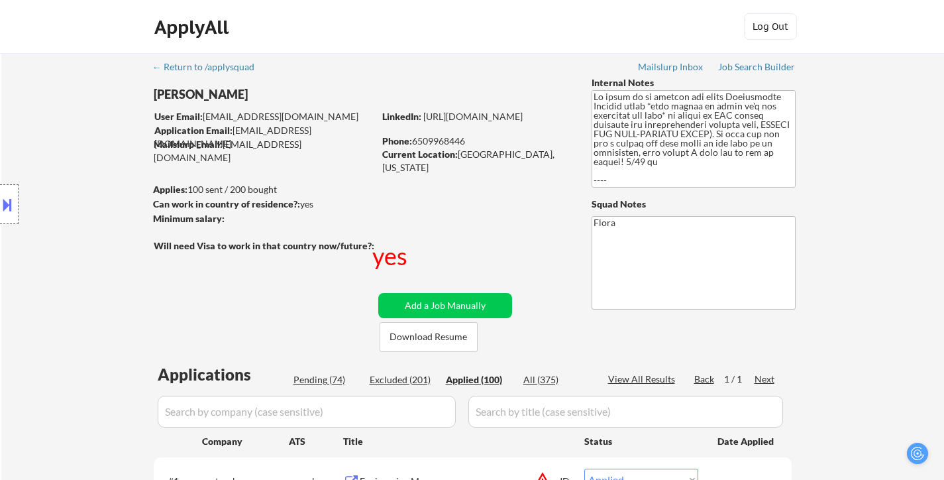
select select ""applied""
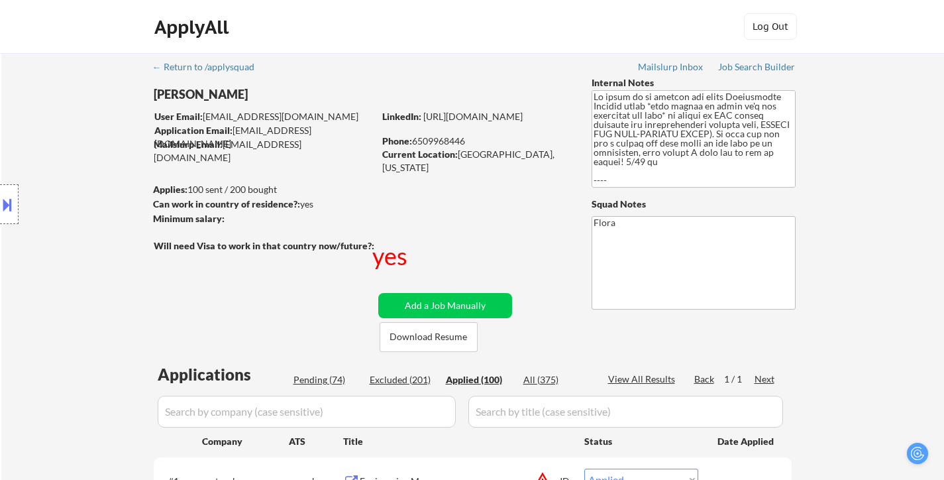
select select ""applied""
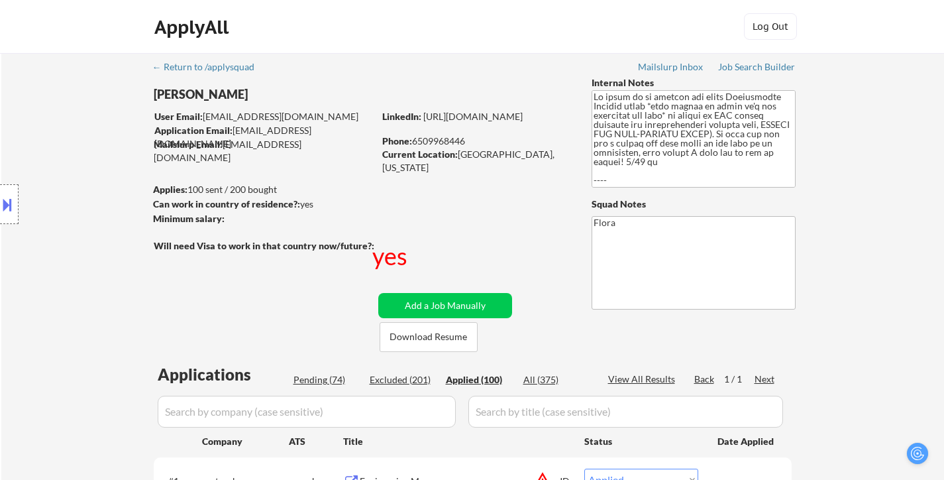
select select ""applied""
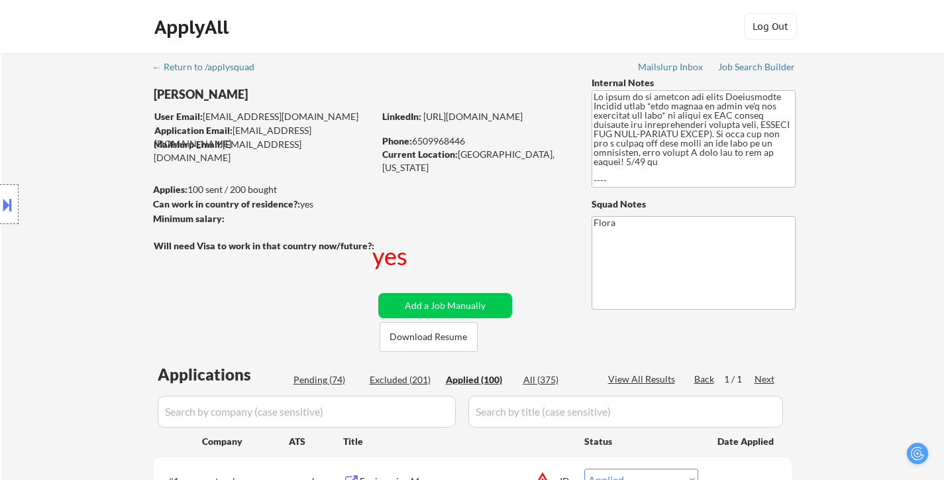
select select ""applied""
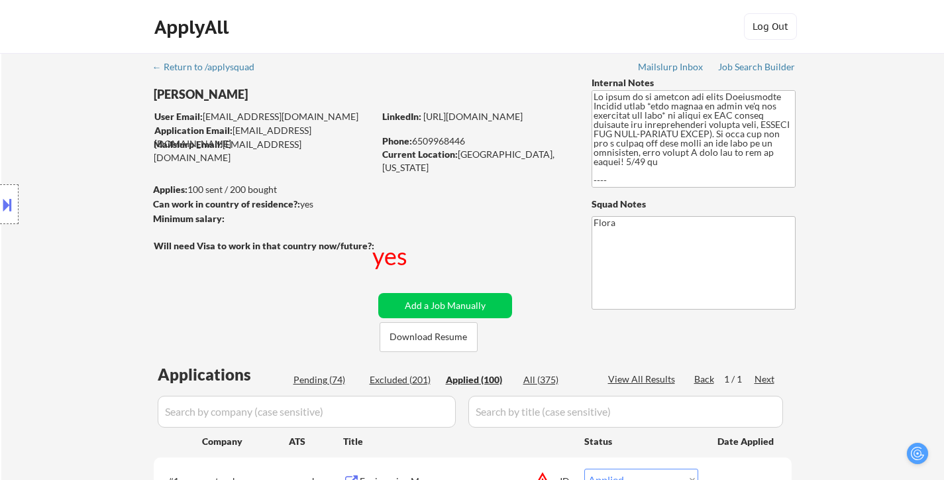
select select ""applied""
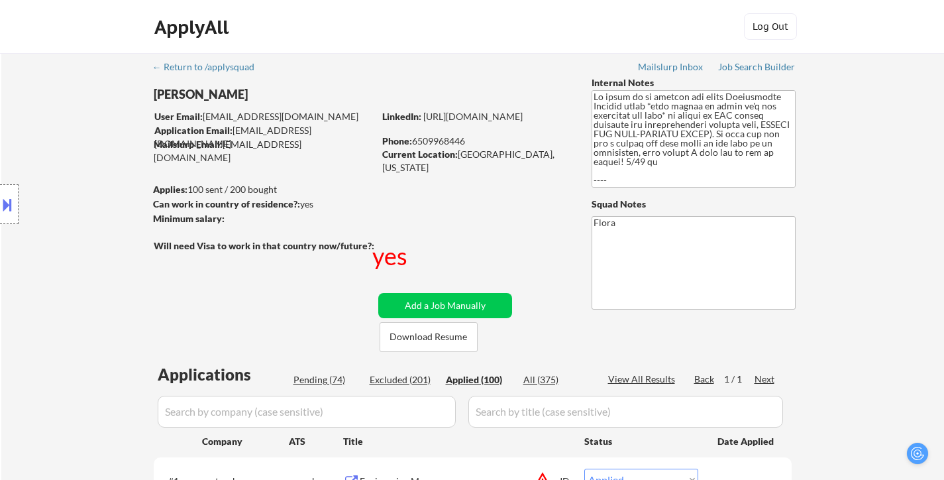
select select ""applied""
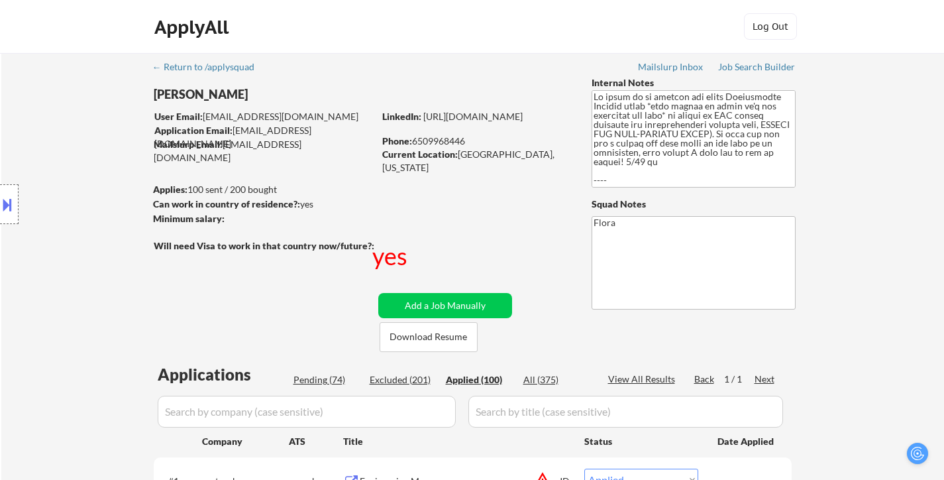
select select ""applied""
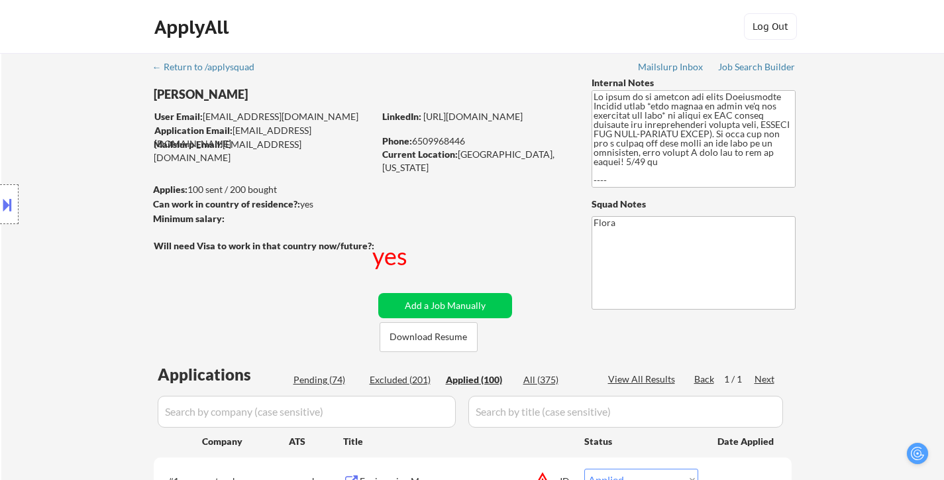
select select ""applied""
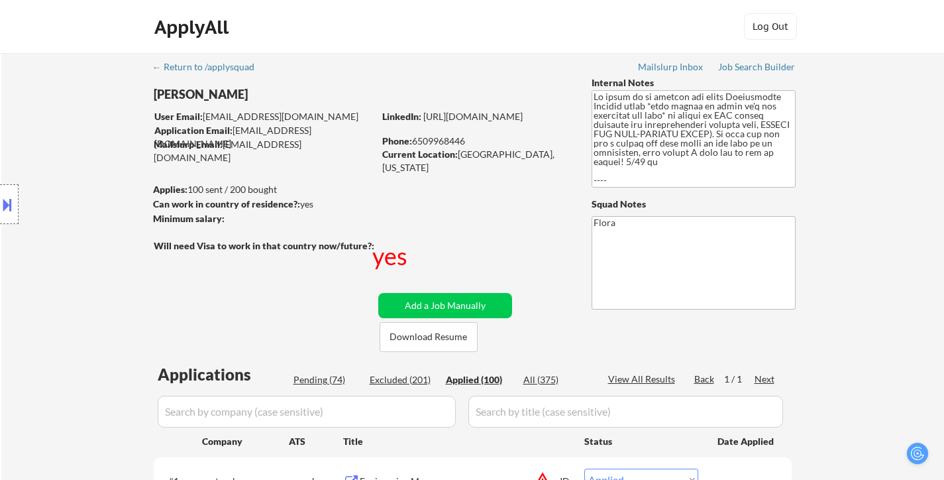
select select ""applied""
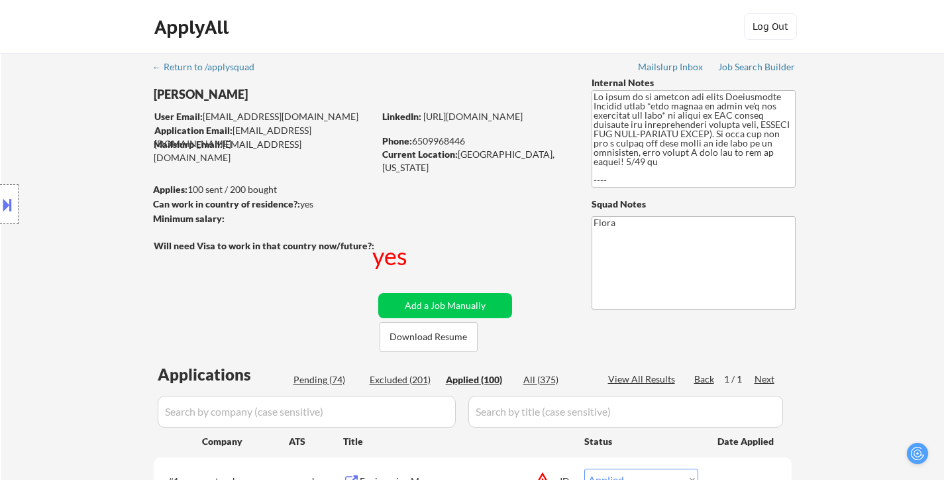
select select ""applied""
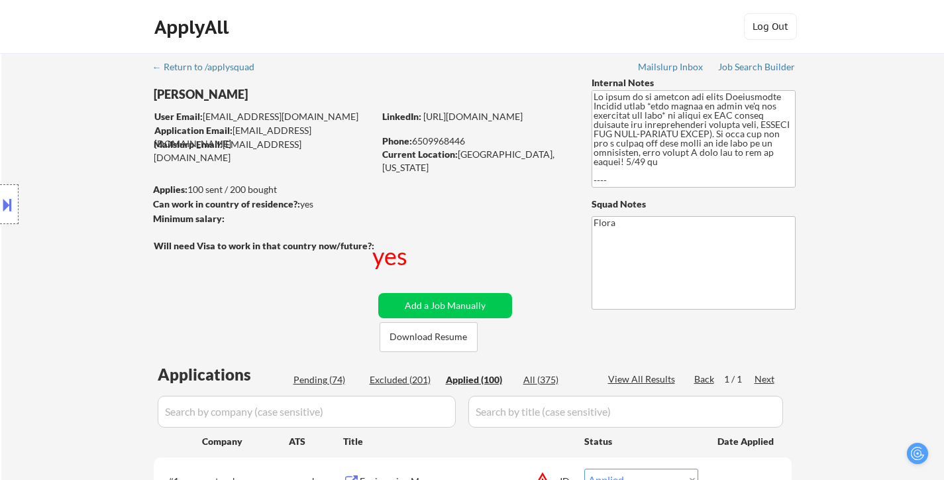
select select ""applied""
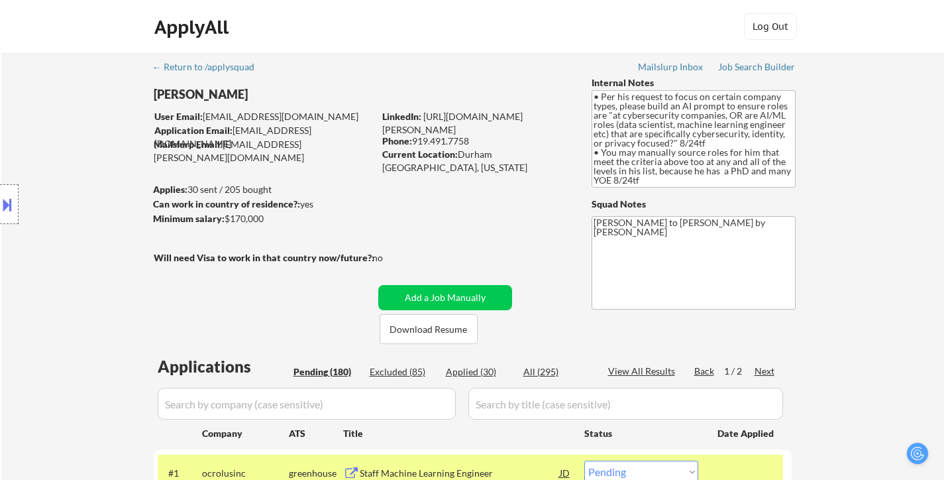
select select ""pending""
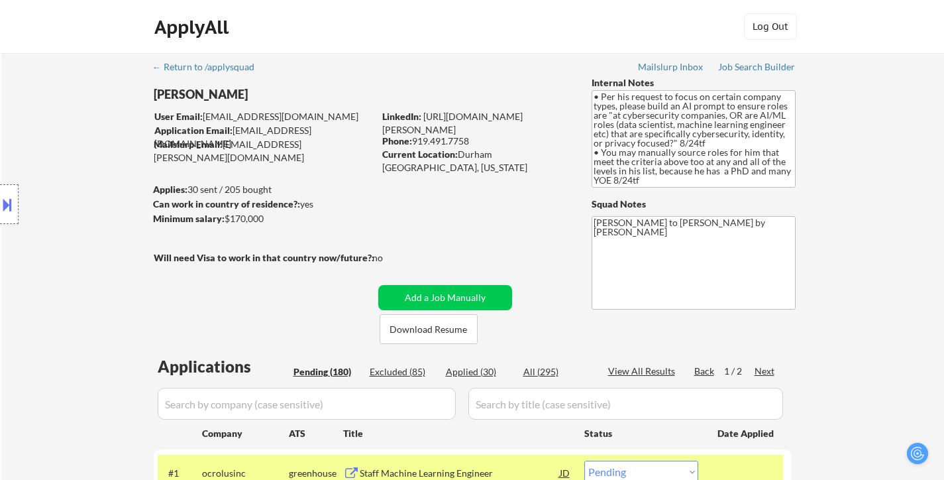
select select ""pending""
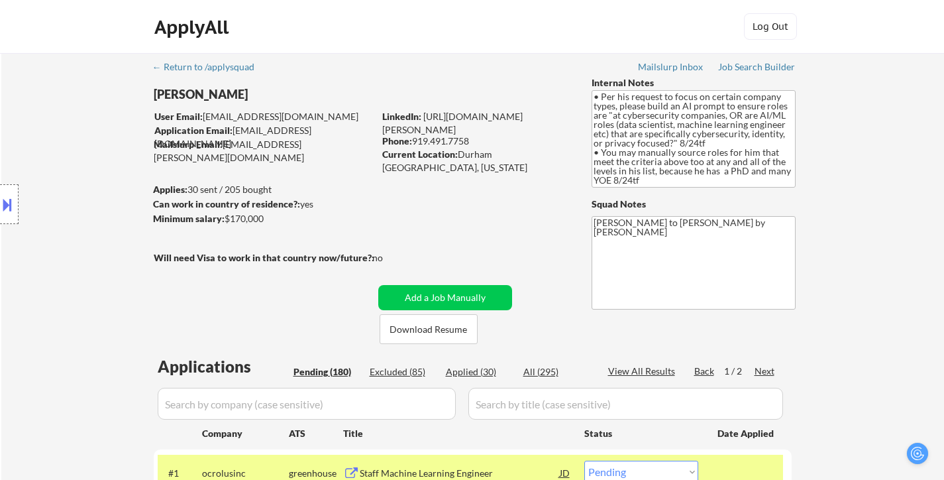
select select ""pending""
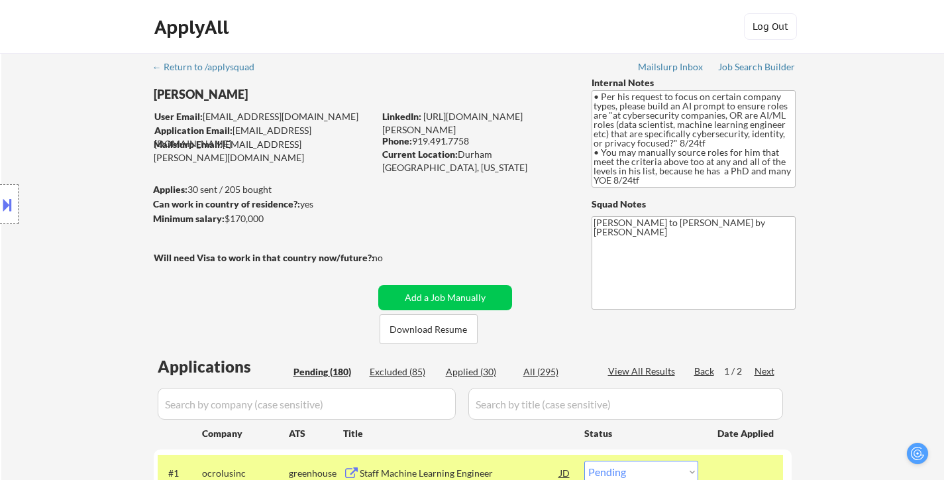
select select ""pending""
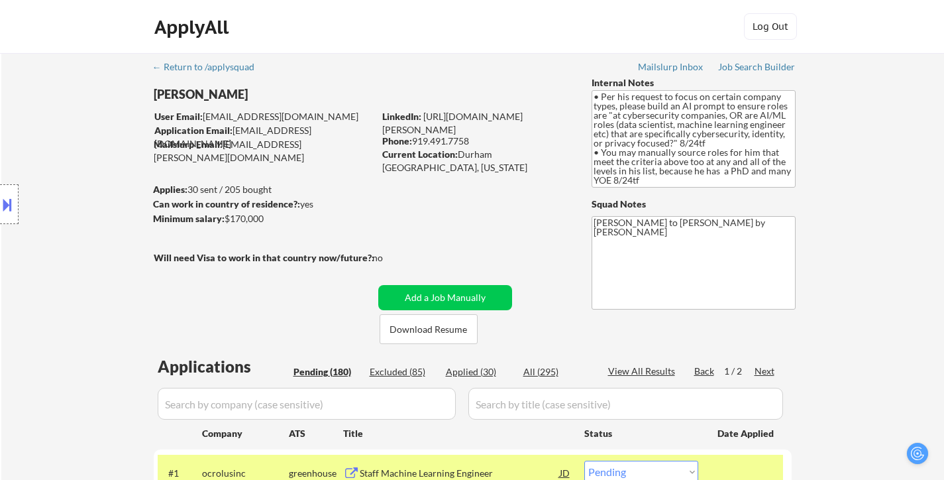
select select ""pending""
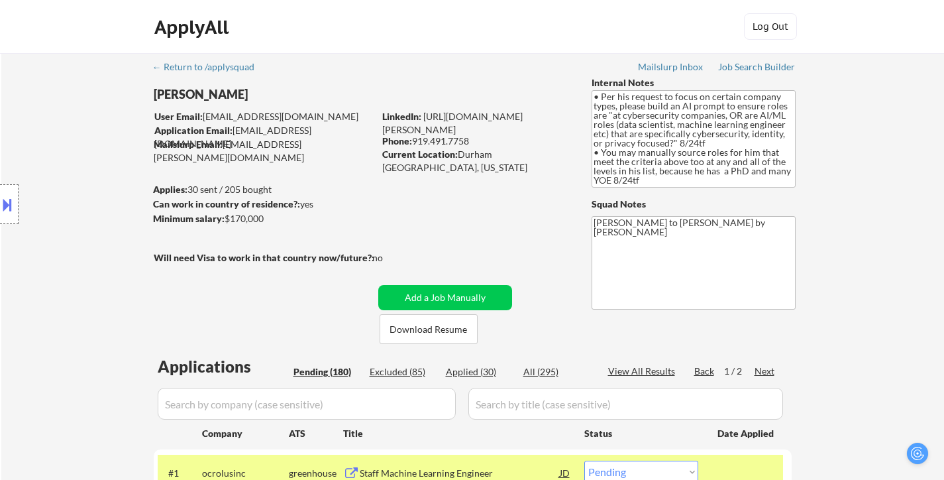
select select ""pending""
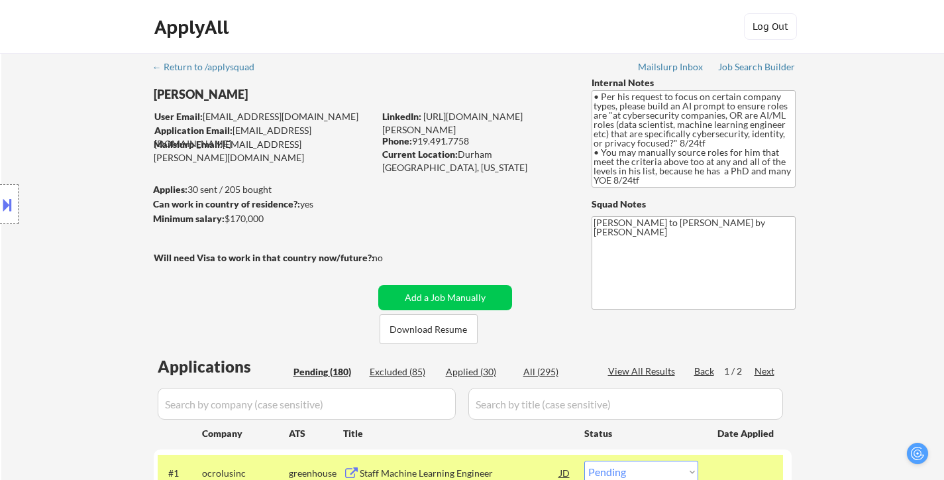
select select ""pending""
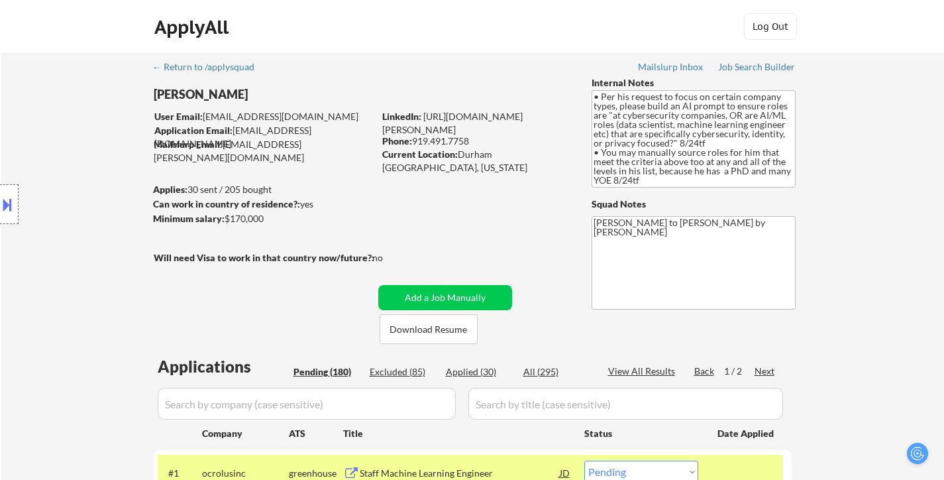
select select ""pending""
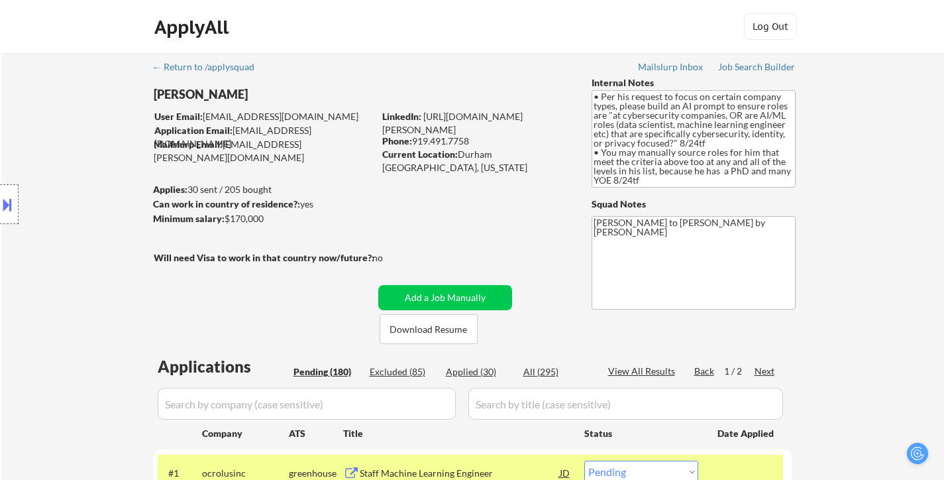
select select ""pending""
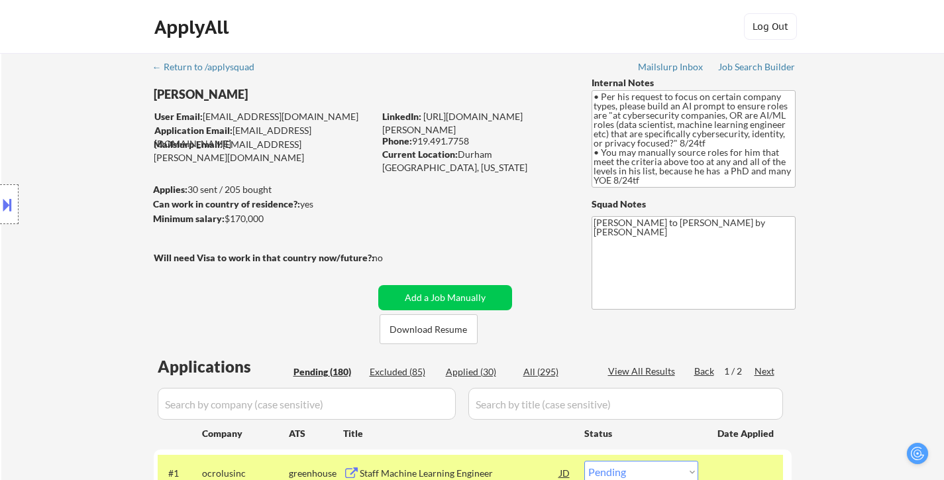
select select ""pending""
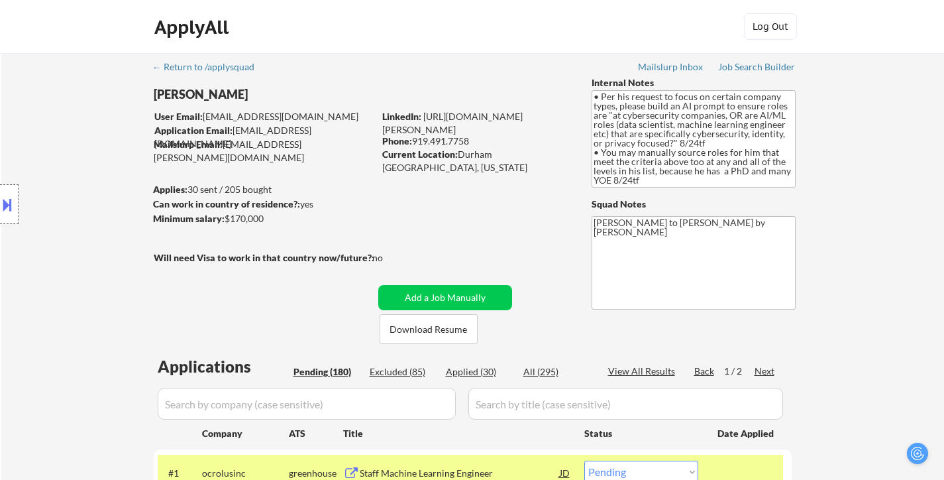
select select ""pending""
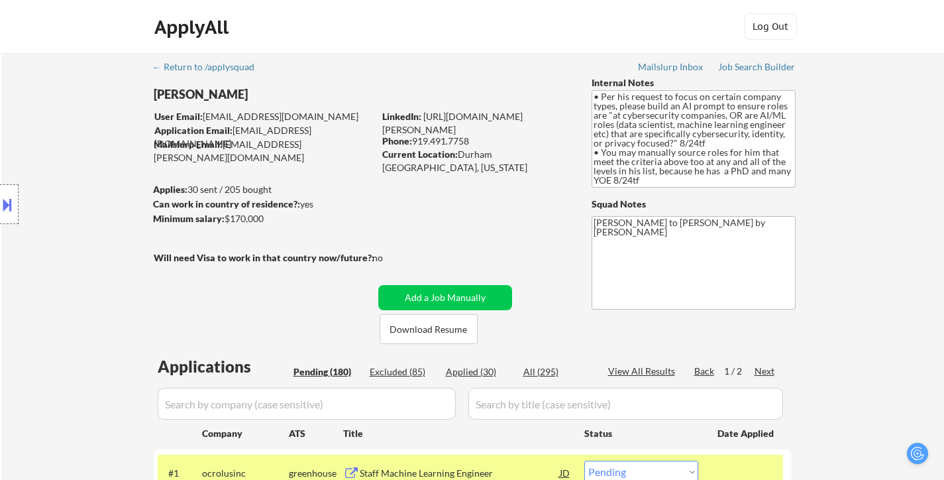
select select ""pending""
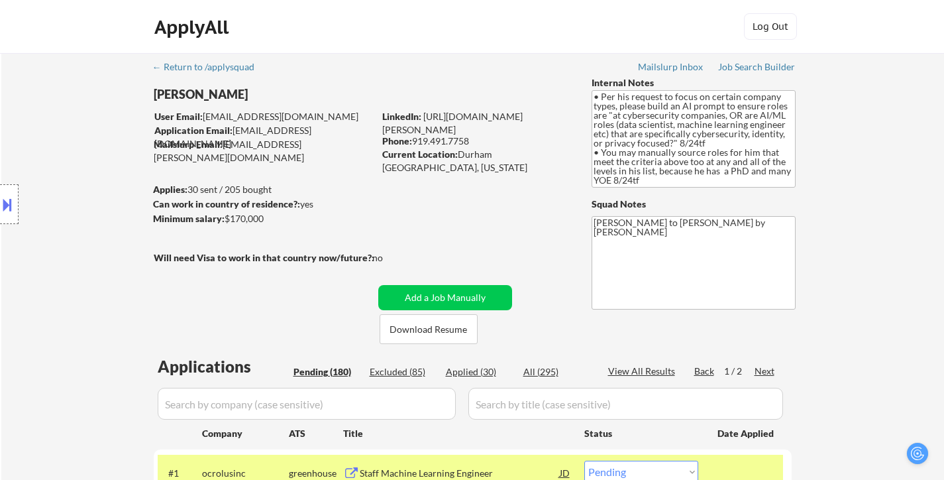
select select ""pending""
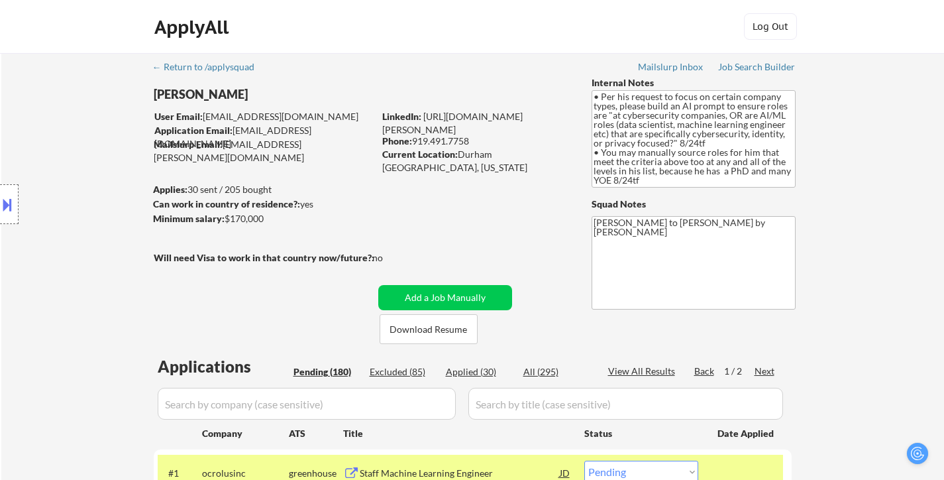
select select ""pending""
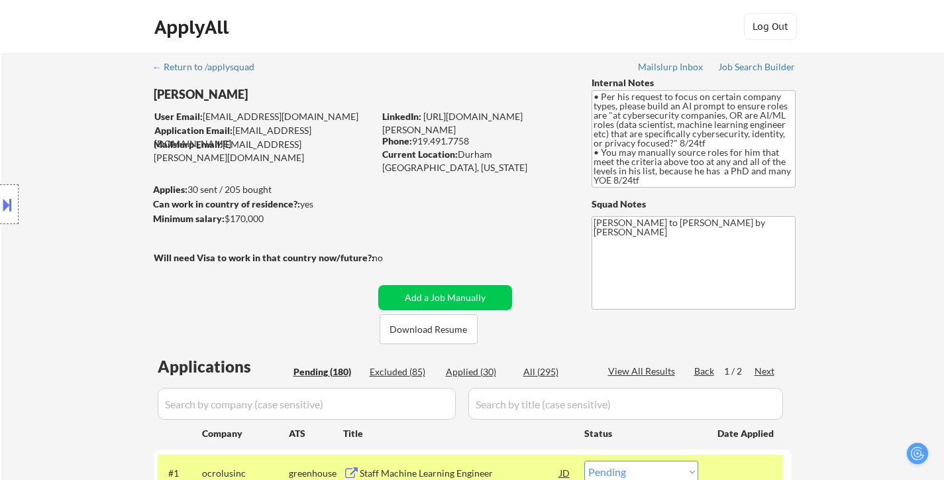
select select ""pending""
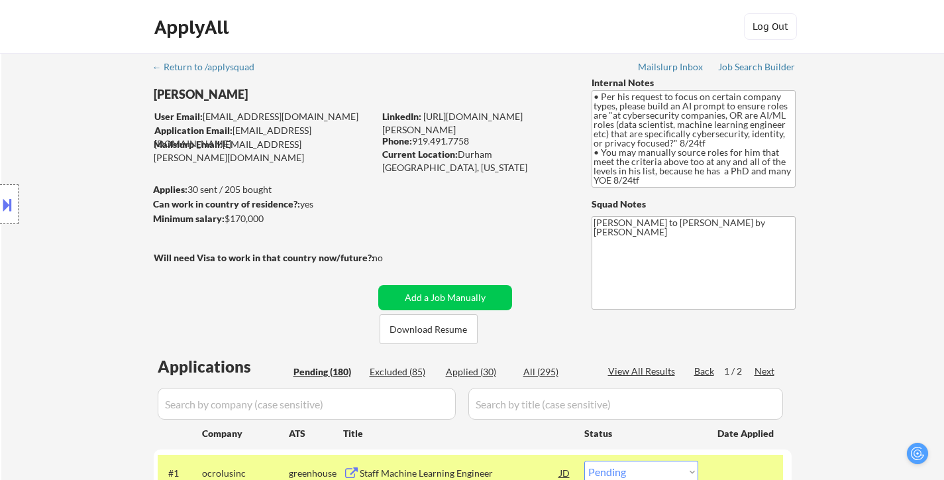
select select ""pending""
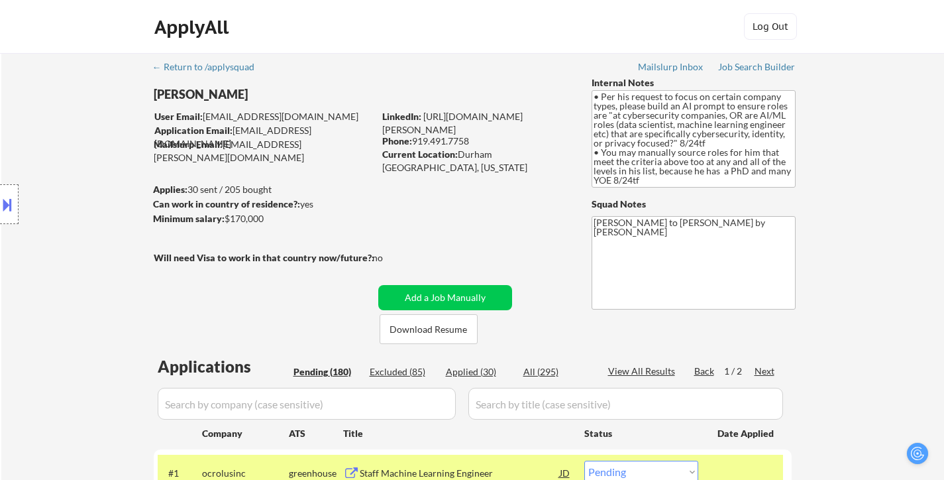
select select ""pending""
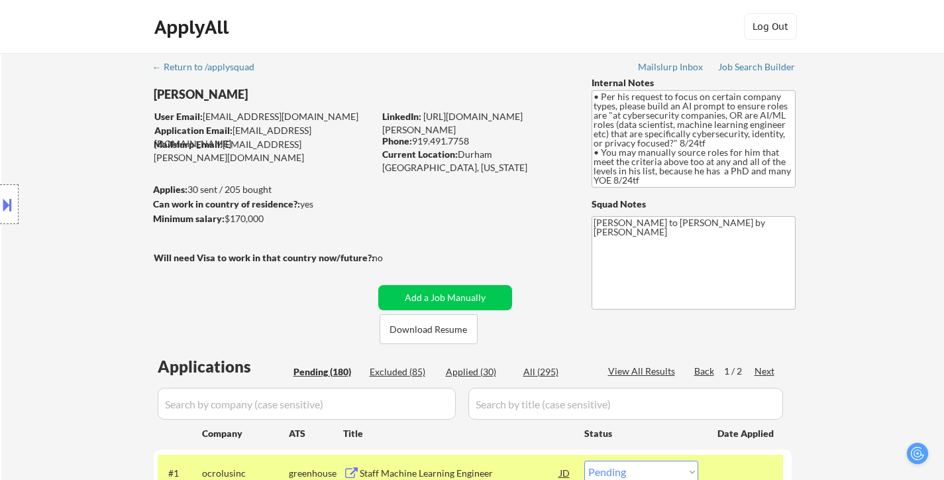
select select ""pending""
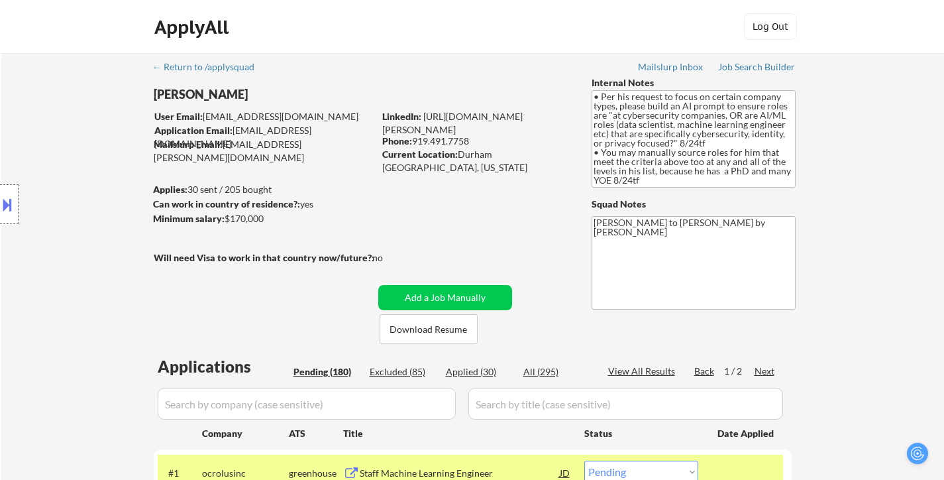
select select ""pending""
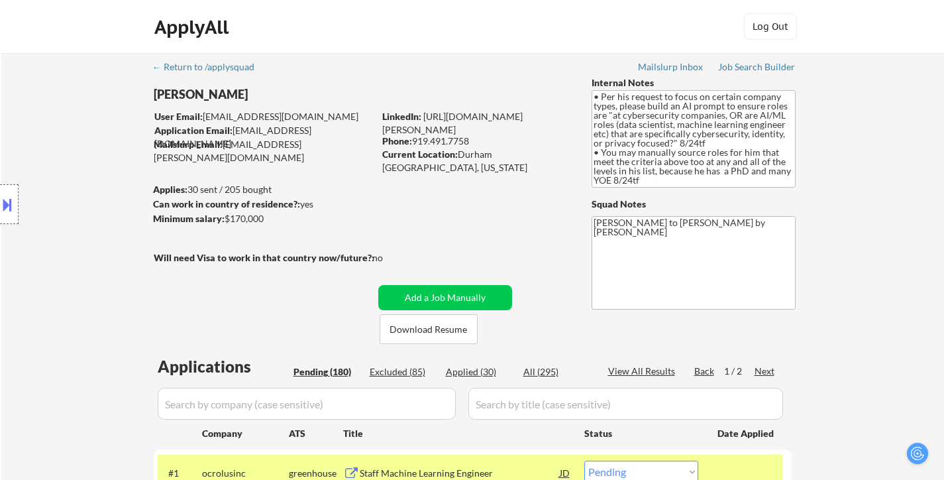
select select ""pending""
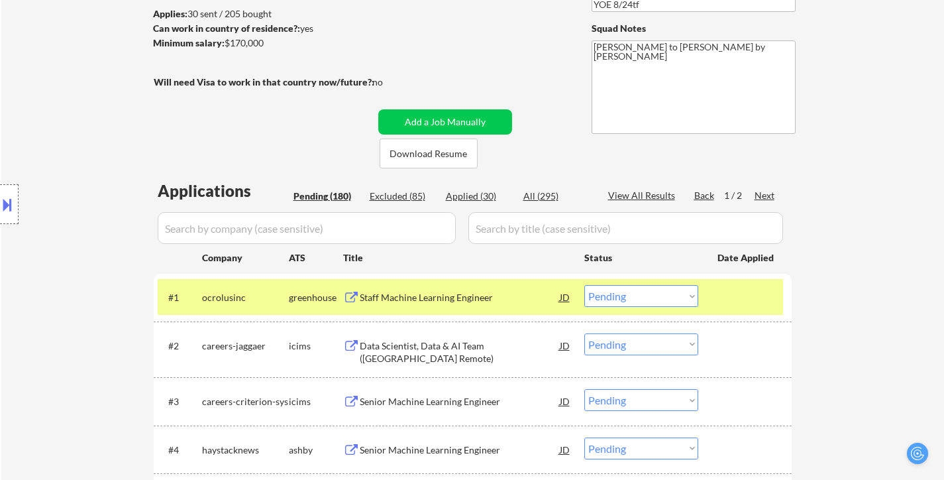
scroll to position [266, 0]
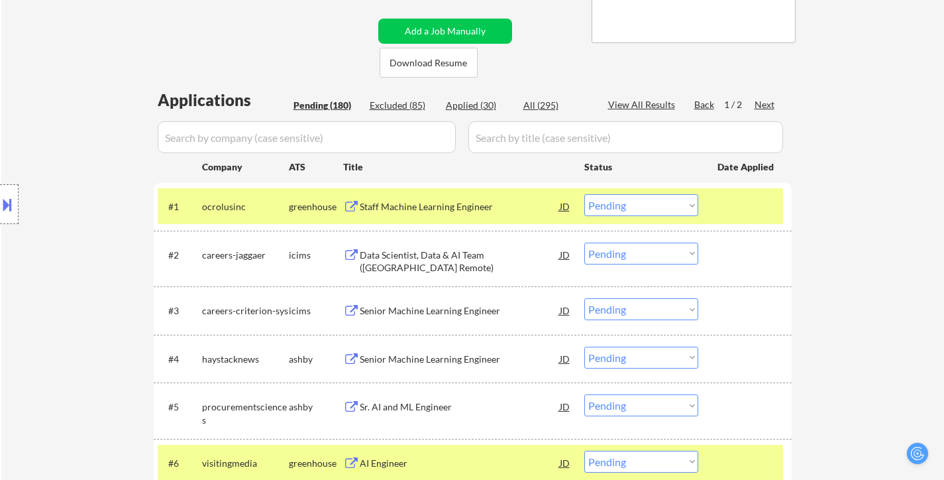
click at [655, 203] on select "Choose an option... Pending Applied Excluded (Questions) Excluded (Expired) Exc…" at bounding box center [641, 205] width 114 height 22
click at [584, 194] on select "Choose an option... Pending Applied Excluded (Questions) Excluded (Expired) Exc…" at bounding box center [641, 205] width 114 height 22
select select ""pending""
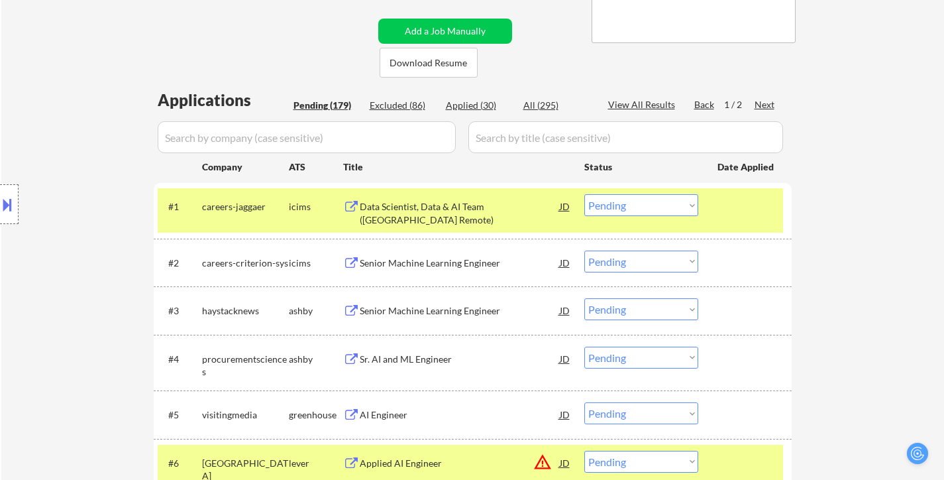
click at [655, 311] on select "Choose an option... Pending Applied Excluded (Questions) Excluded (Expired) Exc…" at bounding box center [641, 309] width 114 height 22
click at [584, 298] on select "Choose an option... Pending Applied Excluded (Questions) Excluded (Expired) Exc…" at bounding box center [641, 309] width 114 height 22
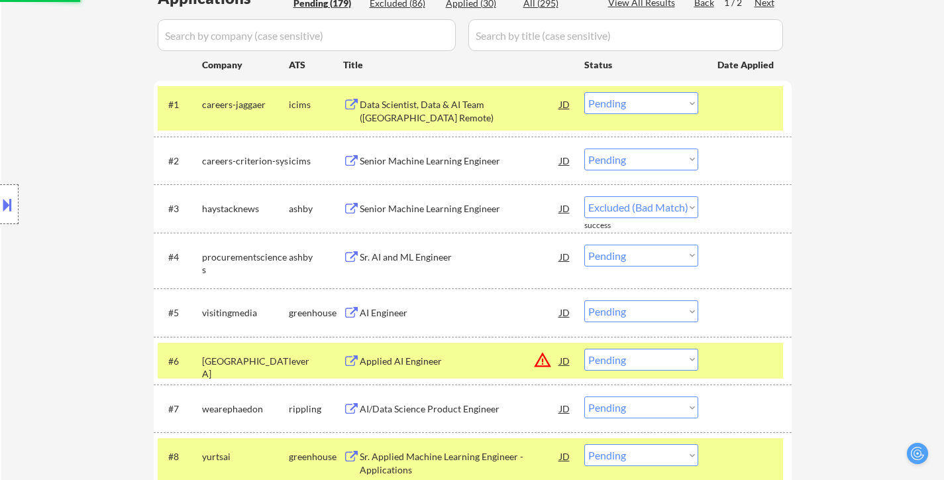
scroll to position [399, 0]
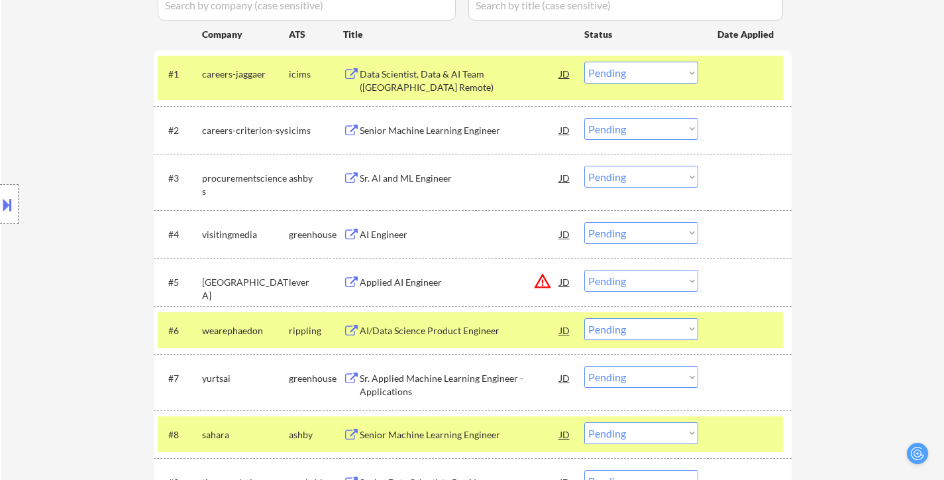
click at [613, 173] on select "Choose an option... Pending Applied Excluded (Questions) Excluded (Expired) Exc…" at bounding box center [641, 177] width 114 height 22
click at [584, 166] on select "Choose an option... Pending Applied Excluded (Questions) Excluded (Expired) Exc…" at bounding box center [641, 177] width 114 height 22
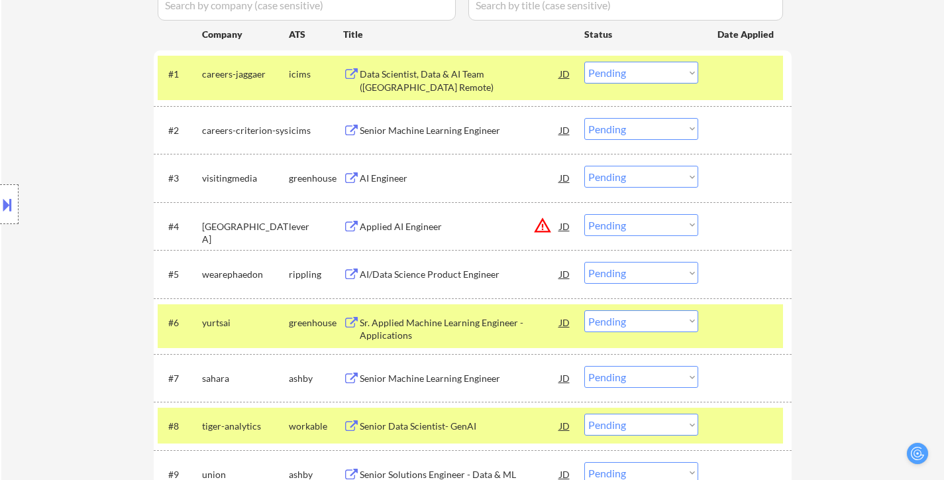
click at [642, 180] on select "Choose an option... Pending Applied Excluded (Questions) Excluded (Expired) Exc…" at bounding box center [641, 177] width 114 height 22
click at [584, 166] on select "Choose an option... Pending Applied Excluded (Questions) Excluded (Expired) Exc…" at bounding box center [641, 177] width 114 height 22
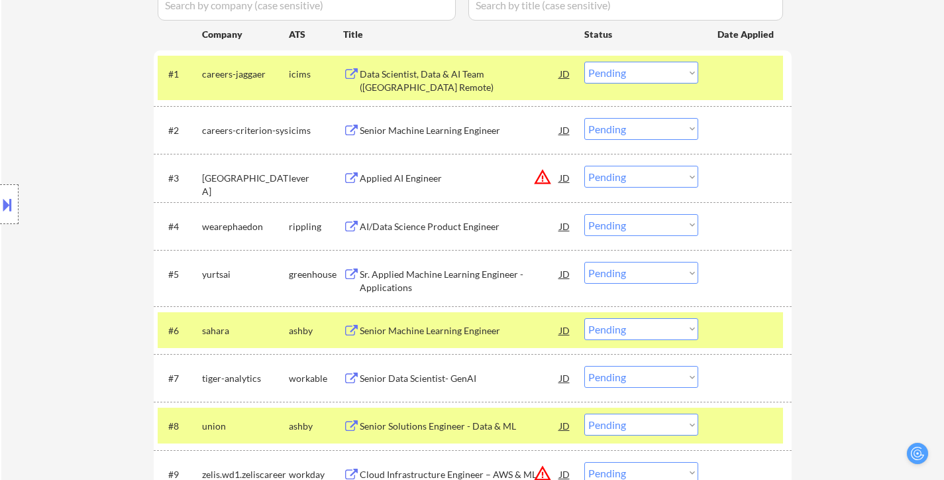
click at [639, 183] on select "Choose an option... Pending Applied Excluded (Questions) Excluded (Expired) Exc…" at bounding box center [641, 177] width 114 height 22
click at [584, 166] on select "Choose an option... Pending Applied Excluded (Questions) Excluded (Expired) Exc…" at bounding box center [641, 177] width 114 height 22
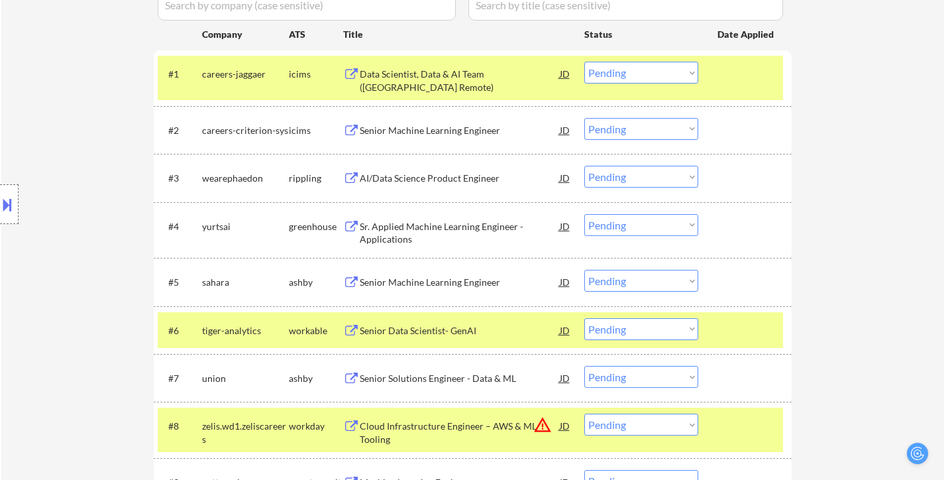
click at [771, 84] on div at bounding box center [747, 74] width 58 height 24
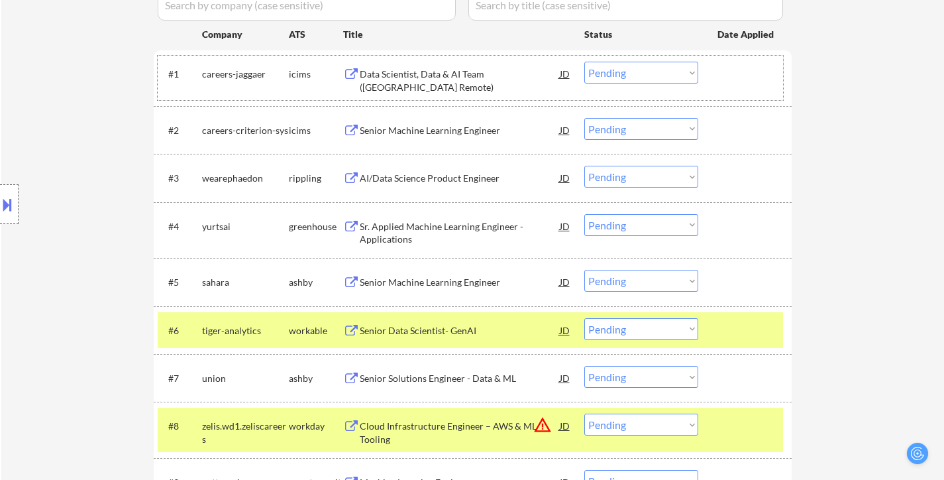
click at [669, 174] on select "Choose an option... Pending Applied Excluded (Questions) Excluded (Expired) Exc…" at bounding box center [641, 177] width 114 height 22
click at [584, 166] on select "Choose an option... Pending Applied Excluded (Questions) Excluded (Expired) Exc…" at bounding box center [641, 177] width 114 height 22
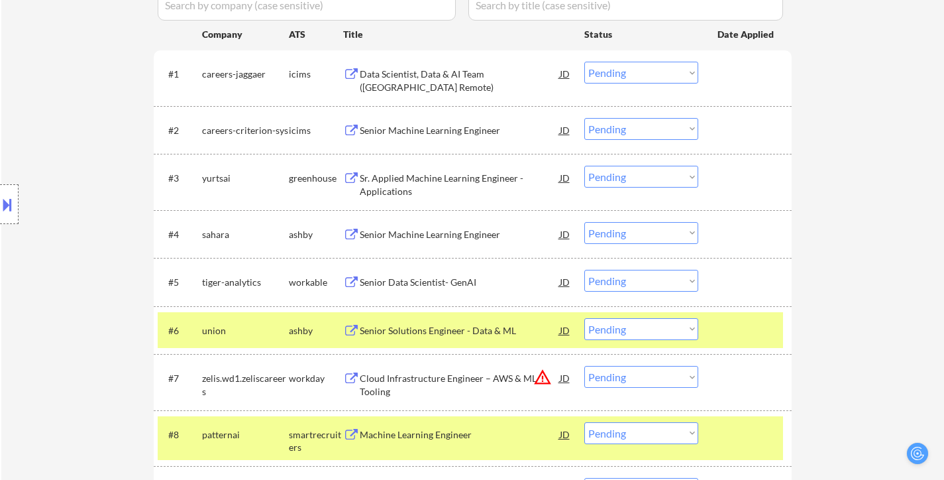
click at [410, 181] on div "Sr. Applied Machine Learning Engineer - Applications" at bounding box center [460, 185] width 200 height 26
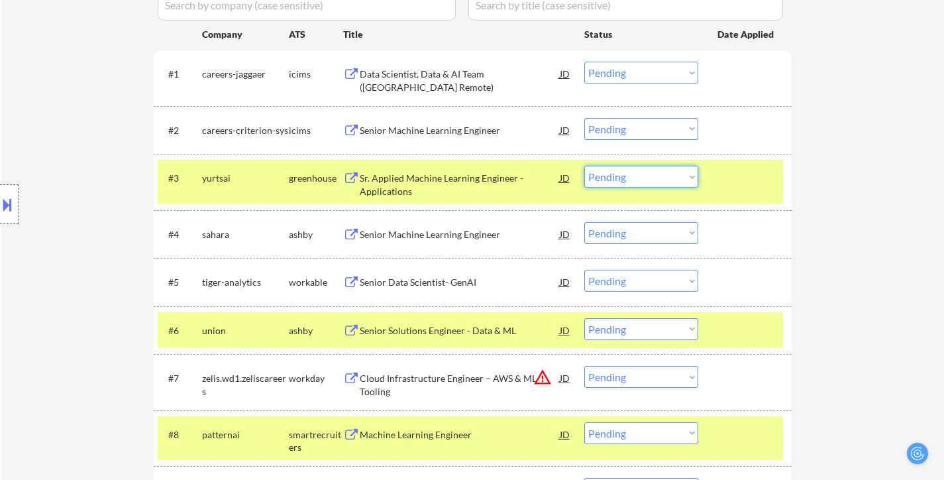
click at [665, 169] on select "Choose an option... Pending Applied Excluded (Questions) Excluded (Expired) Exc…" at bounding box center [641, 177] width 114 height 22
click at [584, 166] on select "Choose an option... Pending Applied Excluded (Questions) Excluded (Expired) Exc…" at bounding box center [641, 177] width 114 height 22
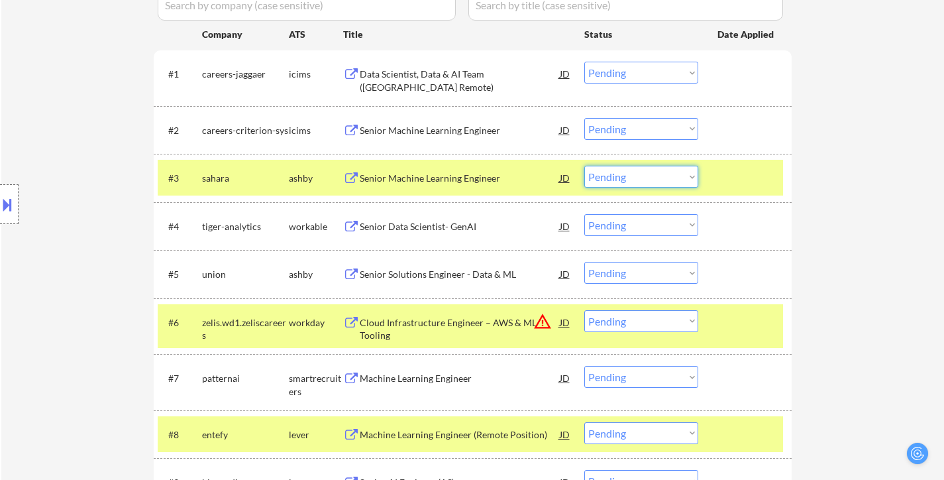
click at [660, 178] on select "Choose an option... Pending Applied Excluded (Questions) Excluded (Expired) Exc…" at bounding box center [641, 177] width 114 height 22
click at [584, 166] on select "Choose an option... Pending Applied Excluded (Questions) Excluded (Expired) Exc…" at bounding box center [641, 177] width 114 height 22
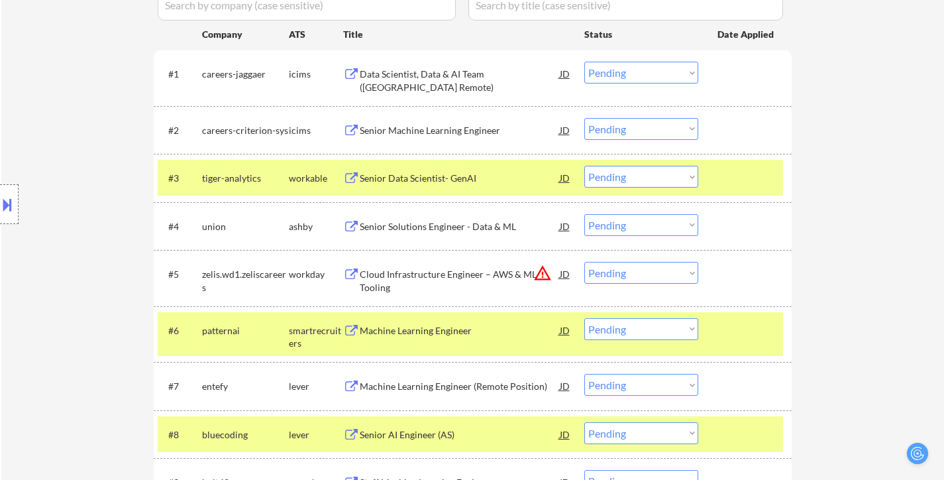
click at [677, 172] on select "Choose an option... Pending Applied Excluded (Questions) Excluded (Expired) Exc…" at bounding box center [641, 177] width 114 height 22
click at [584, 166] on select "Choose an option... Pending Applied Excluded (Questions) Excluded (Expired) Exc…" at bounding box center [641, 177] width 114 height 22
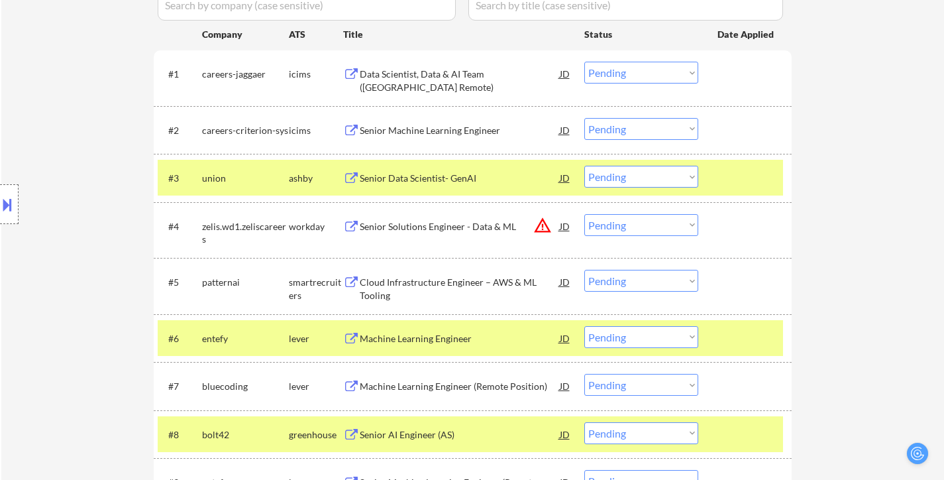
click at [667, 173] on select "Choose an option... Pending Applied Excluded (Questions) Excluded (Expired) Exc…" at bounding box center [641, 177] width 114 height 22
click at [584, 166] on select "Choose an option... Pending Applied Excluded (Questions) Excluded (Expired) Exc…" at bounding box center [641, 177] width 114 height 22
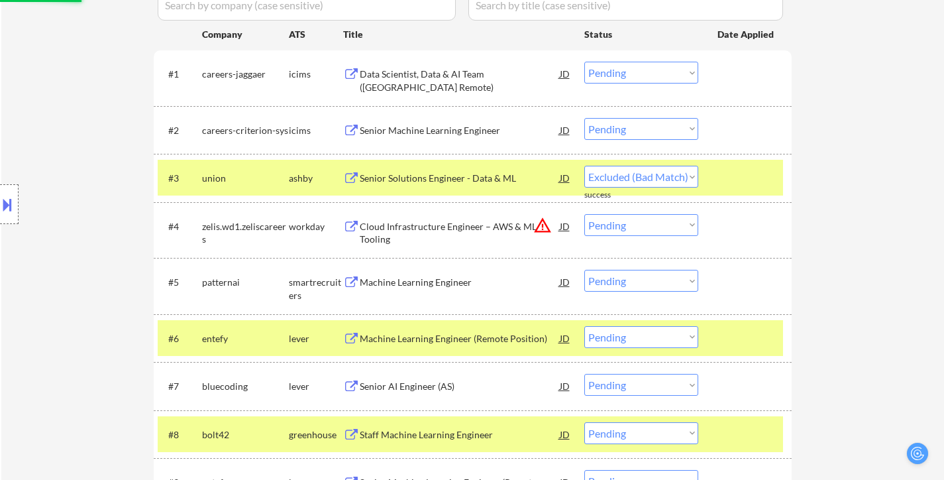
select select ""pending""
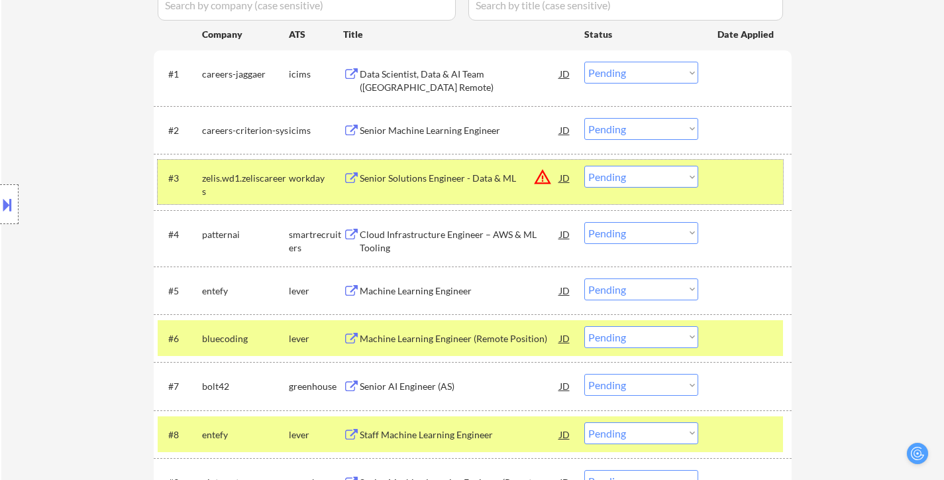
click at [734, 184] on div at bounding box center [747, 178] width 58 height 24
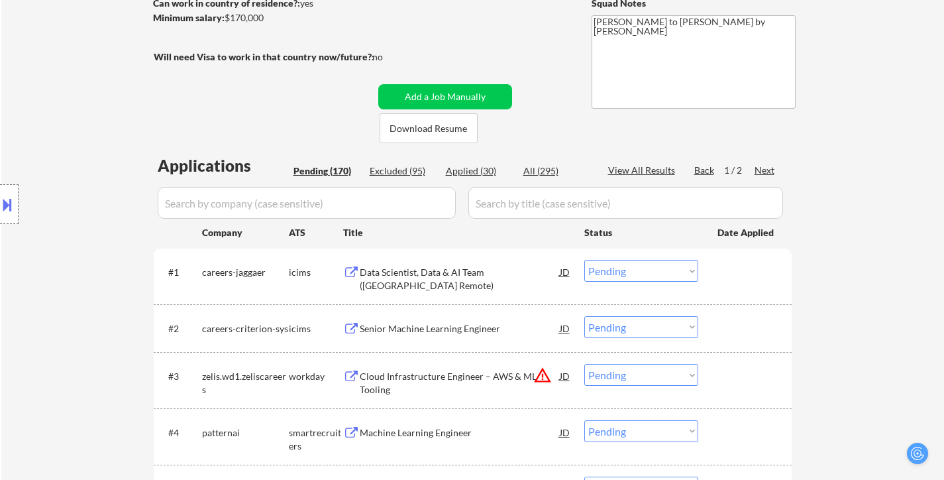
scroll to position [200, 0]
click at [502, 268] on div "Data Scientist, Data & AI Team (North America Remote)" at bounding box center [460, 279] width 200 height 26
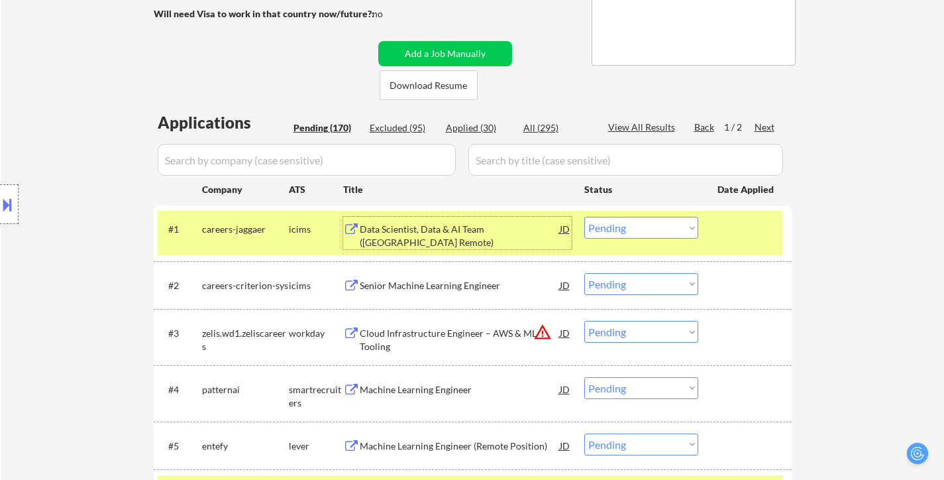
scroll to position [266, 0]
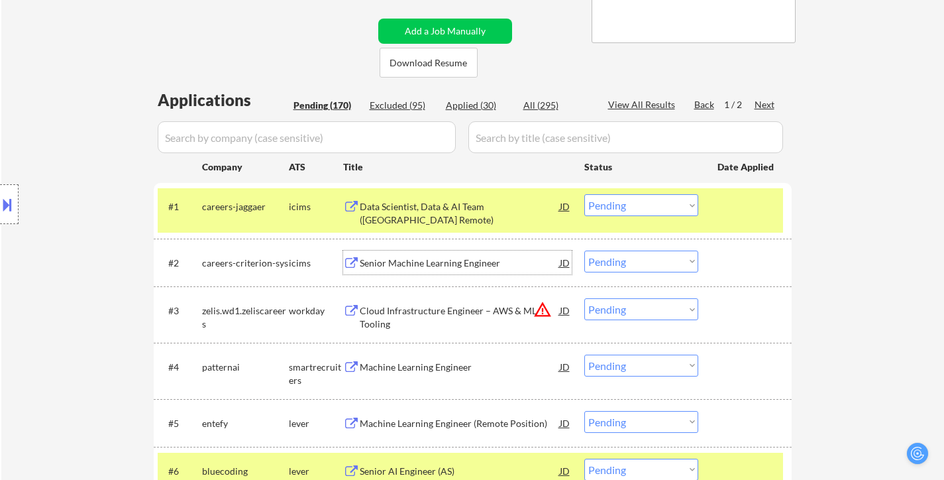
click at [466, 264] on div "Senior Machine Learning Engineer" at bounding box center [460, 262] width 200 height 13
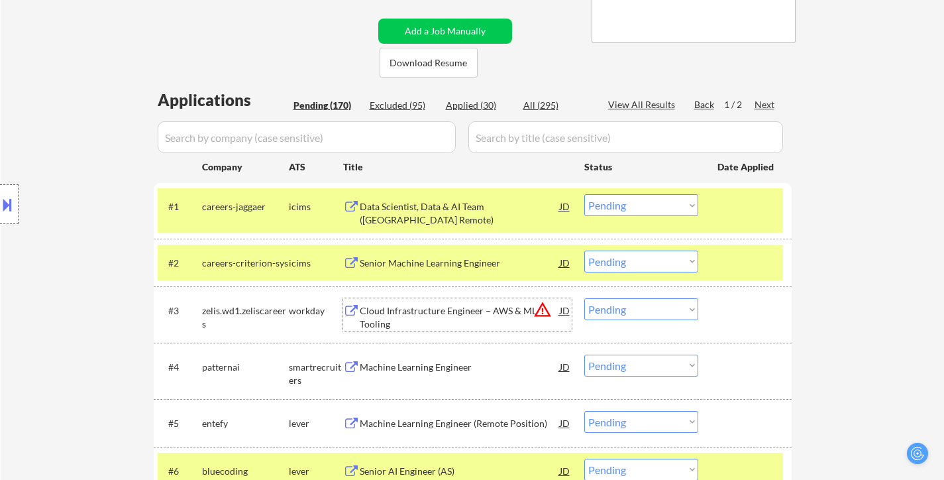
click at [443, 309] on div "Cloud Infrastructure Engineer – AWS & ML Tooling" at bounding box center [460, 317] width 200 height 26
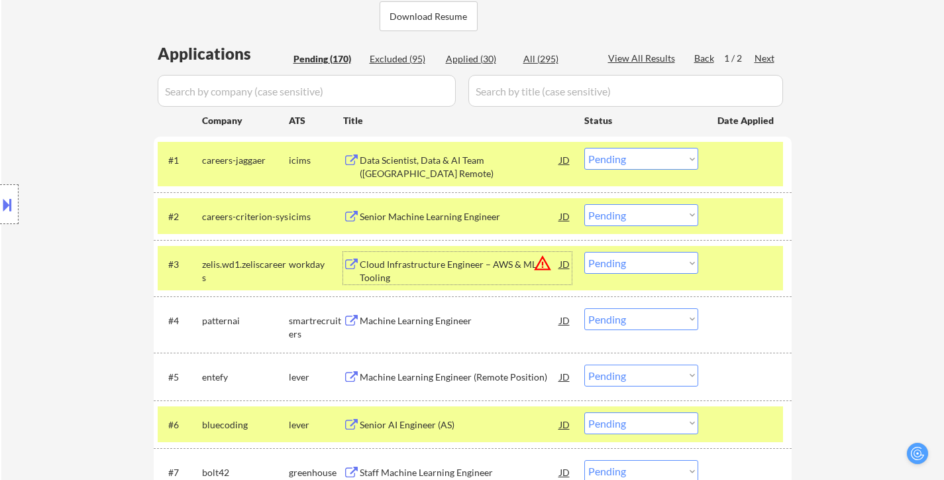
scroll to position [333, 0]
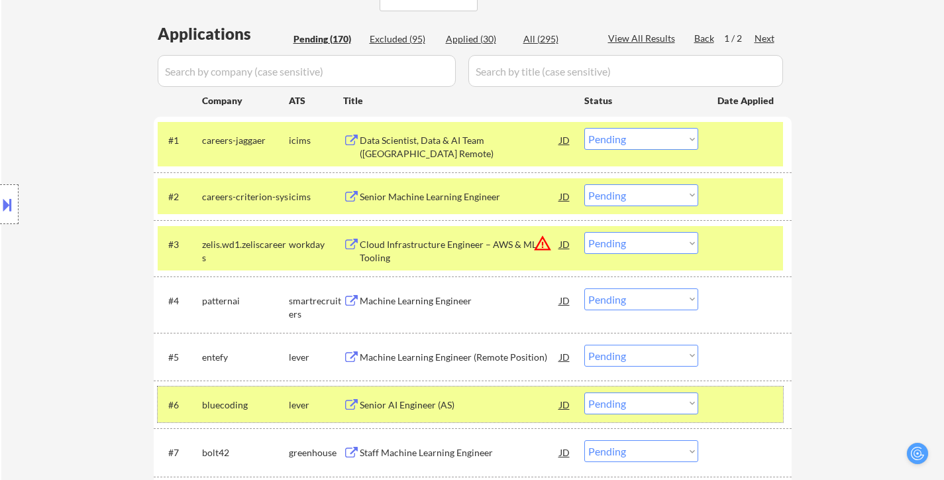
click at [743, 394] on div at bounding box center [747, 404] width 58 height 24
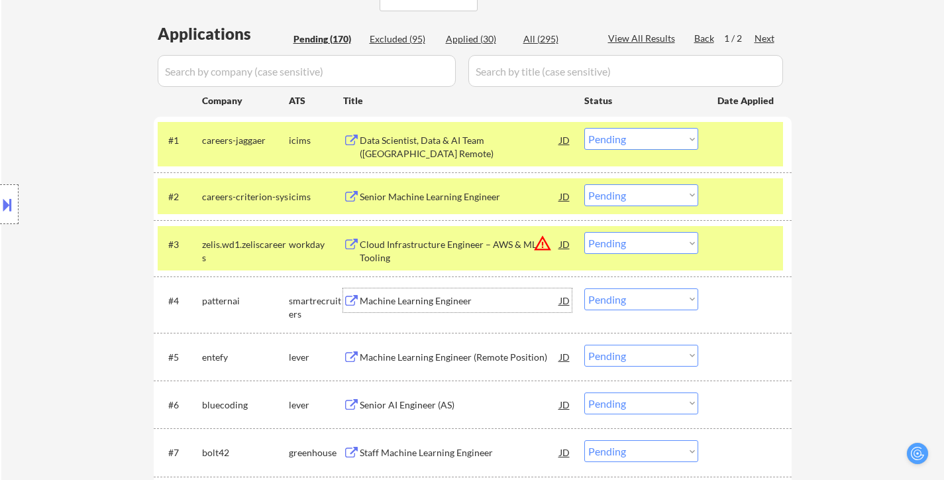
click at [423, 304] on div "Machine Learning Engineer" at bounding box center [460, 300] width 200 height 13
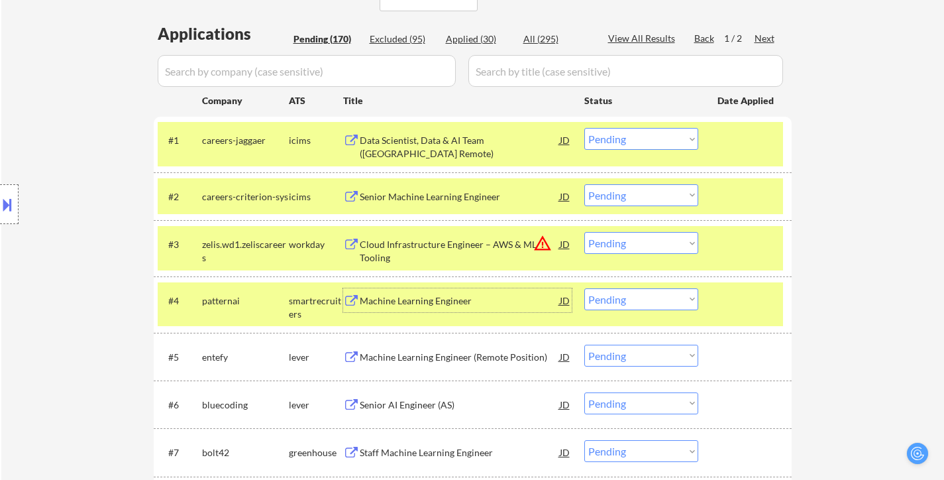
click at [432, 356] on div "Machine Learning Engineer (Remote Position)" at bounding box center [460, 357] width 200 height 13
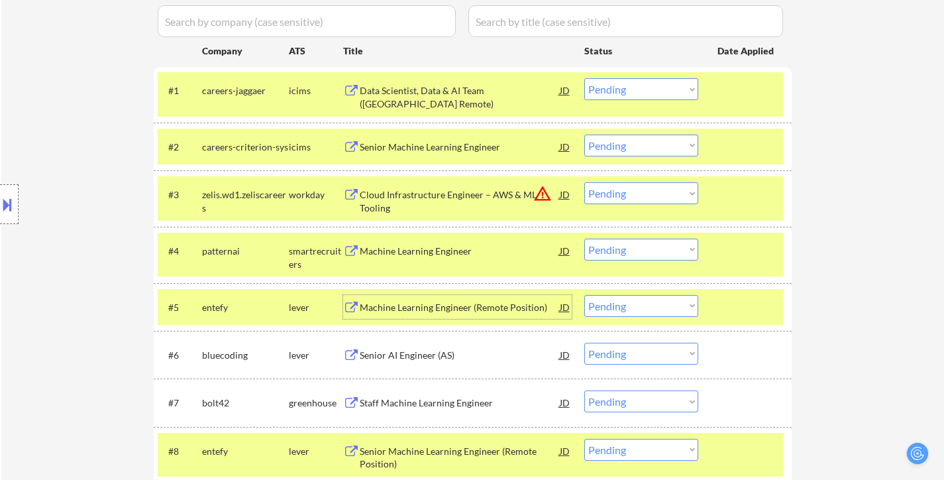
scroll to position [465, 0]
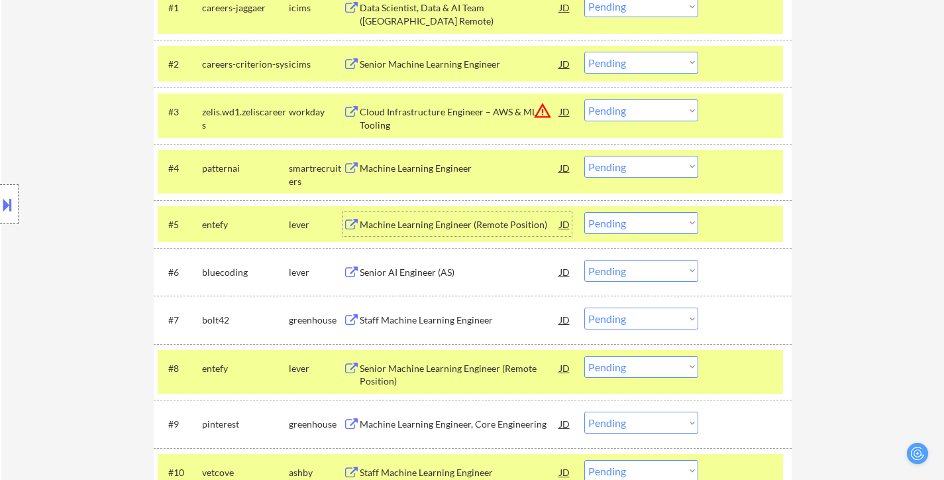
click at [420, 270] on div "Senior AI Engineer (AS)" at bounding box center [460, 272] width 200 height 13
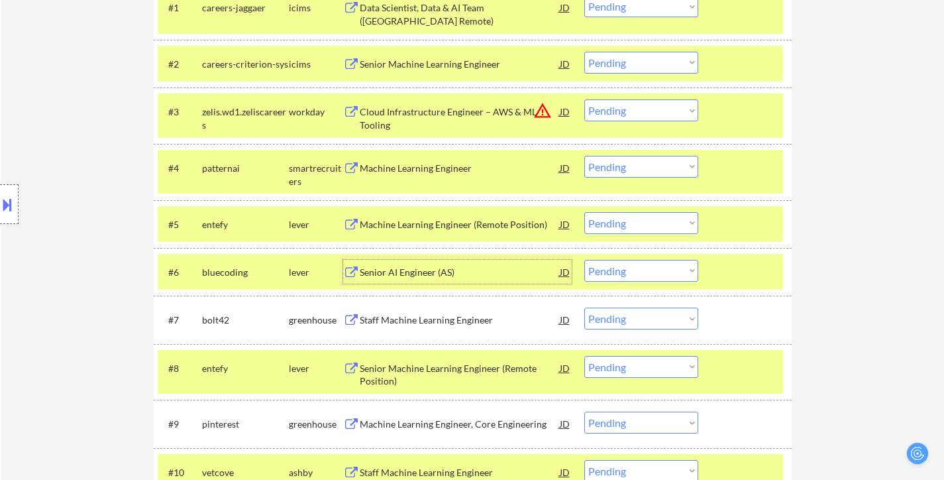
click at [680, 270] on select "Choose an option... Pending Applied Excluded (Questions) Excluded (Expired) Exc…" at bounding box center [641, 271] width 114 height 22
click at [584, 260] on select "Choose an option... Pending Applied Excluded (Questions) Excluded (Expired) Exc…" at bounding box center [641, 271] width 114 height 22
select select ""pending""
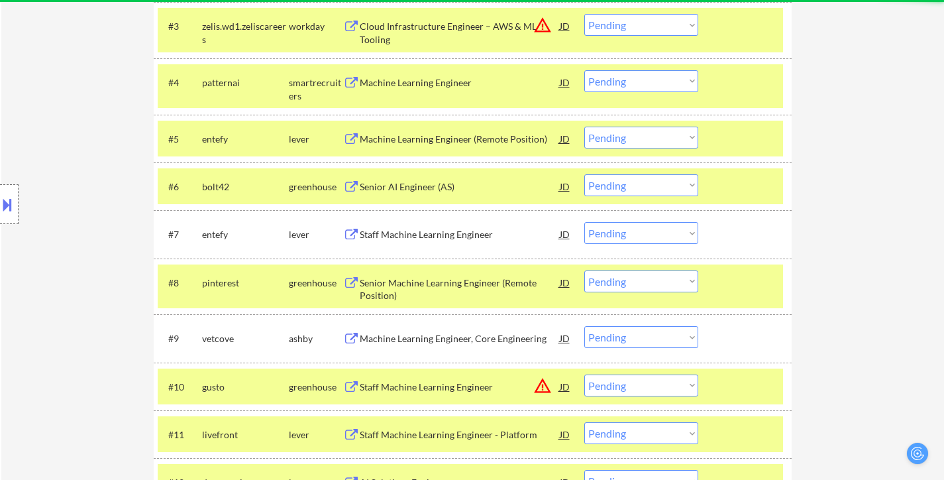
scroll to position [598, 0]
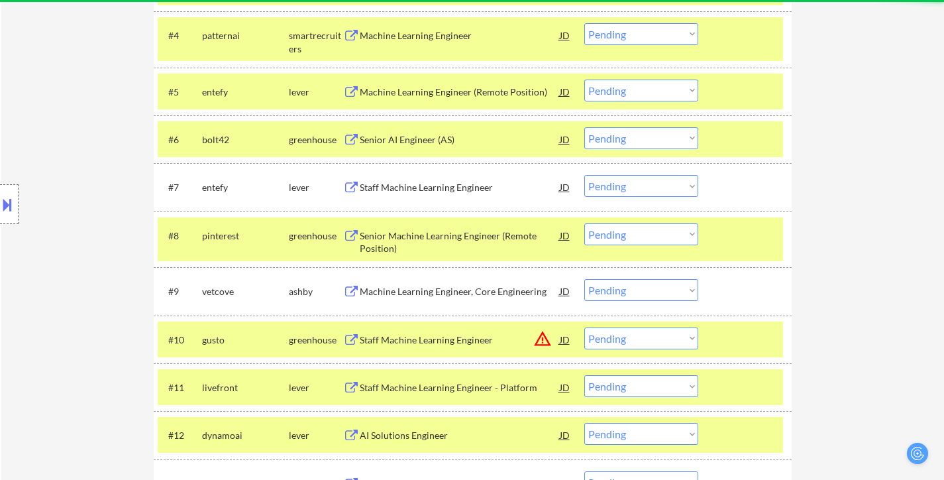
click at [733, 235] on div at bounding box center [747, 235] width 58 height 24
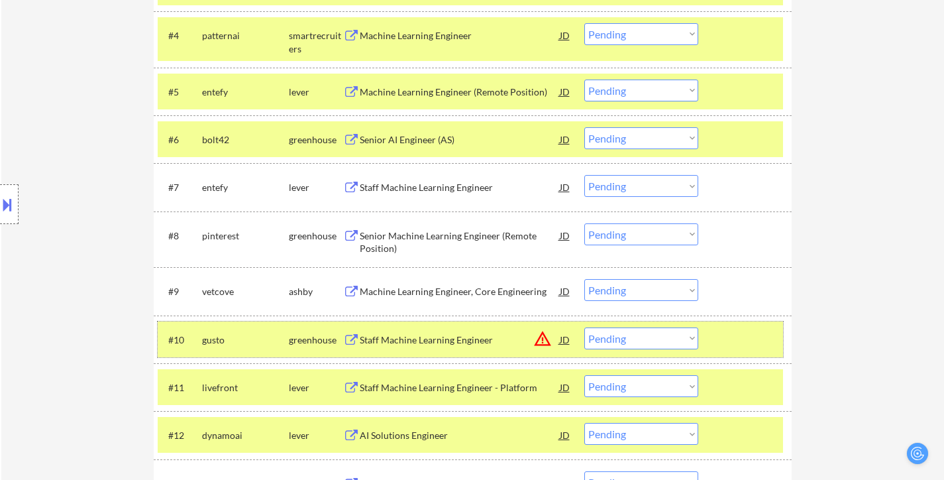
click at [732, 333] on div at bounding box center [747, 339] width 58 height 24
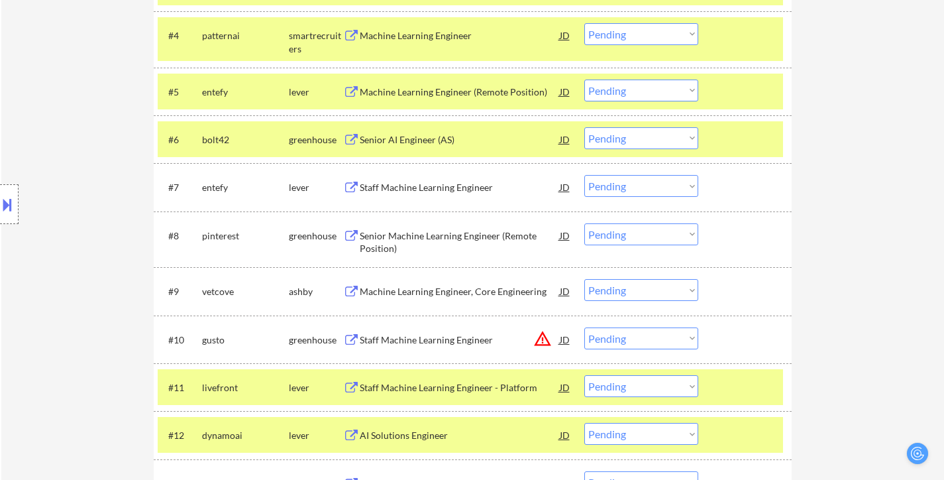
click at [734, 379] on div at bounding box center [747, 387] width 58 height 24
click at [739, 437] on div at bounding box center [747, 435] width 58 height 24
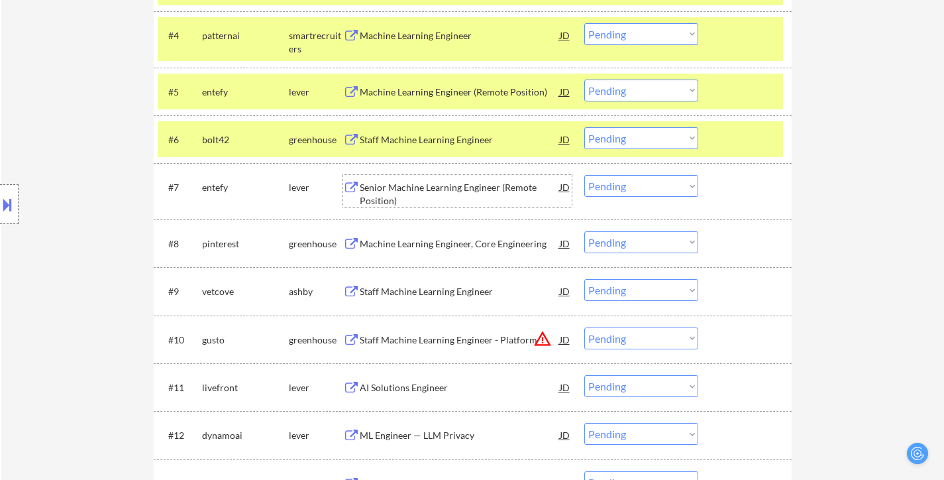
click at [409, 184] on div "Senior Machine Learning Engineer (Remote Position)" at bounding box center [460, 194] width 200 height 26
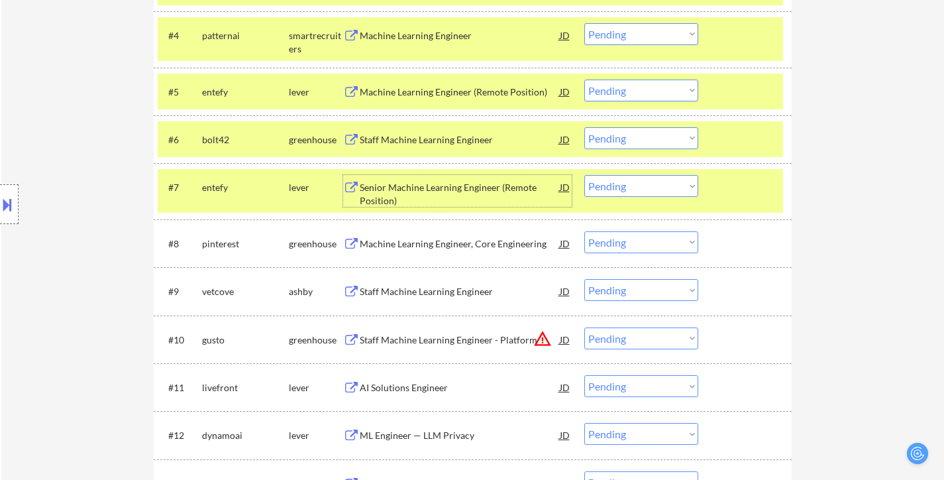
click at [471, 138] on div "Staff Machine Learning Engineer" at bounding box center [460, 139] width 200 height 13
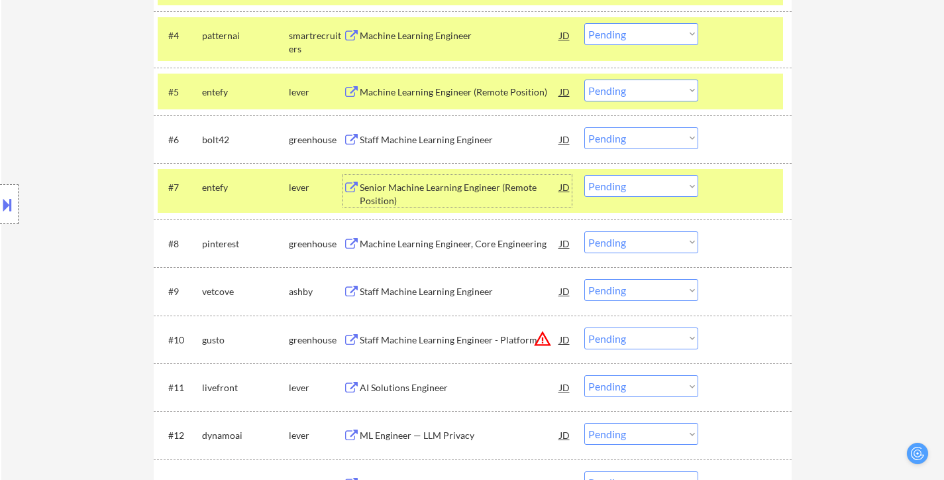
click at [445, 184] on div "Senior Machine Learning Engineer (Remote Position)" at bounding box center [460, 194] width 200 height 26
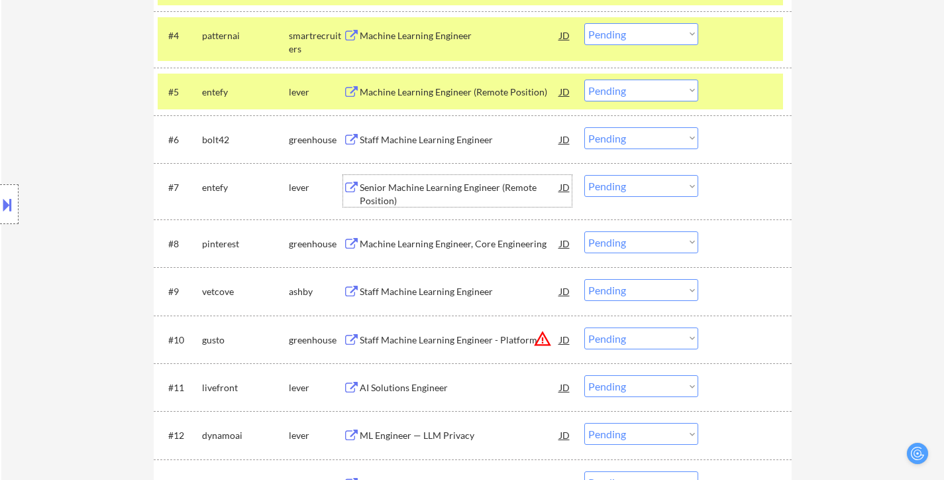
click at [423, 239] on div "Machine Learning Engineer, Core Engineering" at bounding box center [460, 243] width 200 height 13
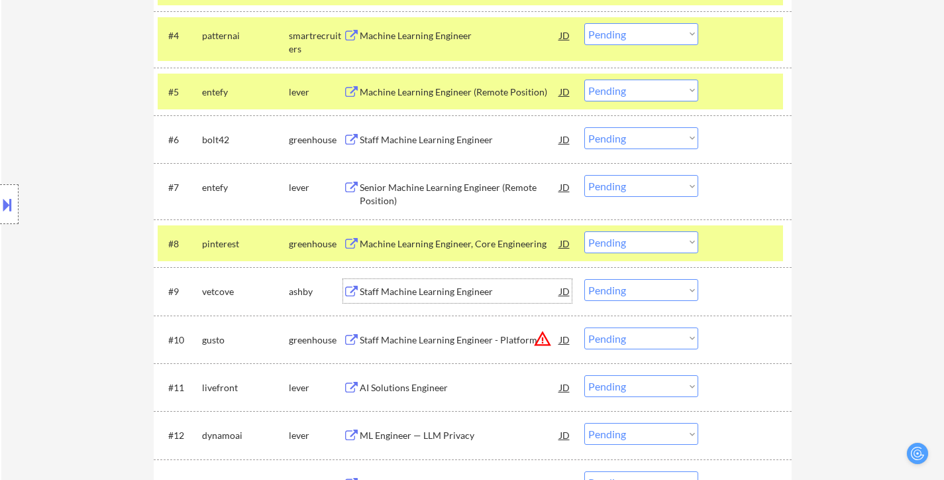
click at [442, 292] on div "Staff Machine Learning Engineer" at bounding box center [460, 291] width 200 height 13
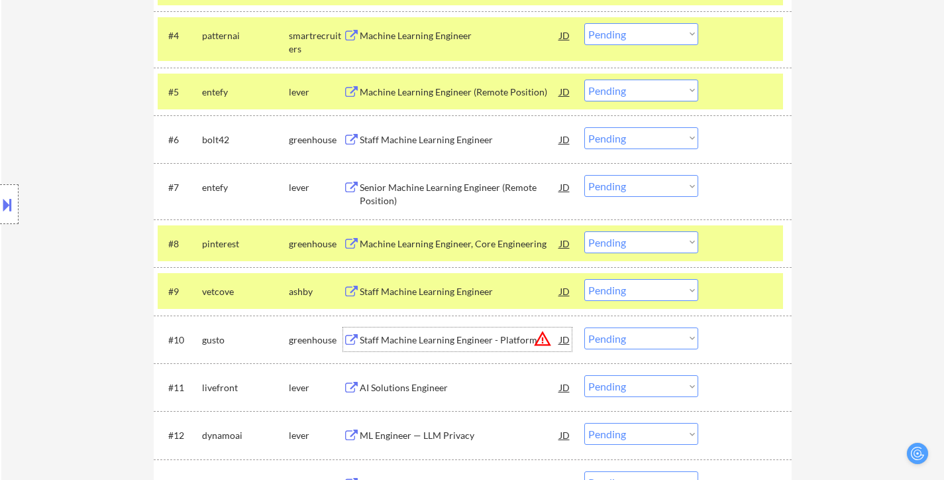
click at [423, 339] on div "Staff Machine Learning Engineer - Platform" at bounding box center [460, 339] width 200 height 13
